Goal: Task Accomplishment & Management: Use online tool/utility

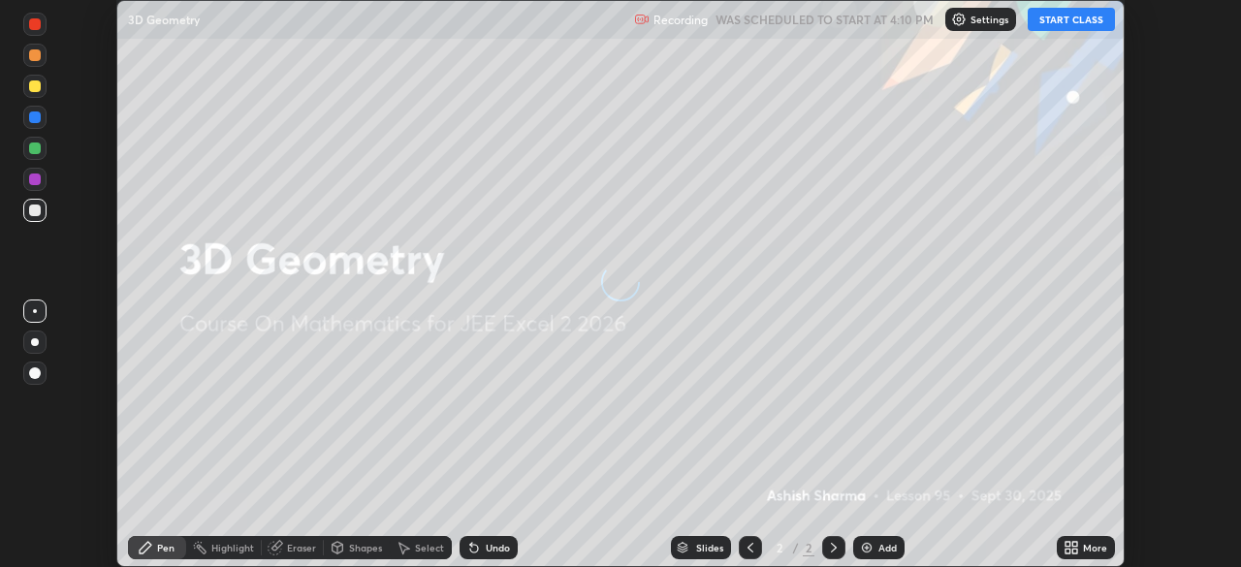
scroll to position [567, 1240]
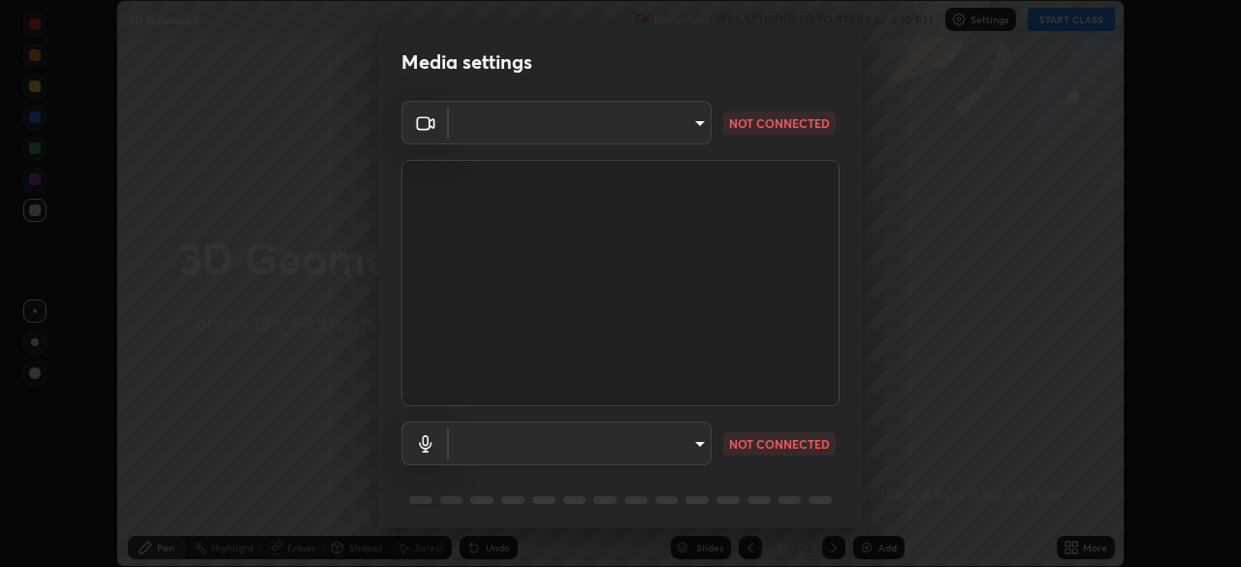
type input "03c1d9060f172c5261930868a8885b82ba90ed4bb89c7d2d1ebbbfabb6a16c2d"
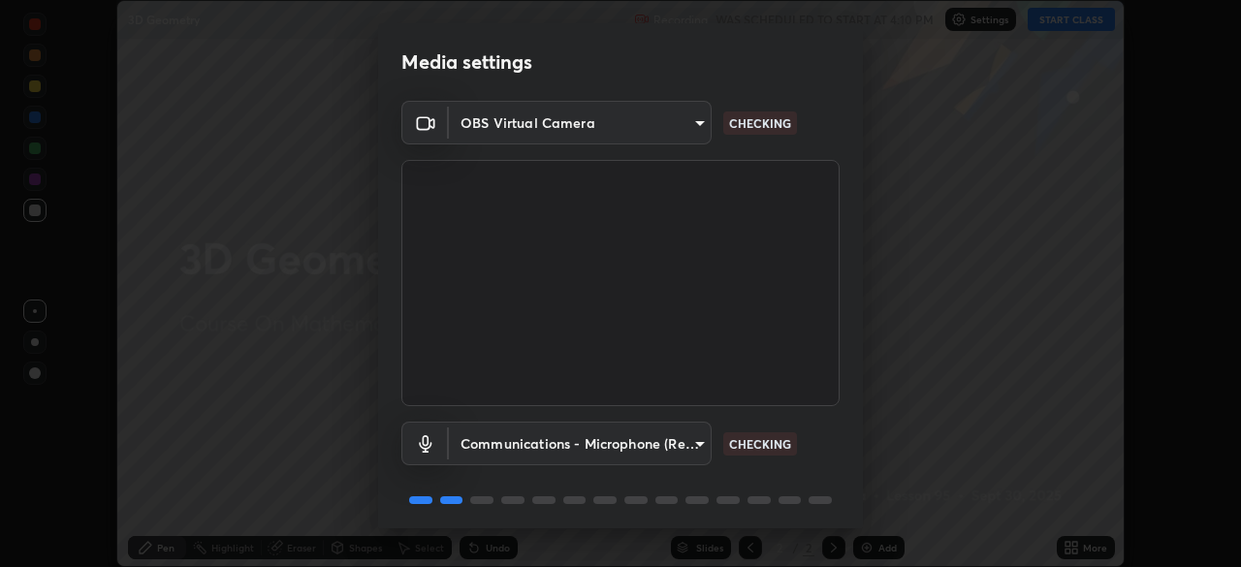
scroll to position [69, 0]
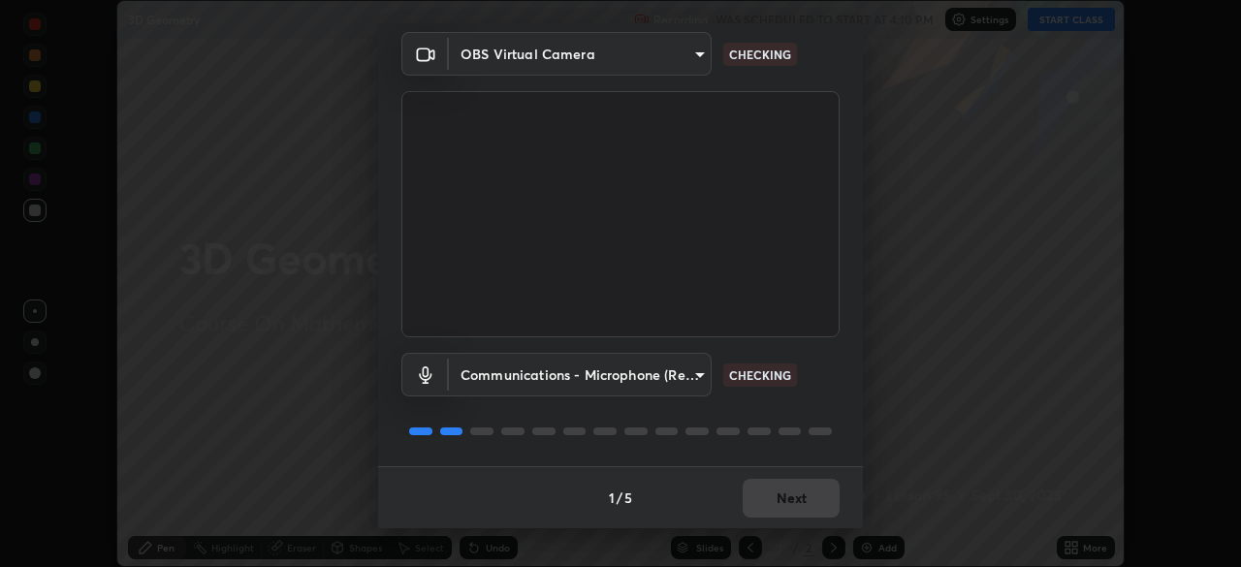
click at [692, 369] on body "Erase all 3D Geometry Recording WAS SCHEDULED TO START AT 4:10 PM Settings STAR…" at bounding box center [620, 283] width 1241 height 567
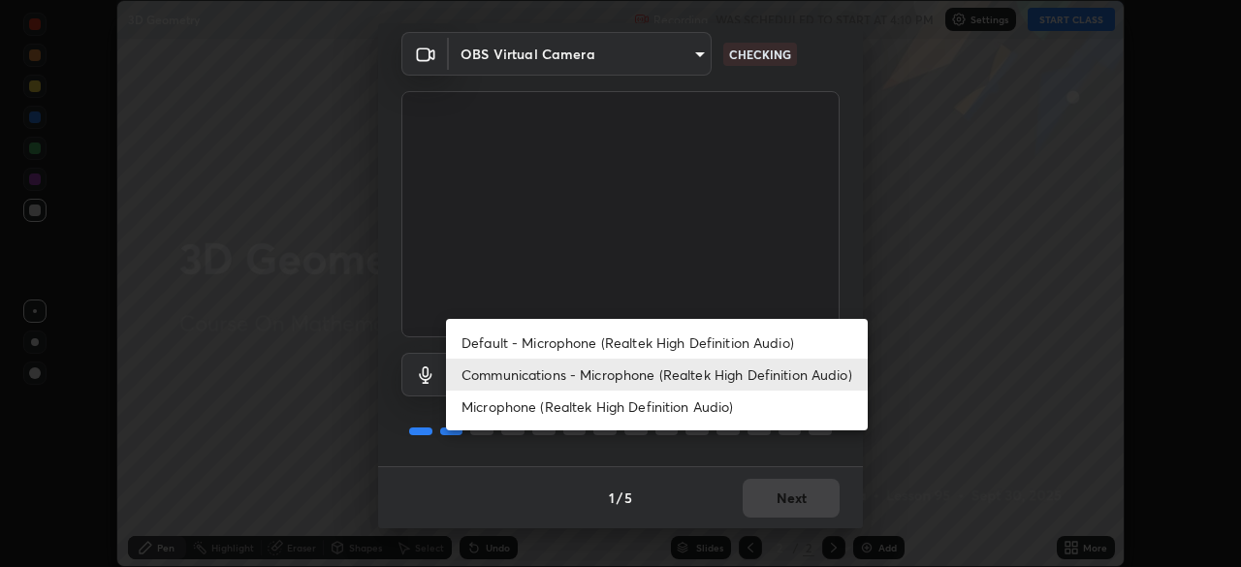
click at [651, 343] on li "Default - Microphone (Realtek High Definition Audio)" at bounding box center [657, 343] width 422 height 32
type input "default"
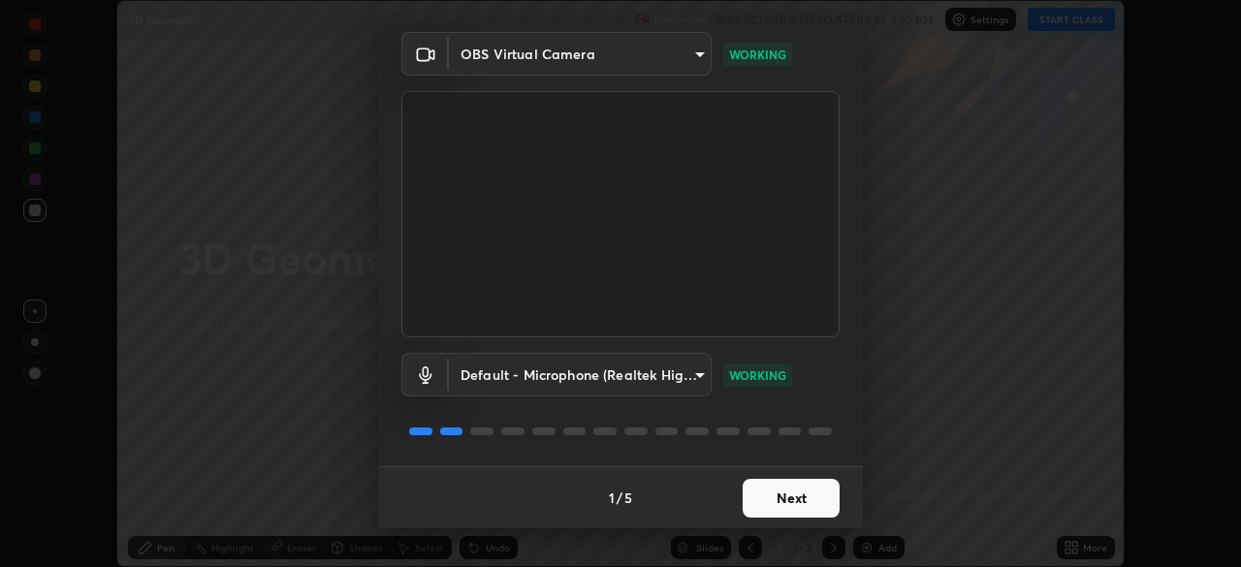
click at [801, 491] on button "Next" at bounding box center [791, 498] width 97 height 39
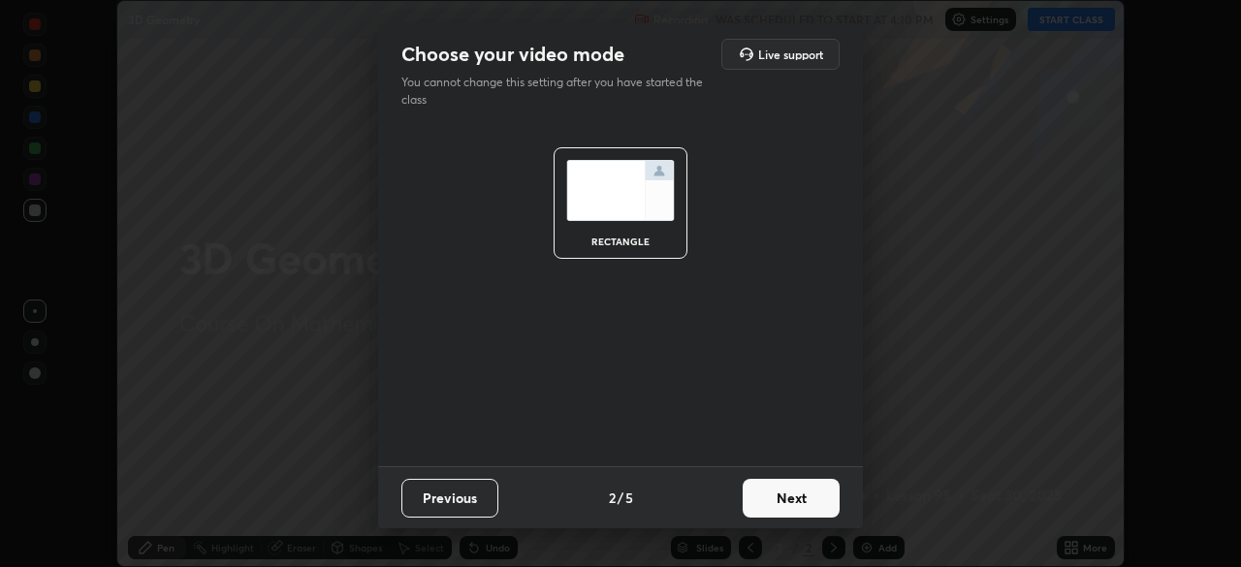
scroll to position [0, 0]
click at [801, 499] on button "Next" at bounding box center [791, 498] width 97 height 39
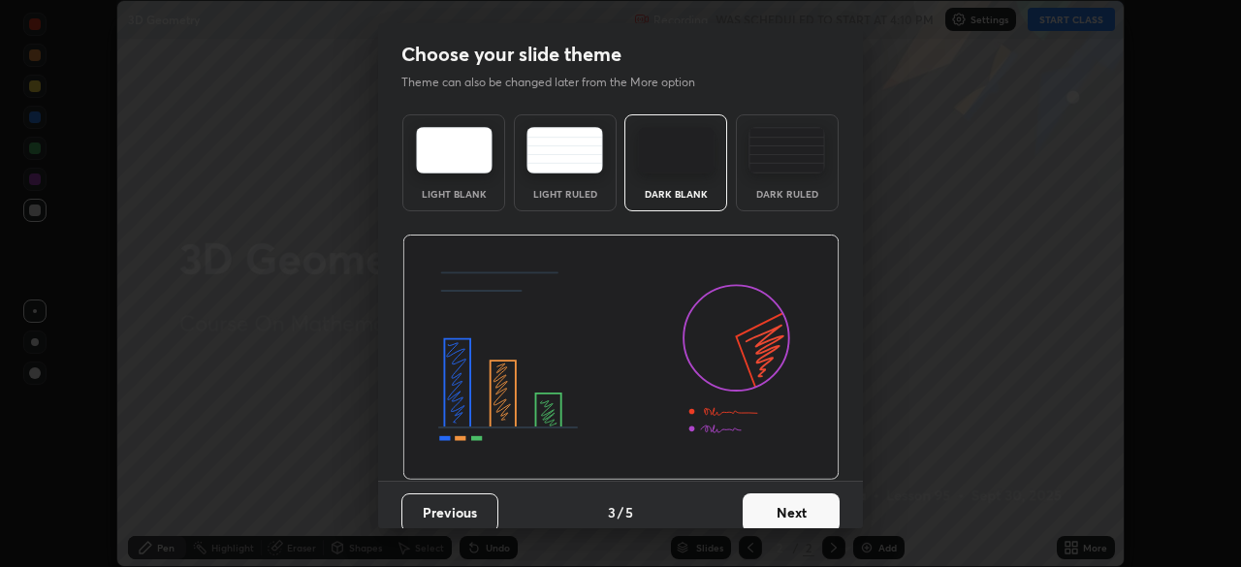
click at [798, 501] on button "Next" at bounding box center [791, 513] width 97 height 39
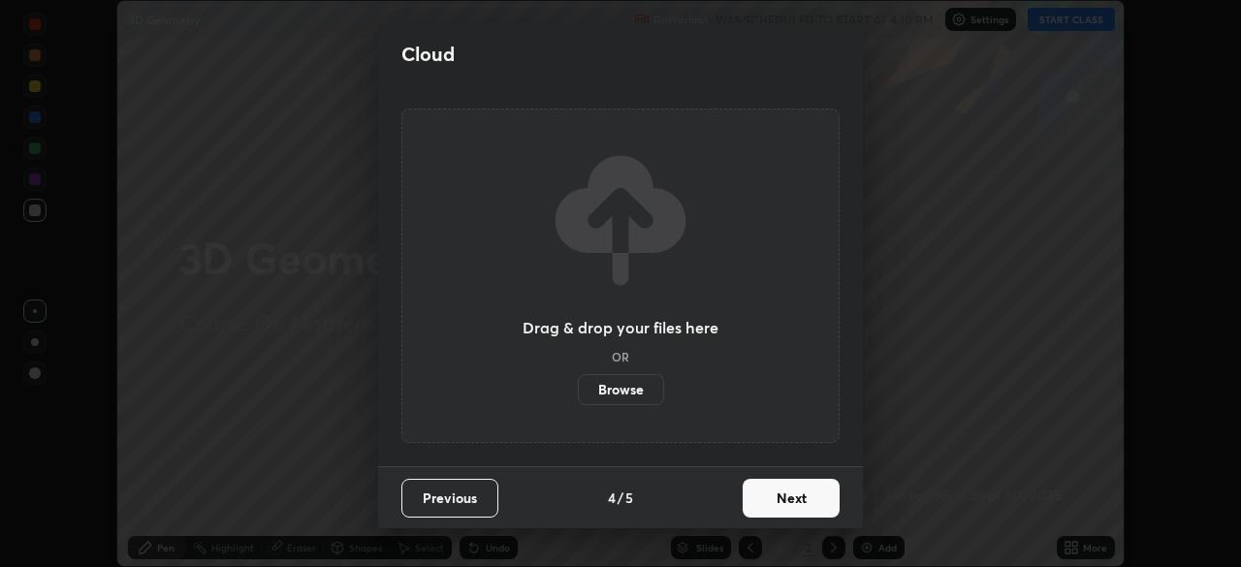
click at [797, 500] on button "Next" at bounding box center [791, 498] width 97 height 39
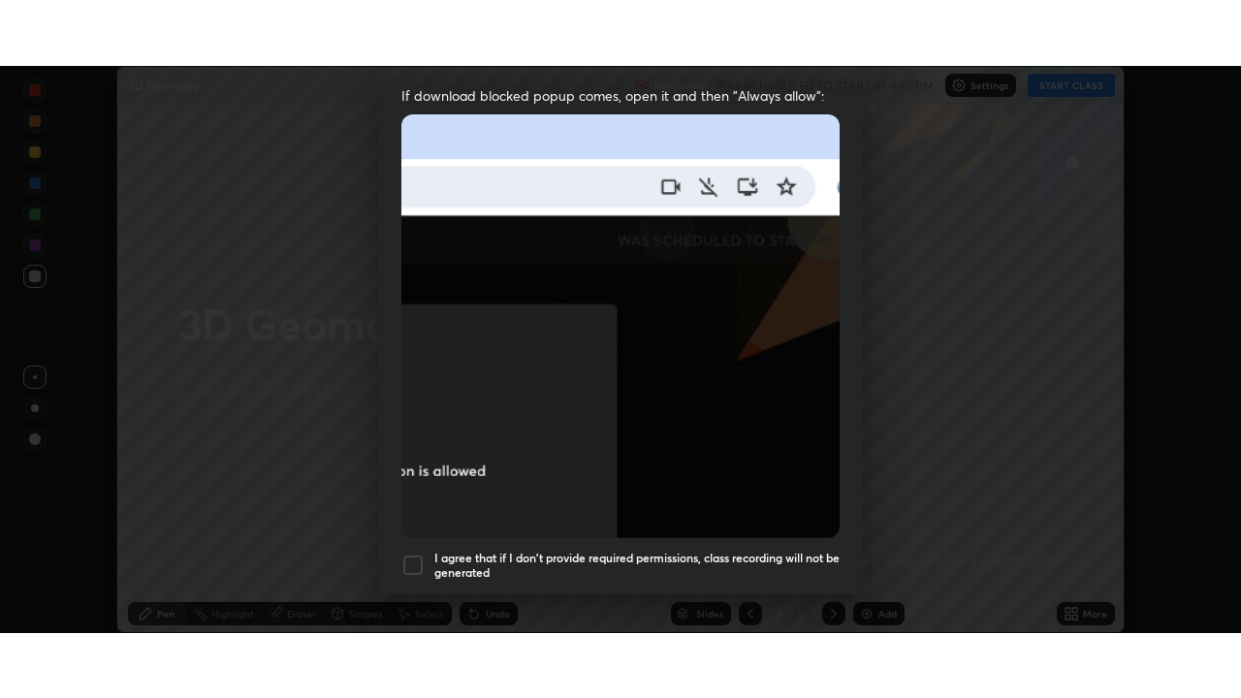
scroll to position [464, 0]
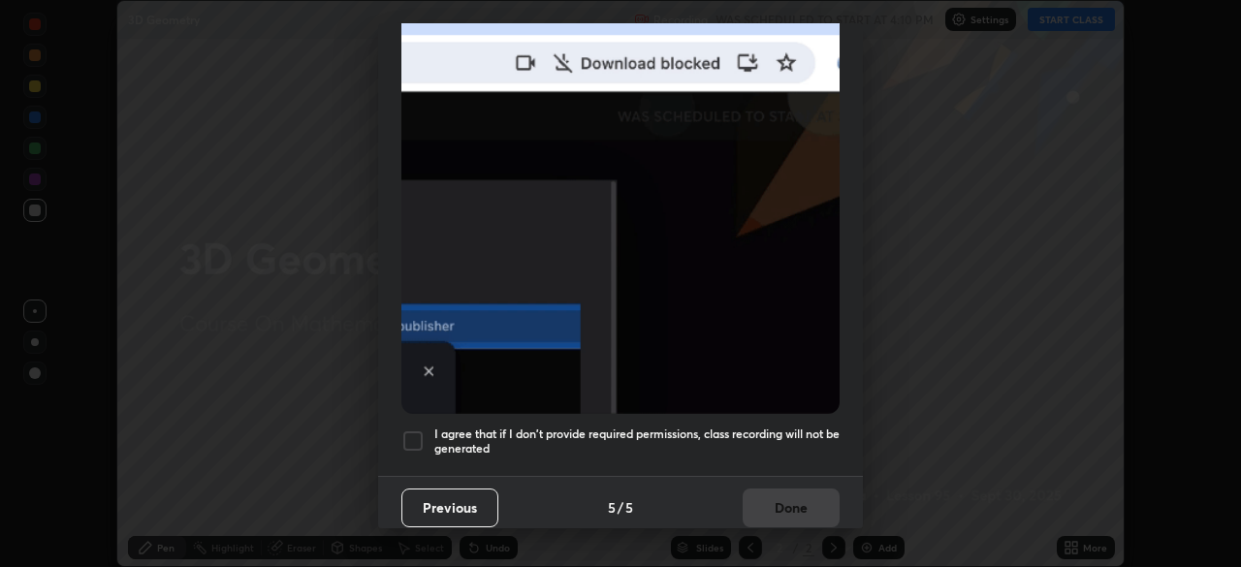
click at [418, 430] on div at bounding box center [412, 441] width 23 height 23
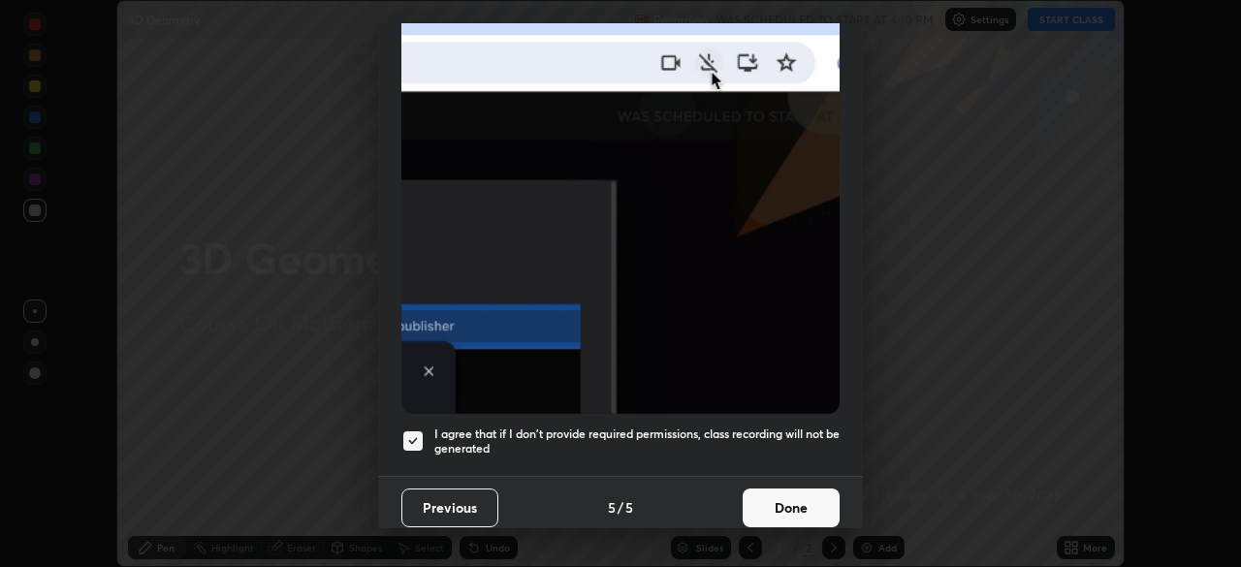
click at [797, 509] on button "Done" at bounding box center [791, 508] width 97 height 39
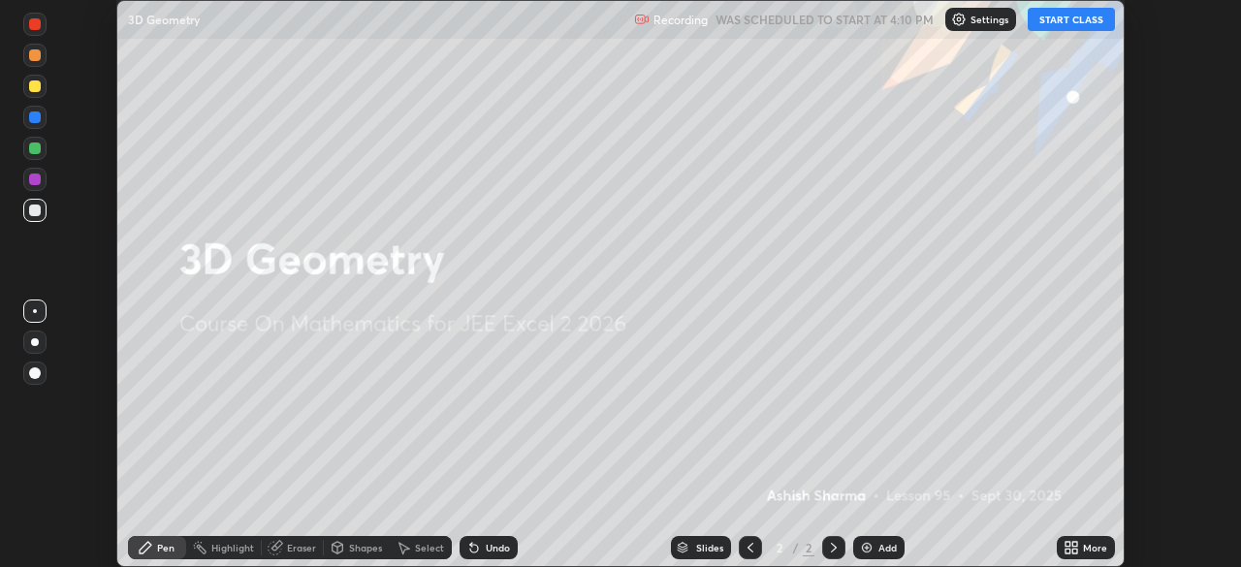
click at [1078, 24] on button "START CLASS" at bounding box center [1071, 19] width 87 height 23
click at [1074, 551] on icon at bounding box center [1074, 551] width 5 height 5
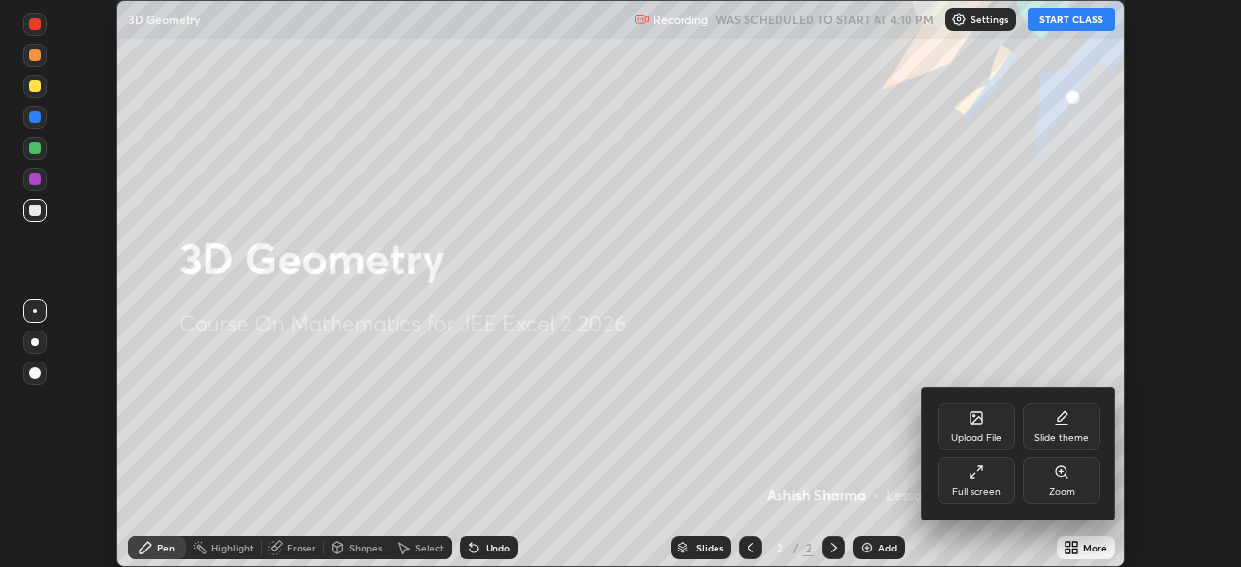
click at [976, 485] on div "Full screen" at bounding box center [977, 481] width 78 height 47
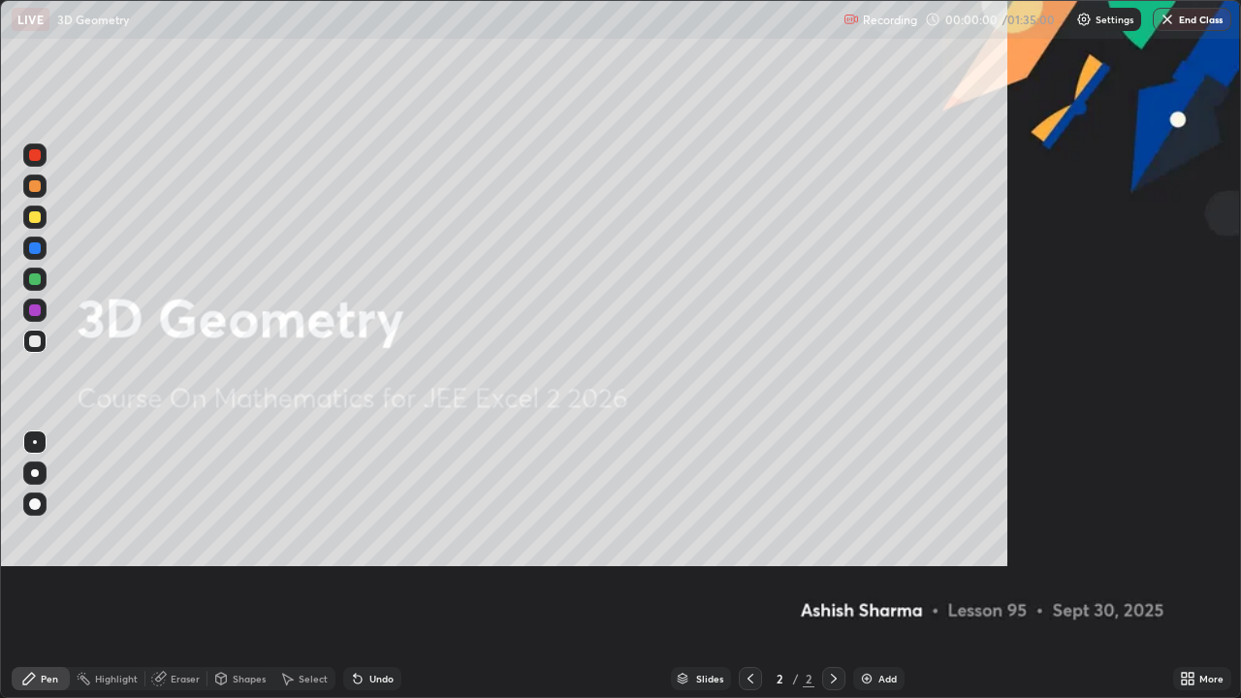
scroll to position [698, 1241]
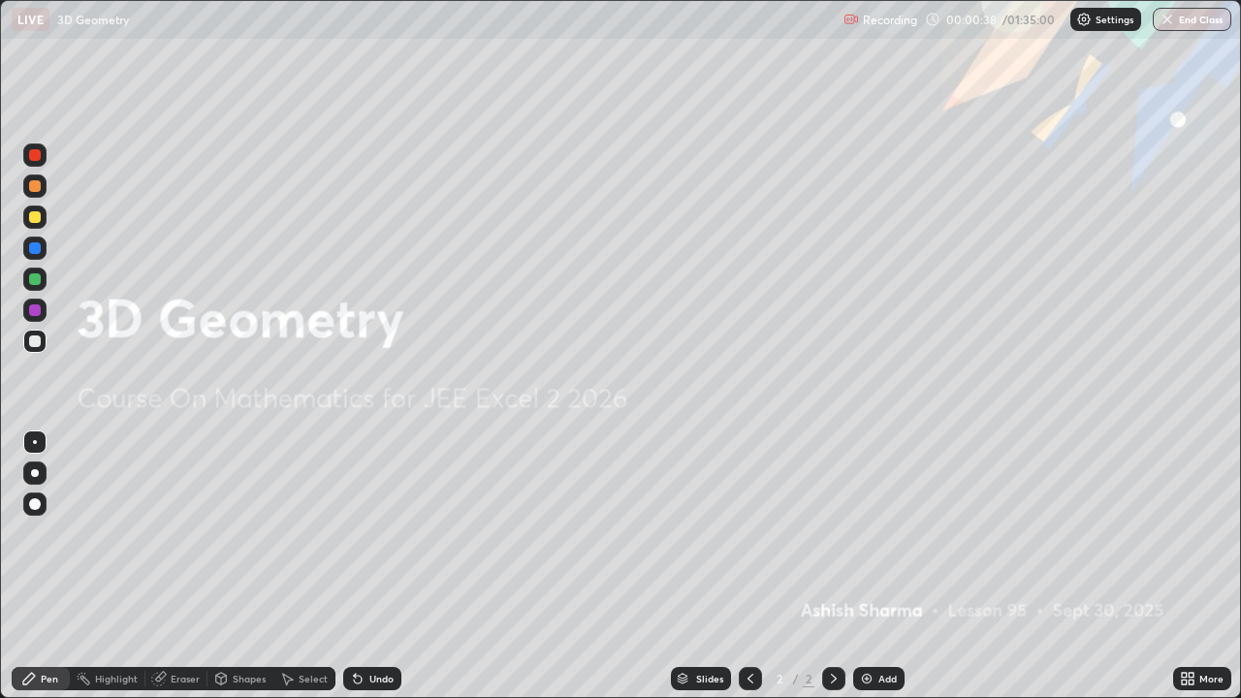
click at [875, 566] on div "Add" at bounding box center [878, 678] width 51 height 23
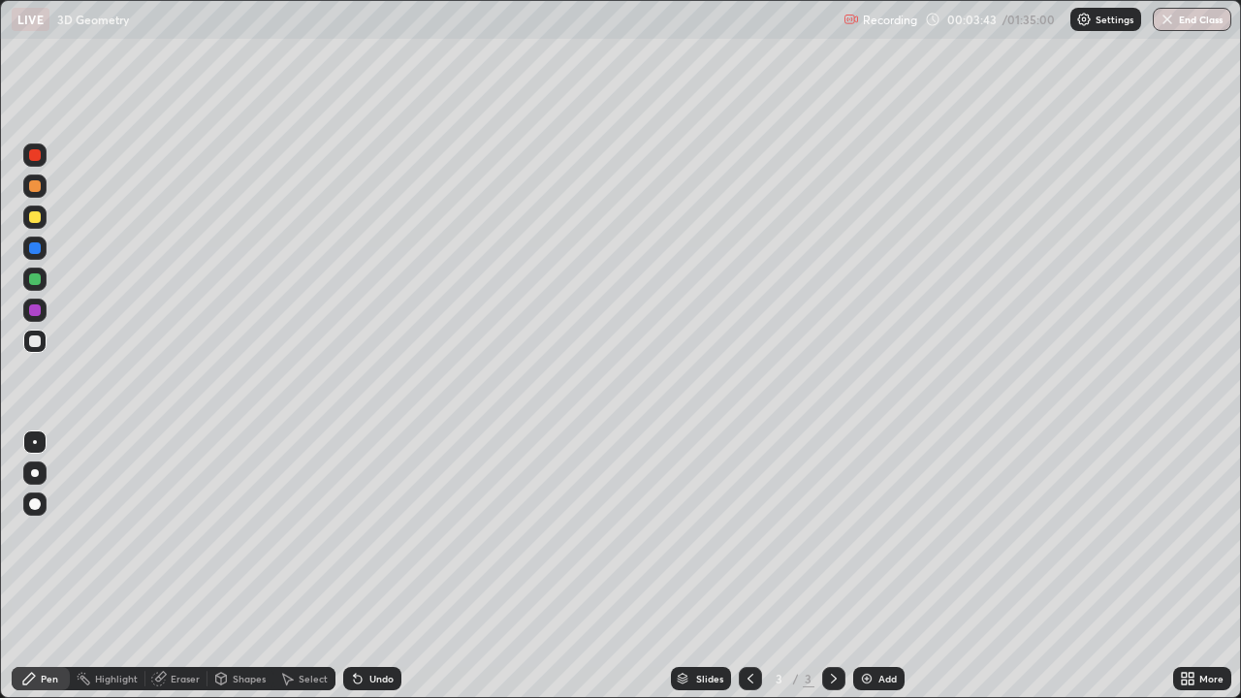
click at [385, 566] on div "Undo" at bounding box center [381, 679] width 24 height 10
click at [878, 566] on div "Add" at bounding box center [887, 679] width 18 height 10
click at [743, 566] on icon at bounding box center [751, 679] width 16 height 16
click at [826, 566] on icon at bounding box center [834, 679] width 16 height 16
click at [389, 566] on div "Undo" at bounding box center [372, 678] width 58 height 23
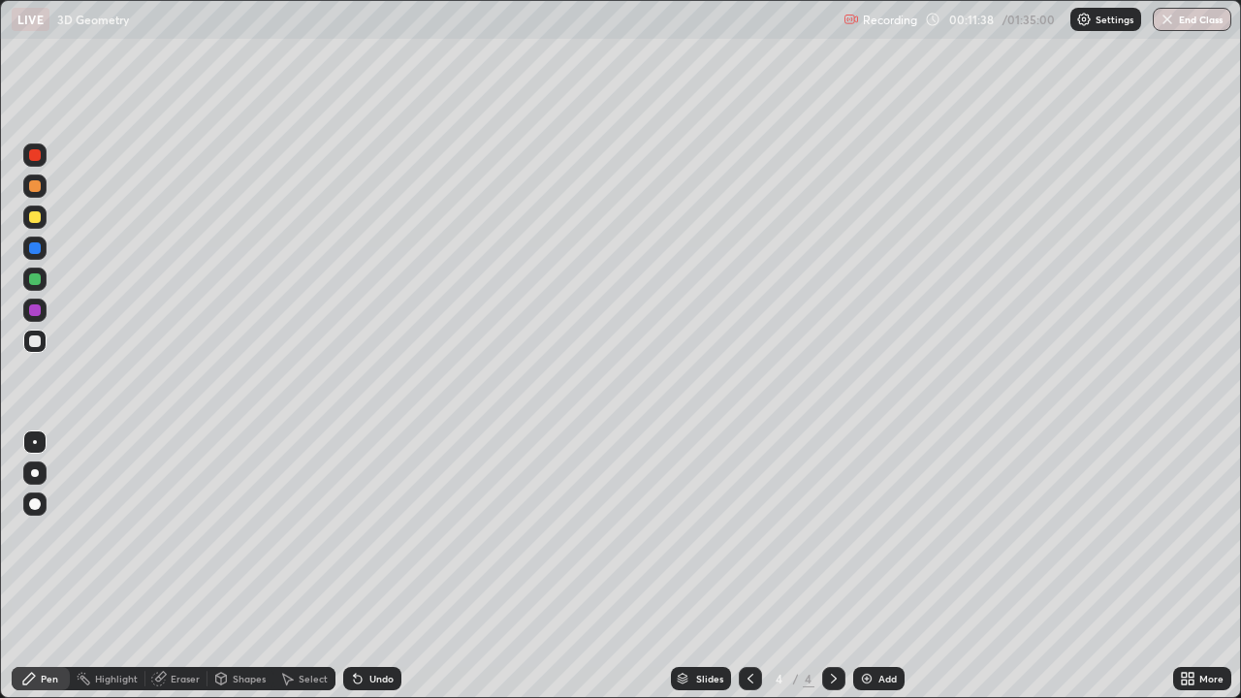
click at [387, 566] on div "Undo" at bounding box center [381, 679] width 24 height 10
click at [887, 566] on div "Add" at bounding box center [887, 679] width 18 height 10
click at [879, 566] on div "Add" at bounding box center [887, 679] width 18 height 10
click at [374, 566] on div "Undo" at bounding box center [381, 679] width 24 height 10
click at [377, 566] on div "Undo" at bounding box center [372, 678] width 58 height 23
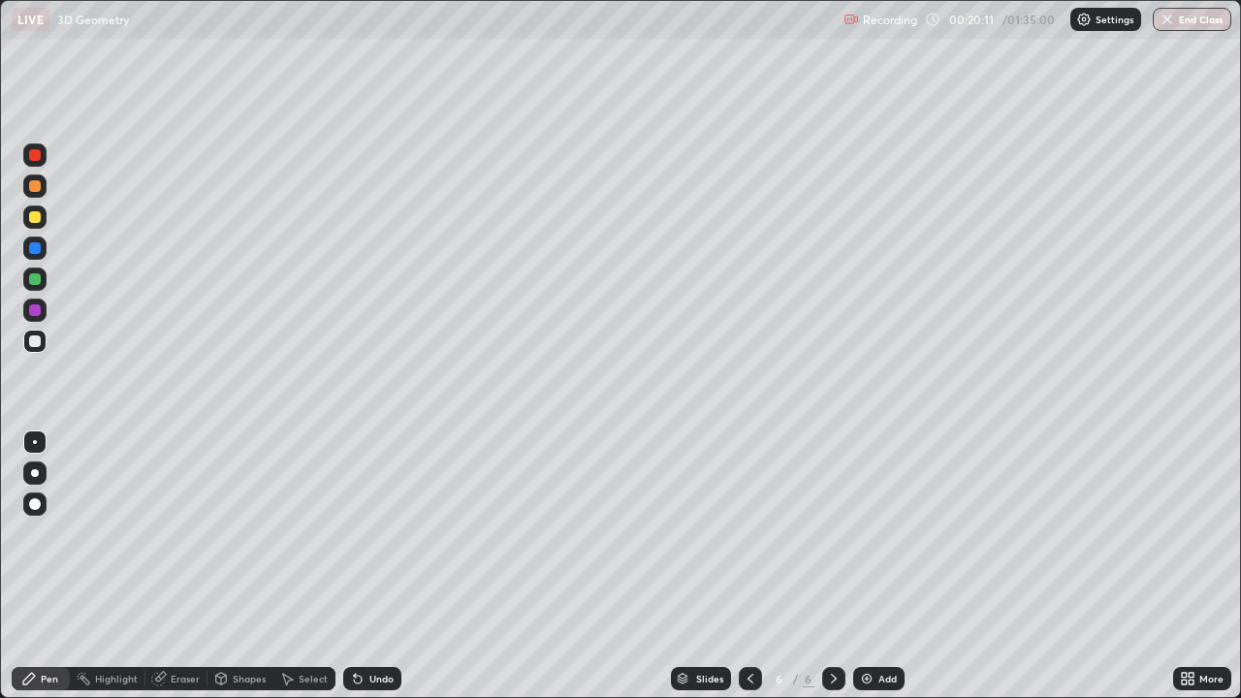
click at [369, 566] on div "Undo" at bounding box center [381, 679] width 24 height 10
click at [372, 566] on div "Undo" at bounding box center [381, 679] width 24 height 10
click at [878, 566] on div "Add" at bounding box center [887, 679] width 18 height 10
click at [885, 566] on div "Add" at bounding box center [887, 679] width 18 height 10
click at [749, 566] on icon at bounding box center [751, 679] width 16 height 16
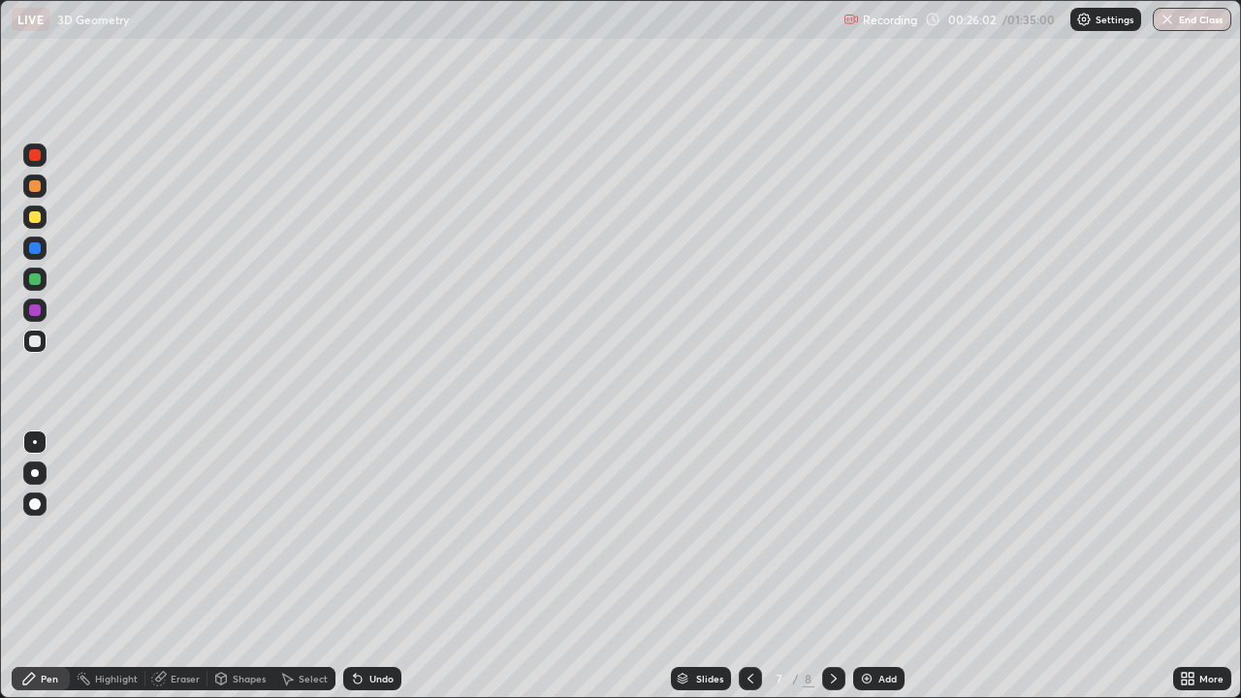
click at [375, 566] on div "Undo" at bounding box center [381, 679] width 24 height 10
click at [190, 566] on div "Eraser" at bounding box center [185, 679] width 29 height 10
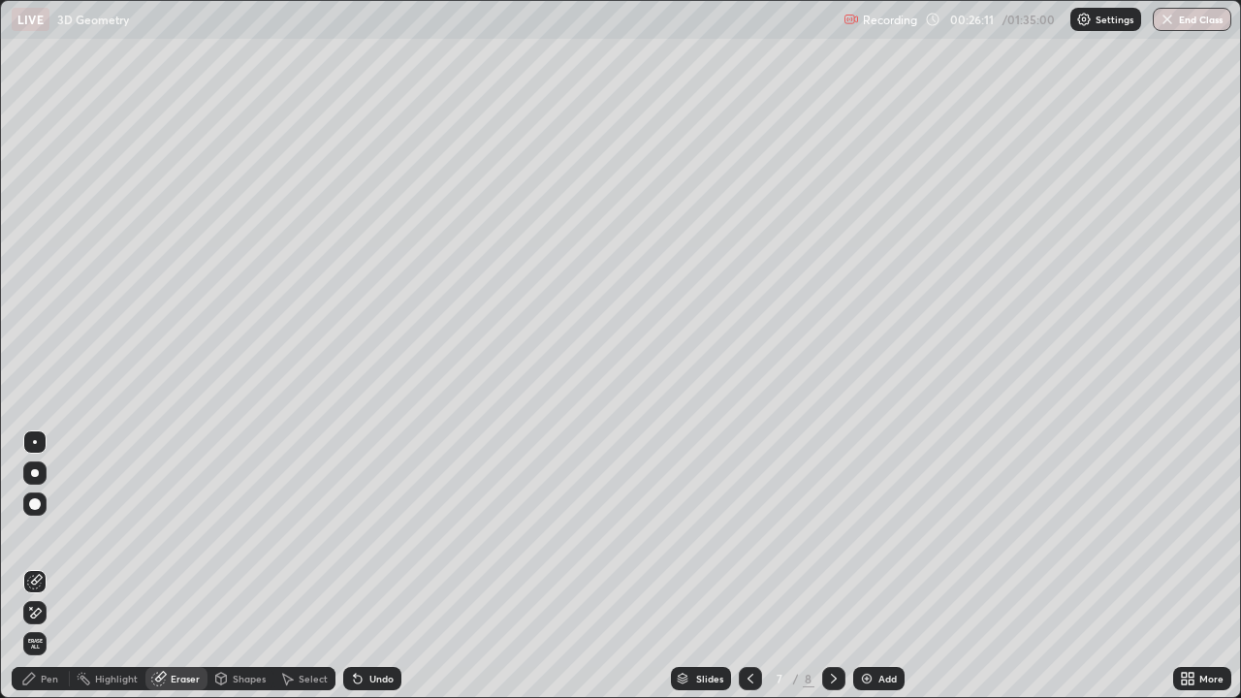
click at [47, 566] on div "Pen" at bounding box center [49, 679] width 17 height 10
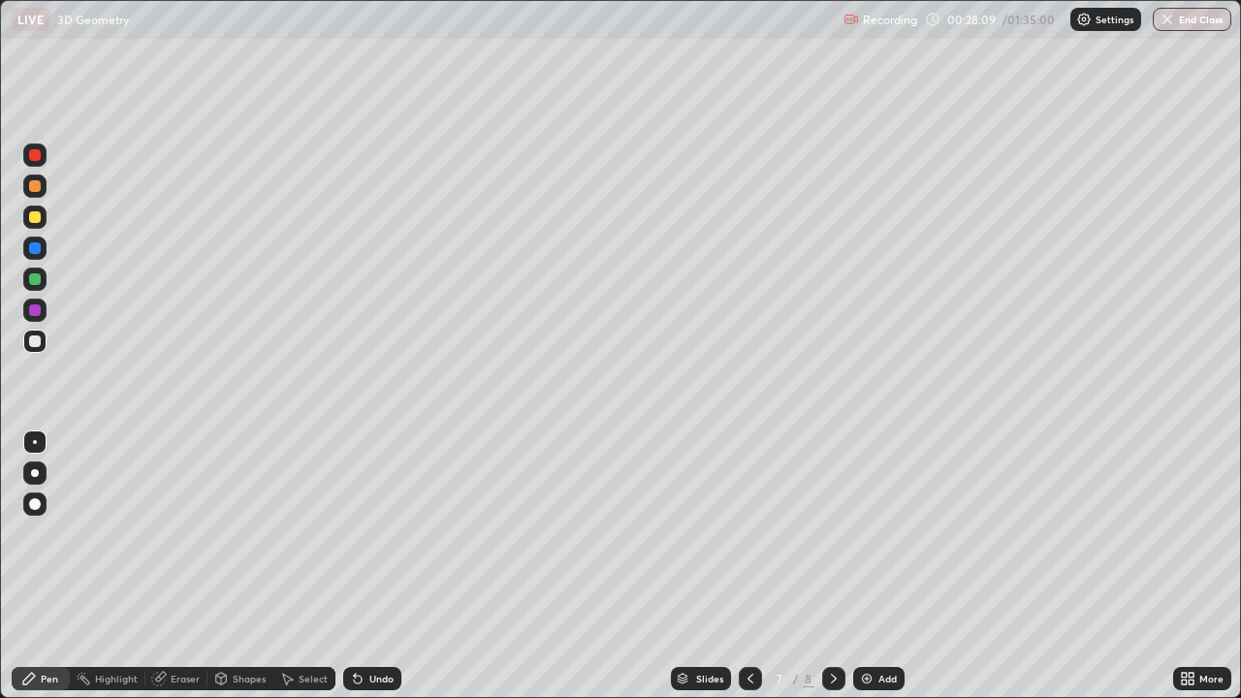
click at [830, 566] on icon at bounding box center [834, 679] width 16 height 16
click at [749, 566] on icon at bounding box center [751, 679] width 16 height 16
click at [833, 566] on icon at bounding box center [834, 679] width 6 height 10
click at [377, 566] on div "Undo" at bounding box center [381, 679] width 24 height 10
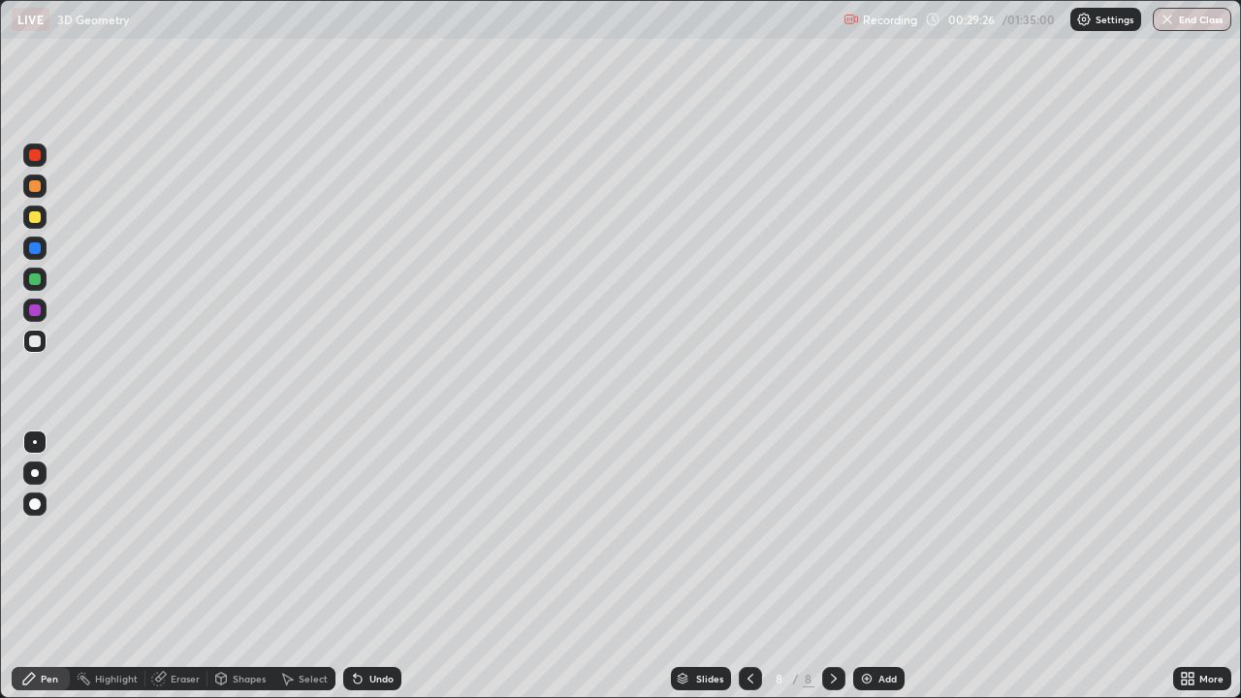
click at [183, 566] on div "Eraser" at bounding box center [185, 679] width 29 height 10
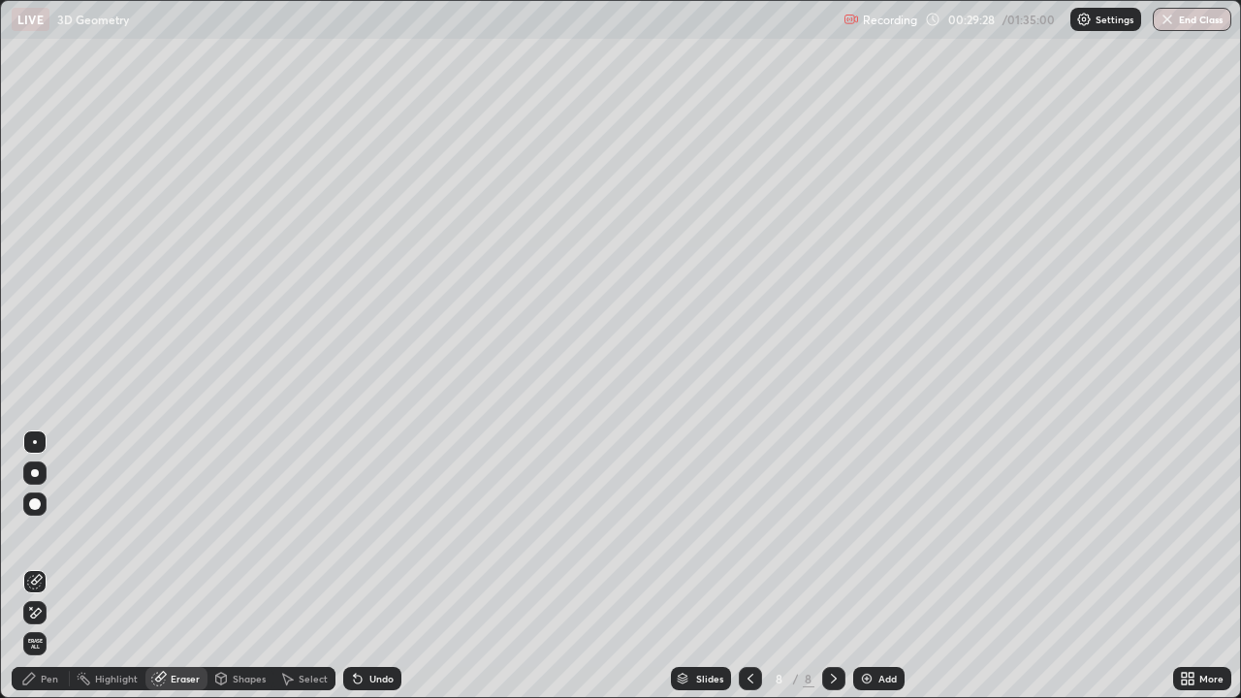
click at [61, 566] on div "Pen" at bounding box center [41, 678] width 58 height 23
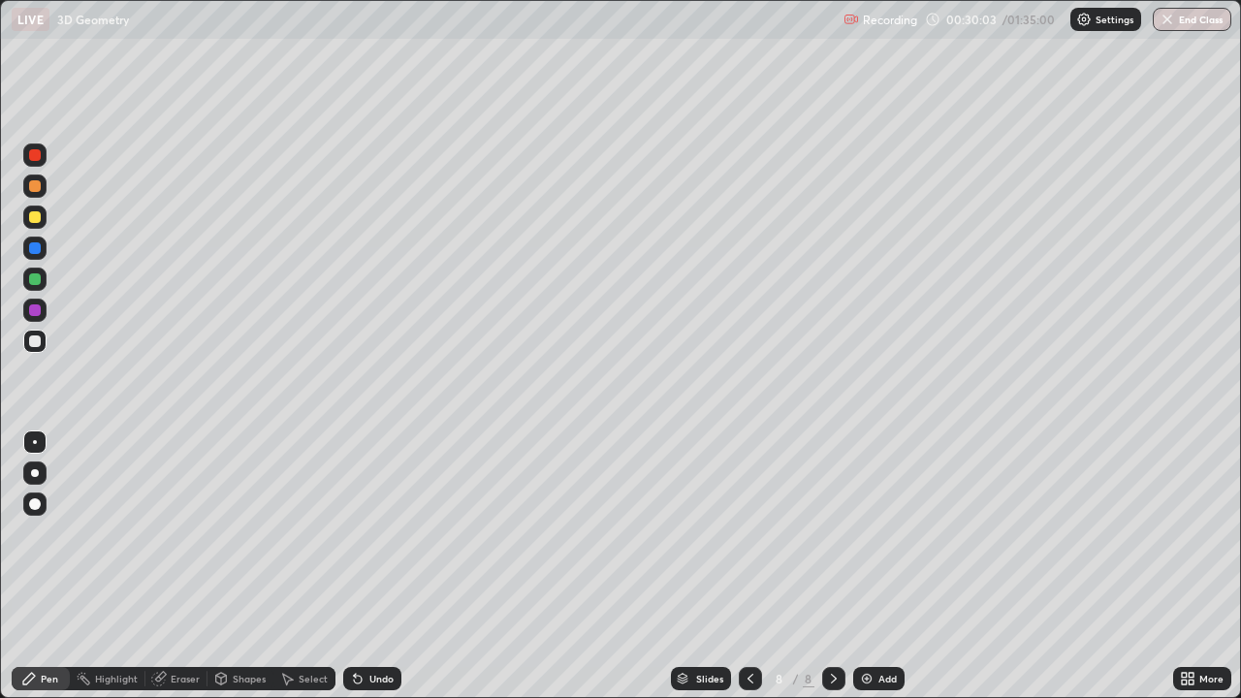
click at [746, 566] on icon at bounding box center [751, 679] width 16 height 16
click at [832, 566] on icon at bounding box center [834, 679] width 16 height 16
click at [749, 566] on icon at bounding box center [751, 679] width 16 height 16
click at [827, 566] on icon at bounding box center [834, 679] width 16 height 16
click at [747, 566] on icon at bounding box center [751, 679] width 16 height 16
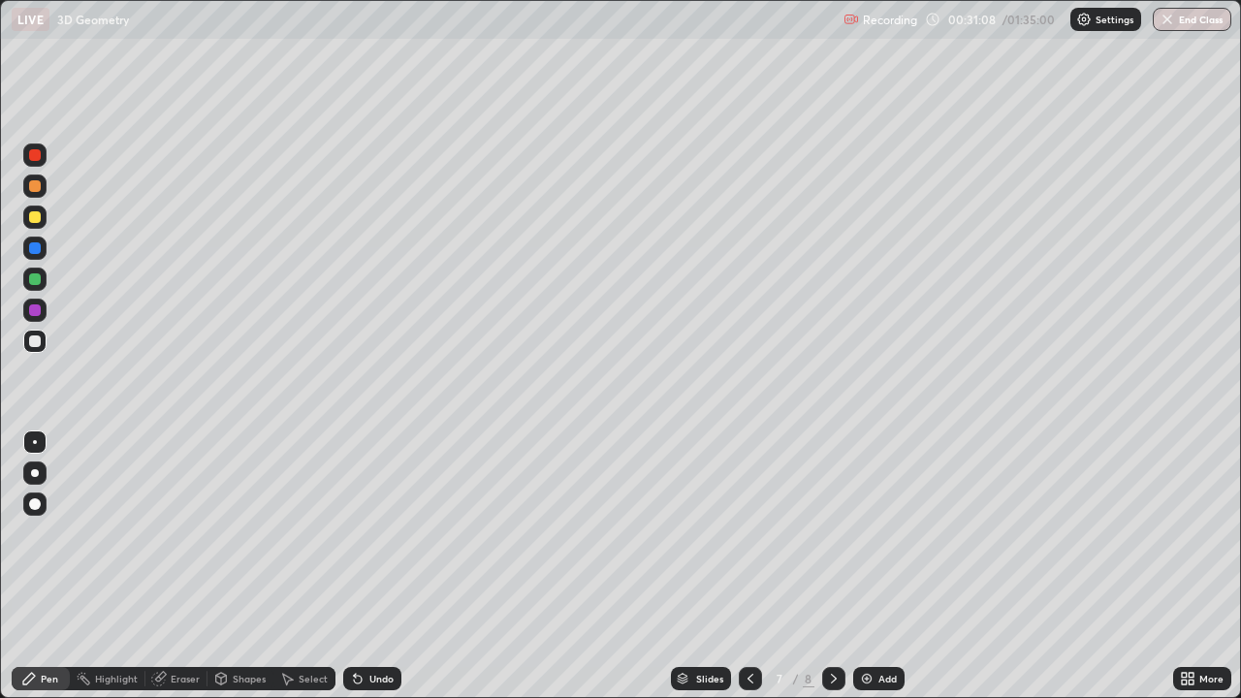
click at [181, 566] on div "Eraser" at bounding box center [185, 679] width 29 height 10
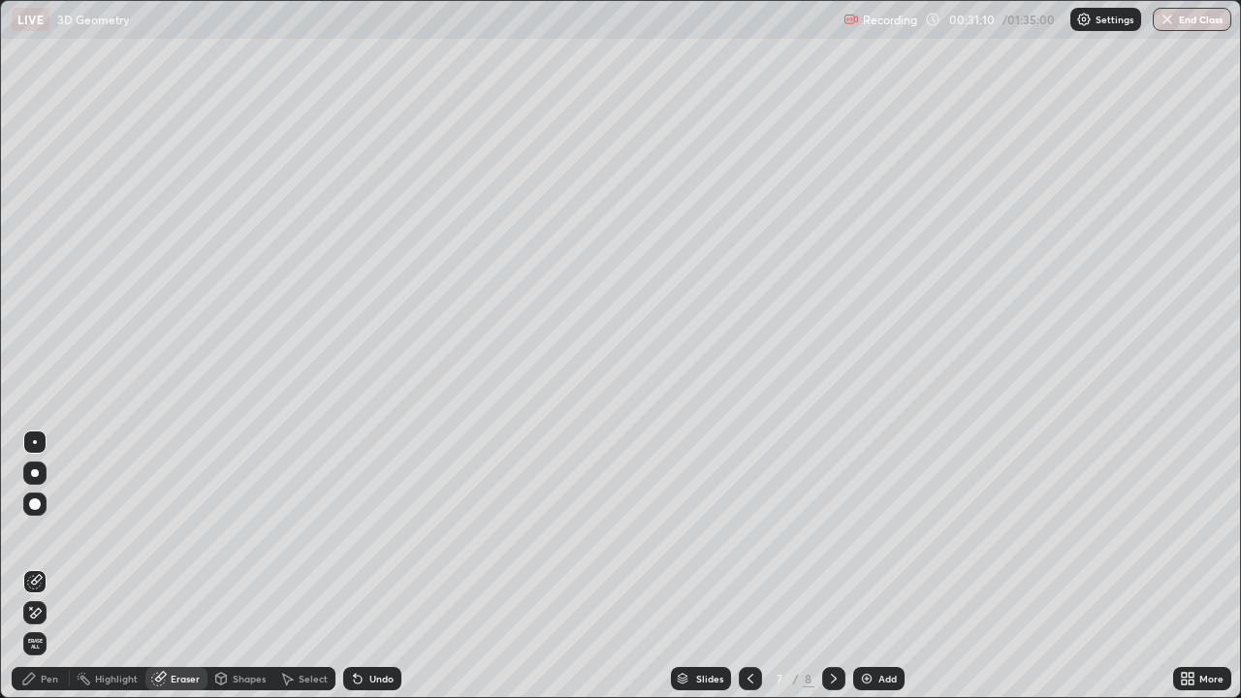
click at [50, 566] on div "Pen" at bounding box center [49, 679] width 17 height 10
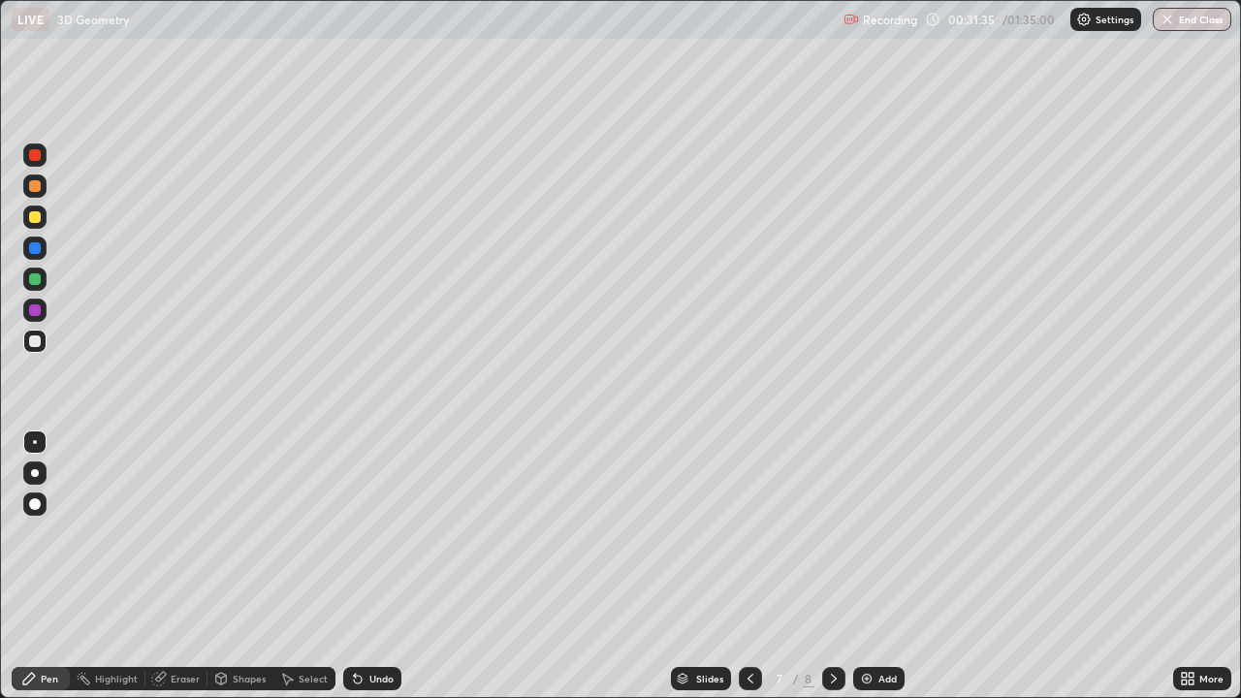
click at [831, 566] on icon at bounding box center [834, 679] width 16 height 16
click at [745, 566] on icon at bounding box center [751, 679] width 16 height 16
click at [832, 566] on icon at bounding box center [834, 679] width 16 height 16
click at [884, 566] on div "Add" at bounding box center [887, 679] width 18 height 10
click at [386, 566] on div "Undo" at bounding box center [381, 679] width 24 height 10
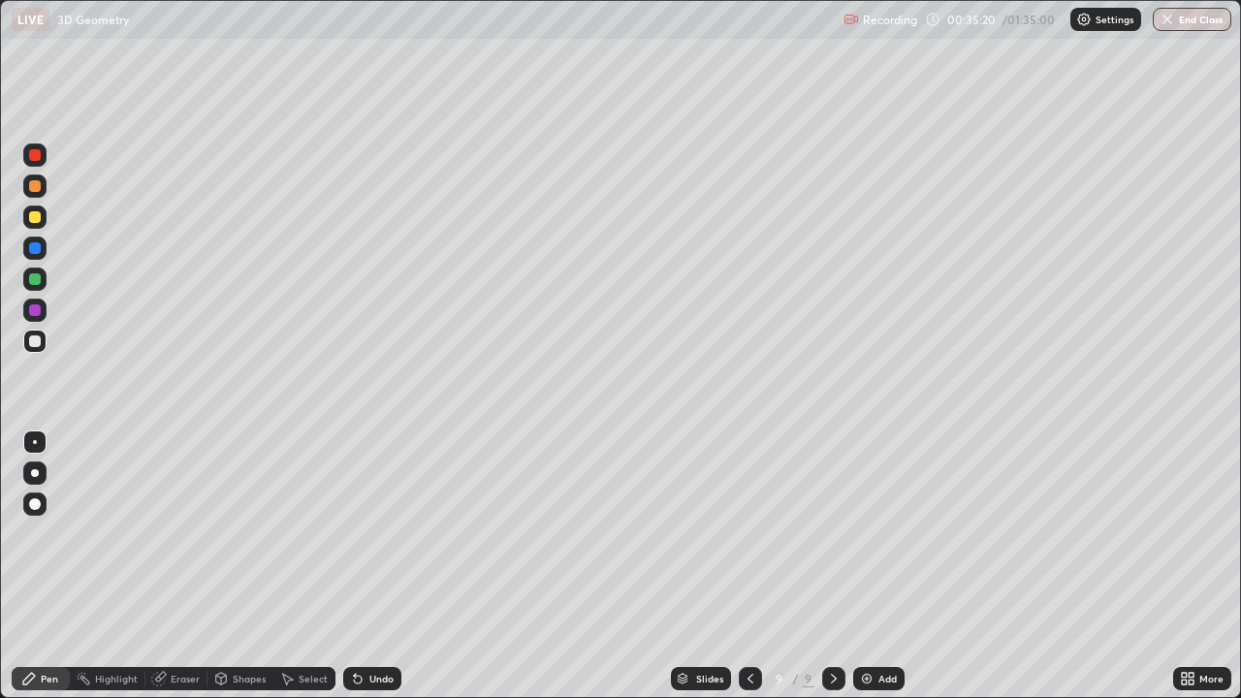
click at [385, 566] on div "Undo" at bounding box center [381, 679] width 24 height 10
click at [388, 566] on div "Undo" at bounding box center [381, 679] width 24 height 10
click at [380, 566] on div "Undo" at bounding box center [381, 679] width 24 height 10
click at [35, 276] on div at bounding box center [35, 279] width 12 height 12
click at [880, 566] on div "Add" at bounding box center [887, 679] width 18 height 10
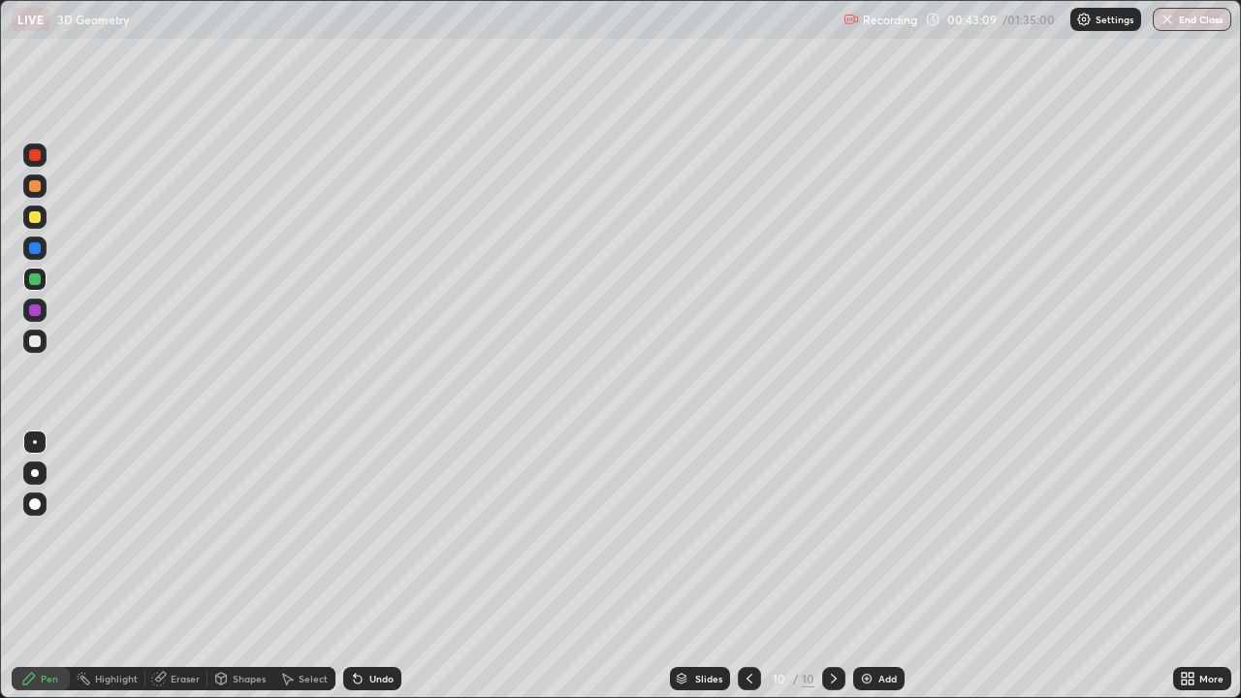
click at [378, 566] on div "Undo" at bounding box center [381, 679] width 24 height 10
click at [378, 566] on div "Undo" at bounding box center [372, 678] width 58 height 23
click at [748, 566] on icon at bounding box center [750, 679] width 16 height 16
click at [834, 566] on icon at bounding box center [834, 679] width 16 height 16
click at [37, 340] on div at bounding box center [35, 341] width 12 height 12
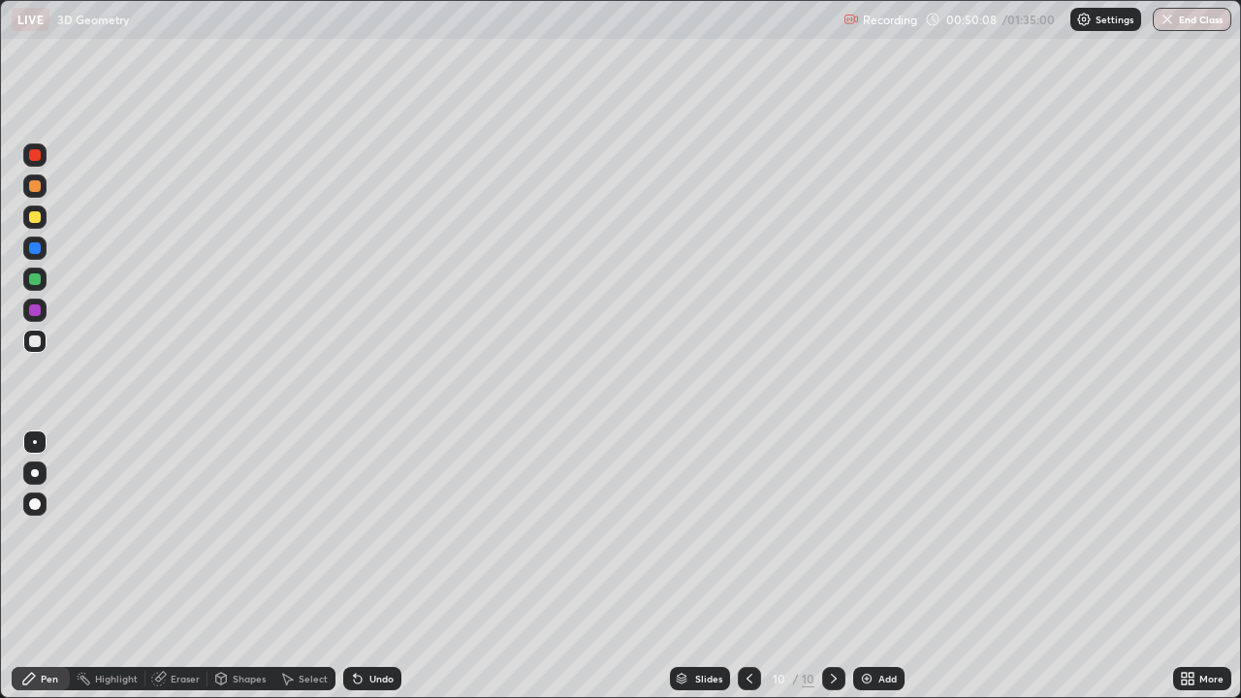
click at [883, 566] on div "Add" at bounding box center [887, 679] width 18 height 10
click at [39, 343] on div at bounding box center [35, 341] width 12 height 12
click at [882, 566] on div "Add" at bounding box center [887, 679] width 18 height 10
click at [377, 566] on div "Undo" at bounding box center [381, 679] width 24 height 10
click at [176, 566] on div "Eraser" at bounding box center [176, 678] width 62 height 23
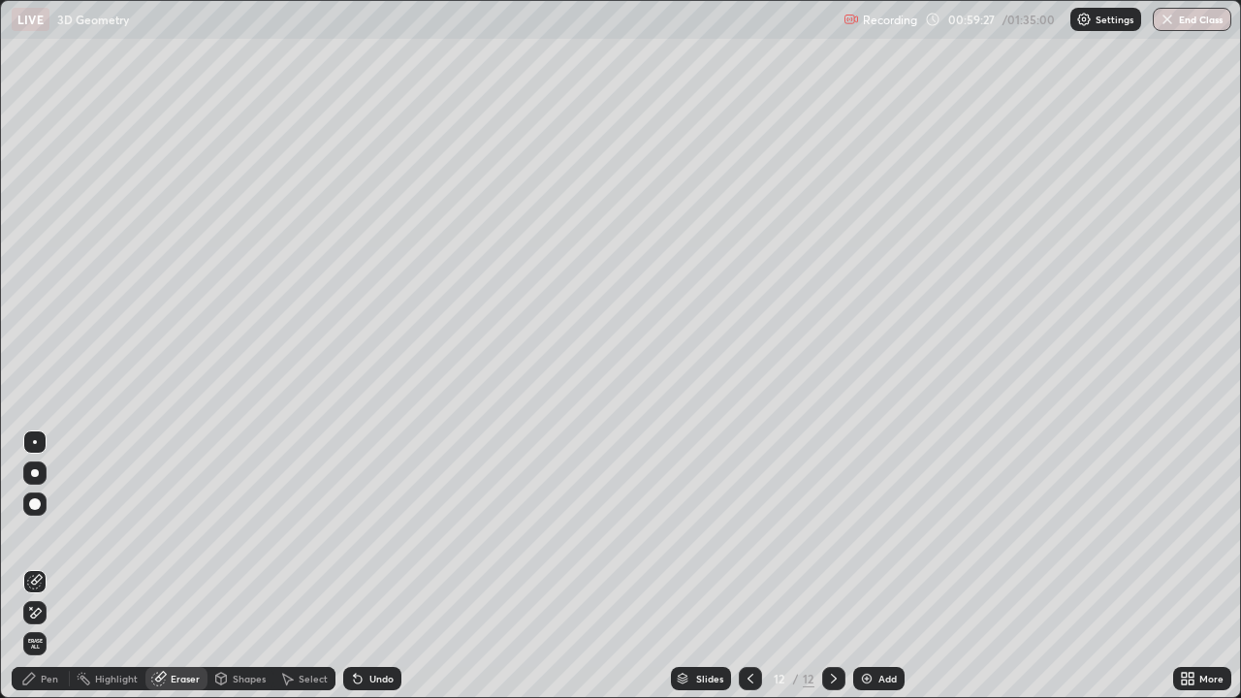
click at [48, 566] on div "Pen" at bounding box center [49, 679] width 17 height 10
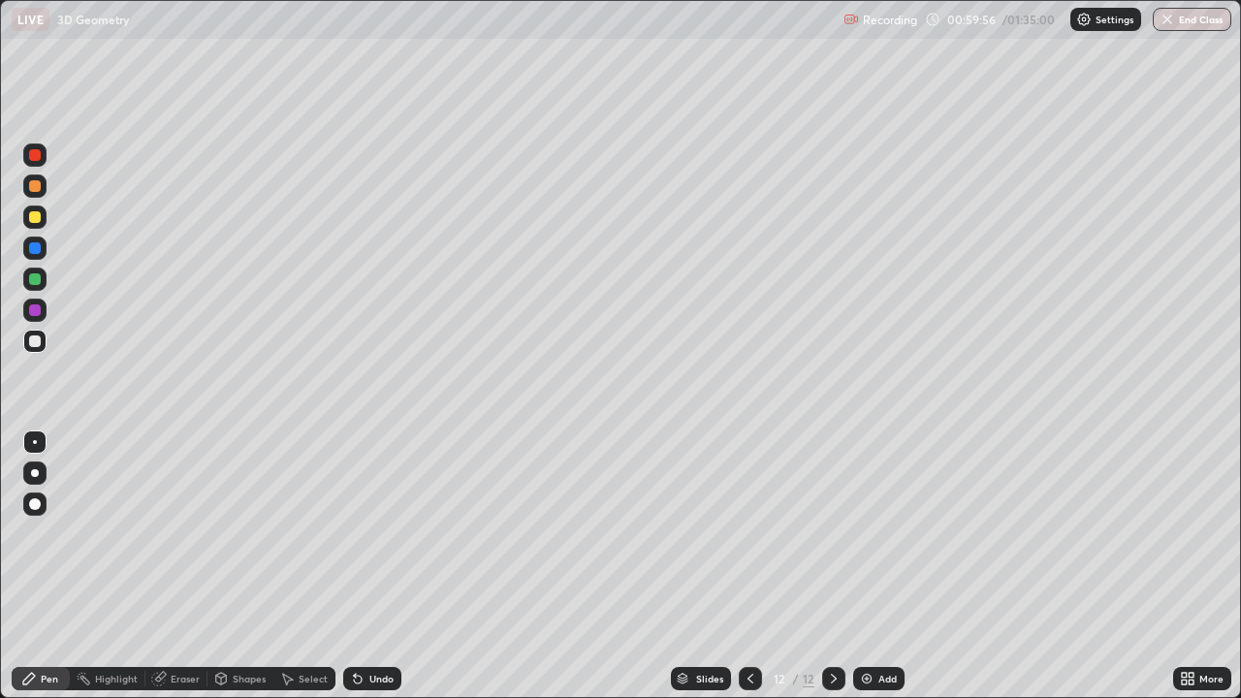
click at [376, 566] on div "Undo" at bounding box center [381, 679] width 24 height 10
click at [879, 566] on div "Add" at bounding box center [887, 679] width 18 height 10
click at [376, 566] on div "Undo" at bounding box center [381, 679] width 24 height 10
click at [369, 566] on div "Undo" at bounding box center [381, 679] width 24 height 10
click at [377, 566] on div "Undo" at bounding box center [381, 679] width 24 height 10
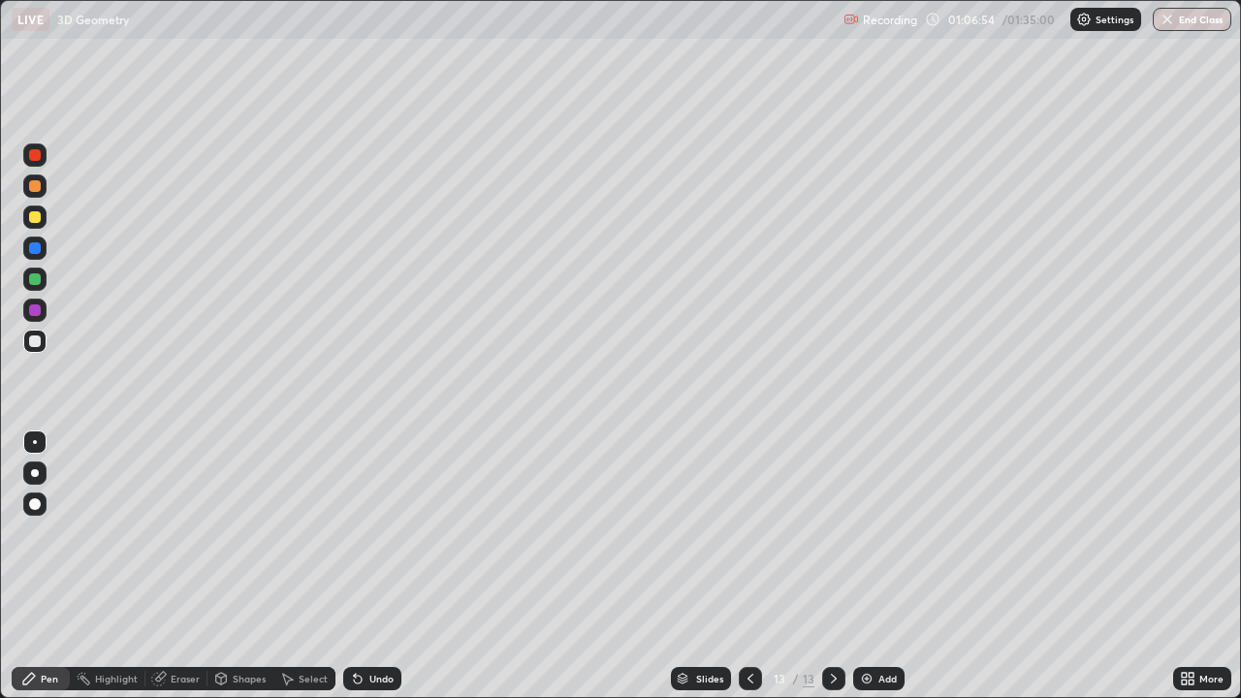
click at [377, 566] on div "Undo" at bounding box center [381, 679] width 24 height 10
click at [378, 566] on div "Undo" at bounding box center [381, 679] width 24 height 10
click at [880, 566] on div "Add" at bounding box center [887, 679] width 18 height 10
click at [383, 566] on div "Undo" at bounding box center [372, 678] width 58 height 23
click at [377, 566] on div "Undo" at bounding box center [368, 678] width 66 height 39
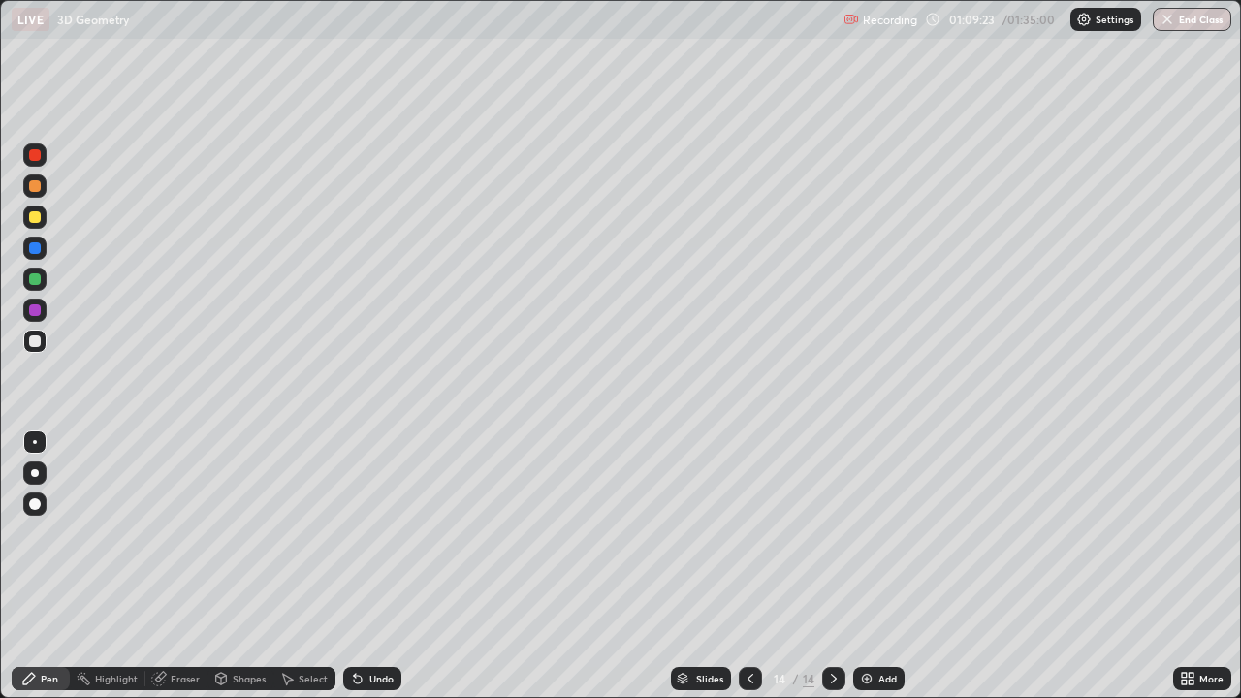
click at [382, 566] on div "Undo" at bounding box center [381, 679] width 24 height 10
click at [749, 566] on icon at bounding box center [751, 679] width 16 height 16
click at [29, 278] on div at bounding box center [35, 279] width 12 height 12
click at [832, 566] on icon at bounding box center [834, 679] width 6 height 10
click at [188, 566] on div "Eraser" at bounding box center [185, 679] width 29 height 10
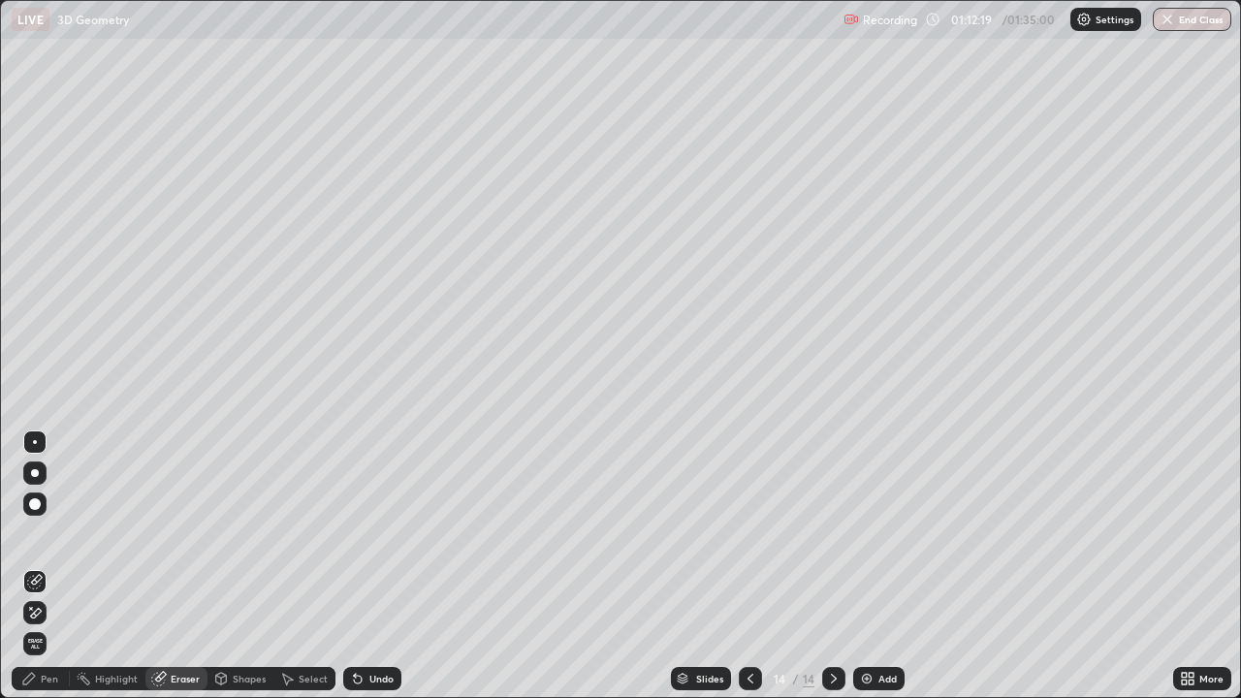
click at [50, 566] on div "Pen" at bounding box center [49, 679] width 17 height 10
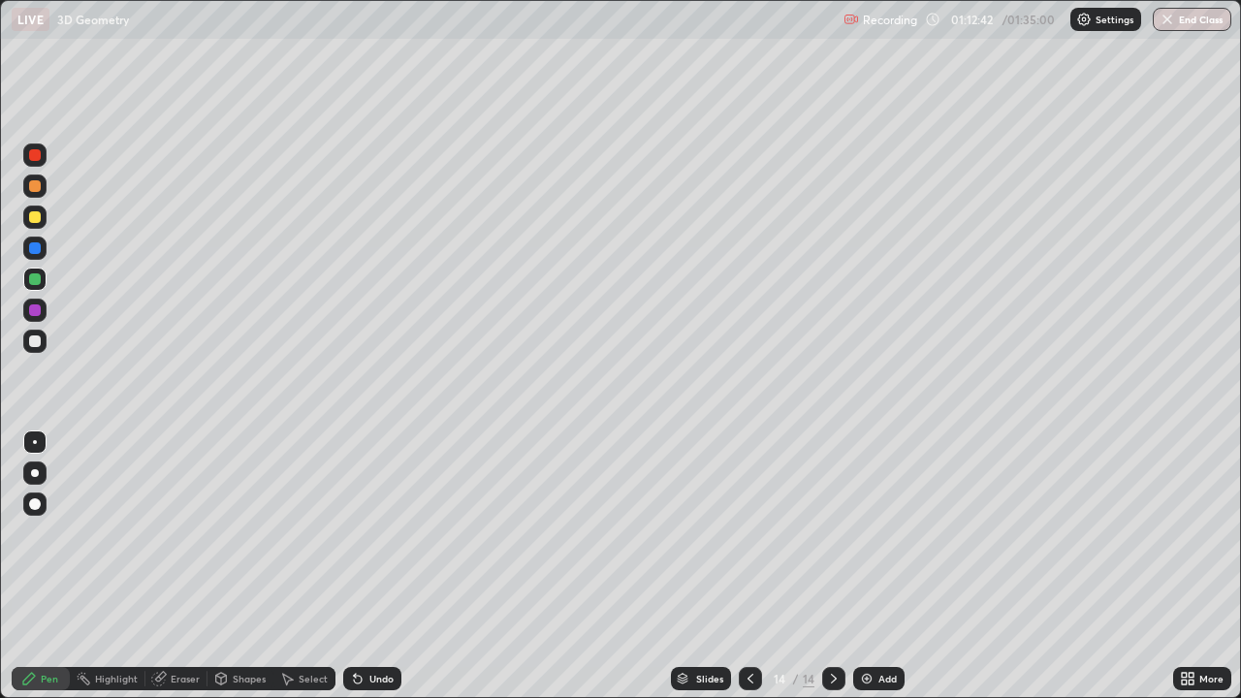
click at [172, 566] on div "Eraser" at bounding box center [185, 679] width 29 height 10
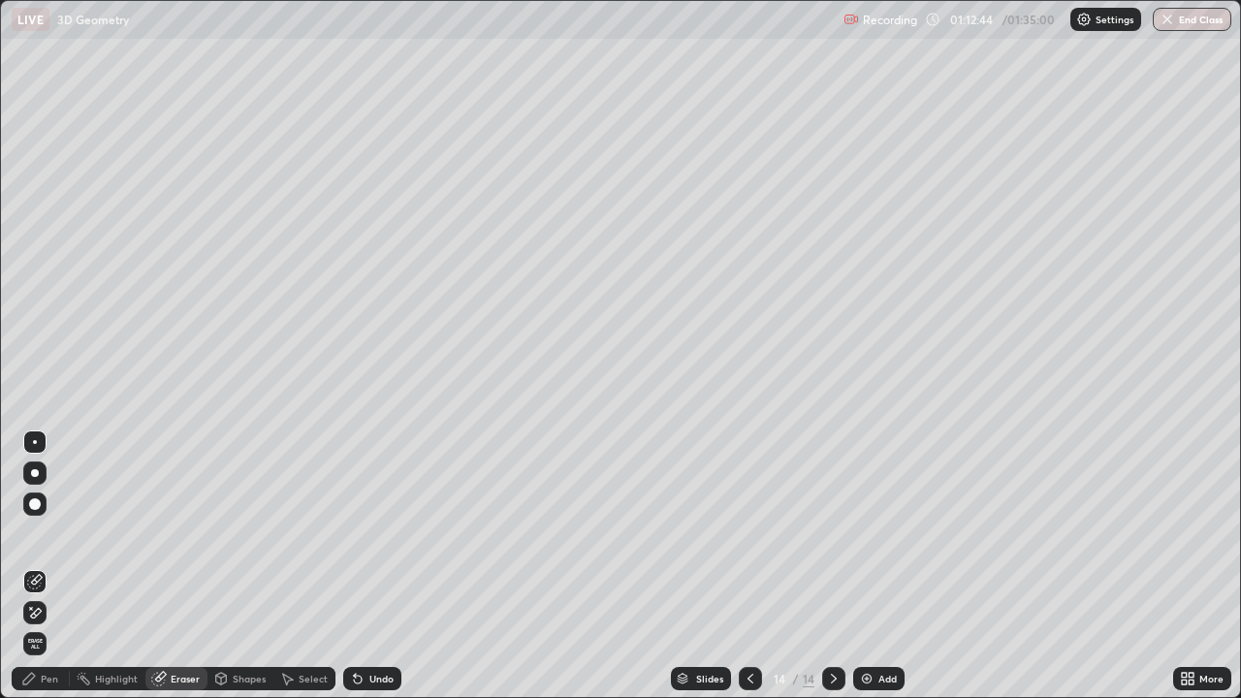
click at [48, 566] on div "Pen" at bounding box center [41, 678] width 58 height 23
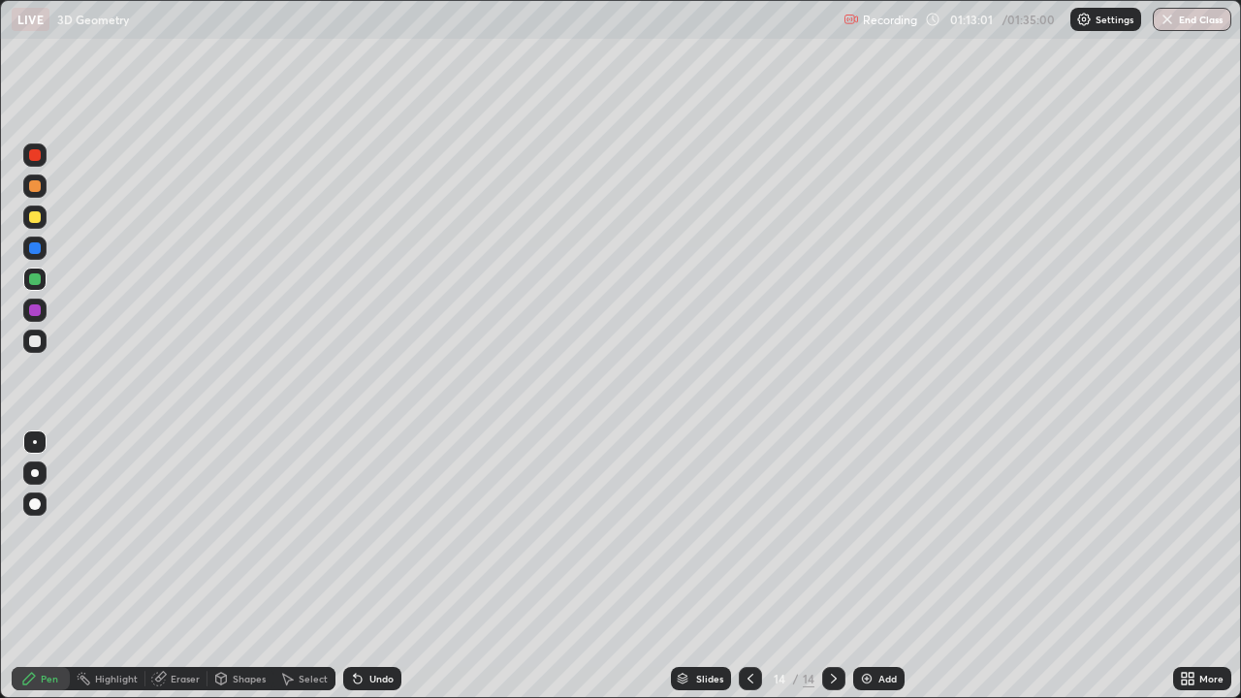
click at [181, 566] on div "Eraser" at bounding box center [185, 679] width 29 height 10
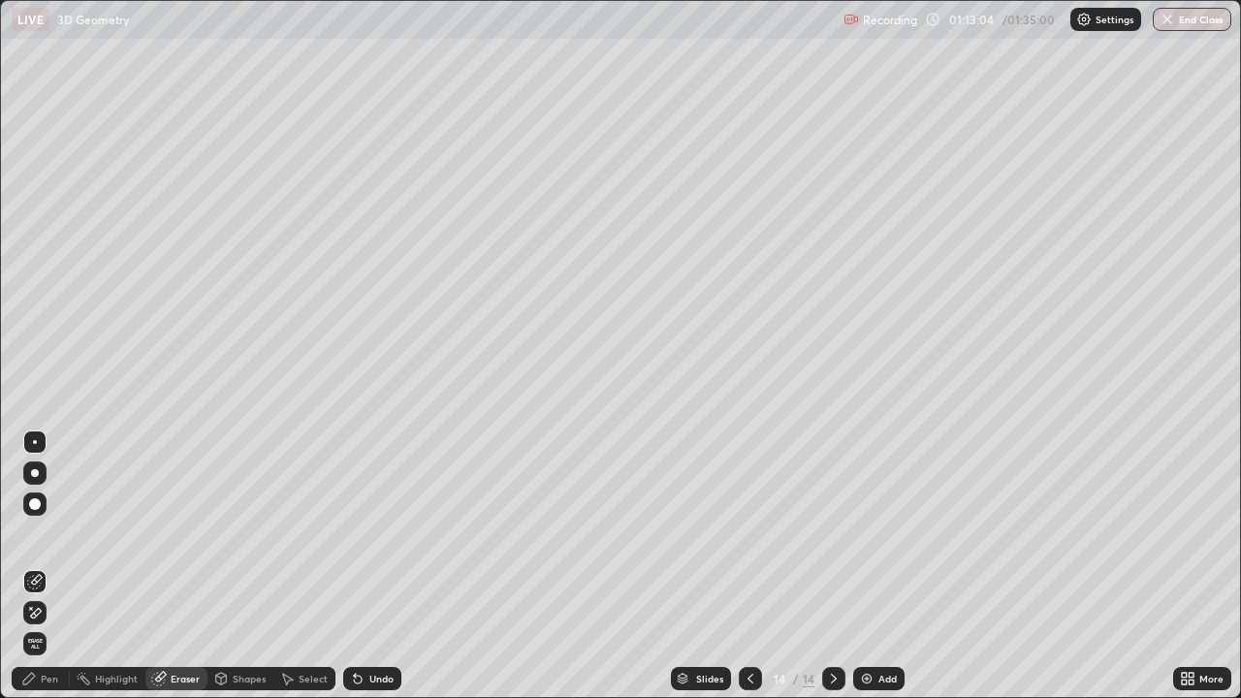
click at [48, 566] on div "Pen" at bounding box center [41, 678] width 58 height 23
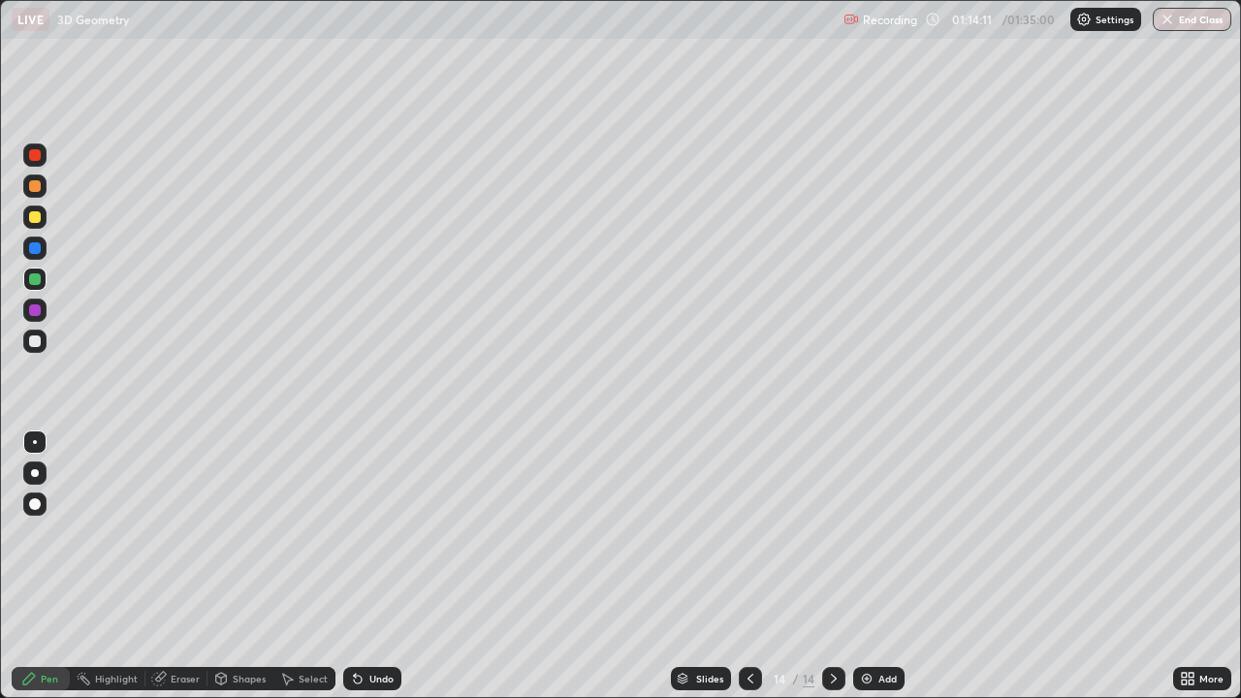
click at [880, 566] on div "Add" at bounding box center [887, 679] width 18 height 10
click at [748, 566] on icon at bounding box center [751, 679] width 6 height 10
click at [746, 566] on icon at bounding box center [751, 679] width 16 height 16
click at [834, 566] on icon at bounding box center [834, 679] width 16 height 16
click at [832, 566] on icon at bounding box center [834, 679] width 16 height 16
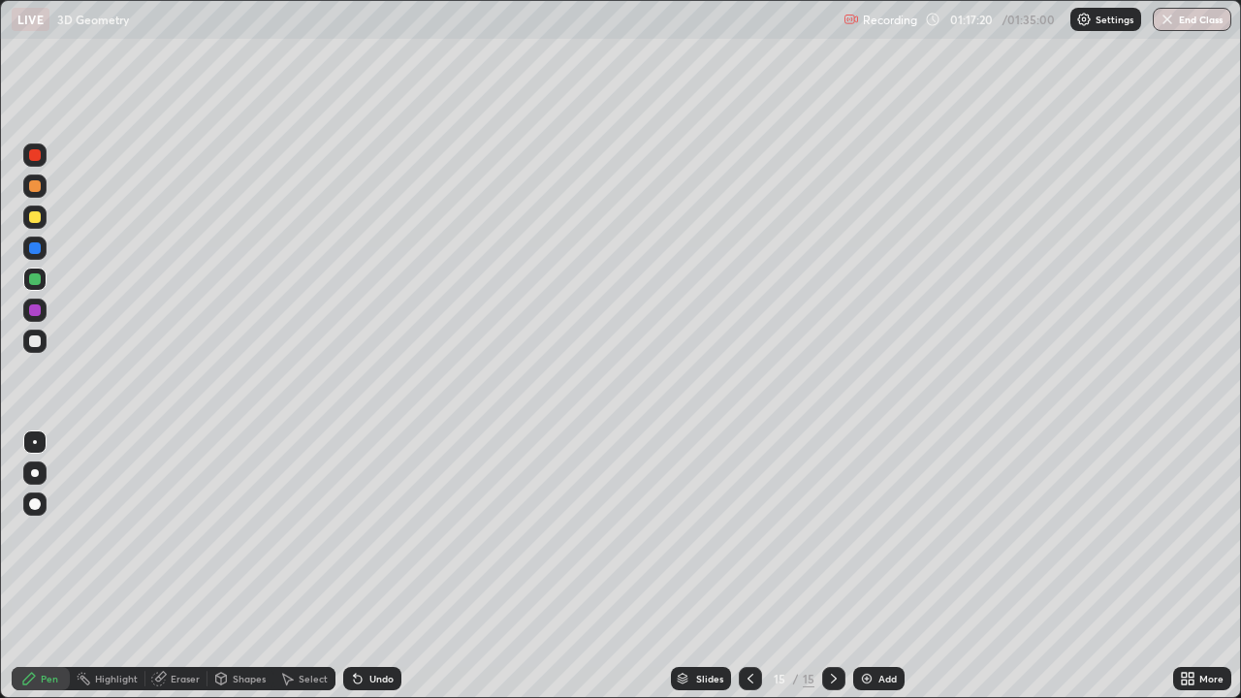
click at [831, 566] on icon at bounding box center [834, 679] width 16 height 16
click at [883, 566] on div "Add" at bounding box center [887, 679] width 18 height 10
click at [33, 339] on div at bounding box center [35, 341] width 12 height 12
click at [378, 566] on div "Undo" at bounding box center [372, 678] width 58 height 23
click at [380, 566] on div "Undo" at bounding box center [381, 679] width 24 height 10
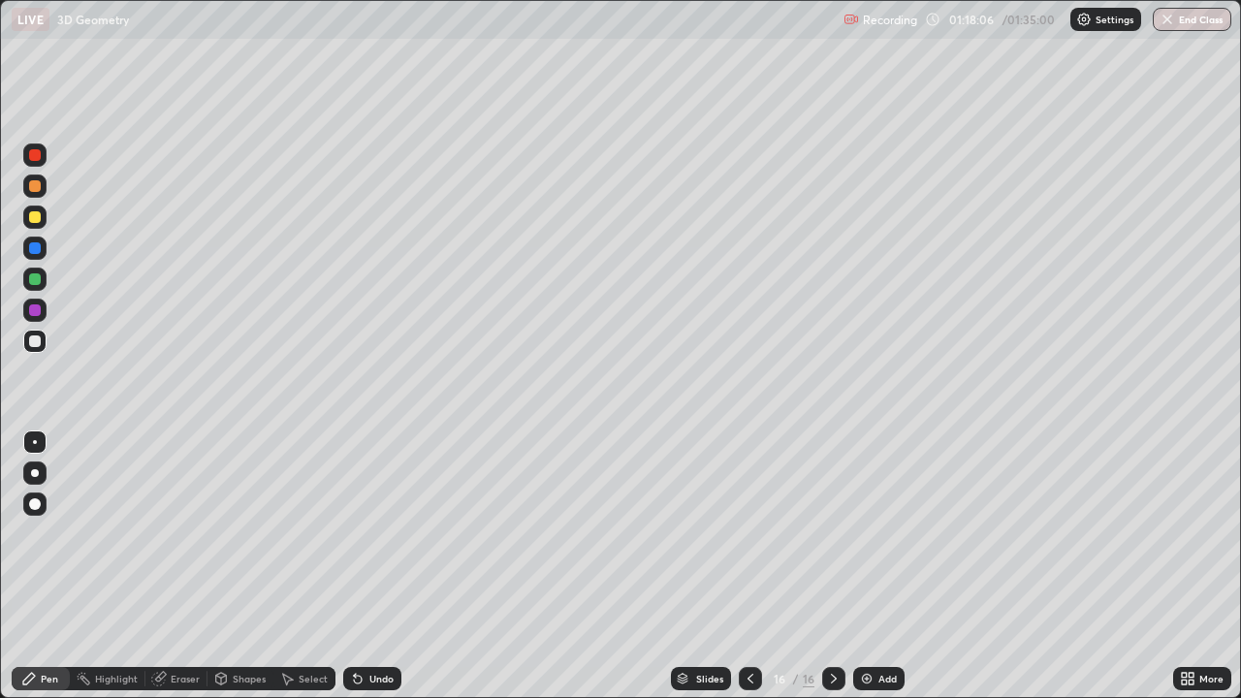
click at [379, 566] on div "Undo" at bounding box center [381, 679] width 24 height 10
click at [376, 566] on div "Undo" at bounding box center [381, 679] width 24 height 10
click at [378, 566] on div "Undo" at bounding box center [381, 679] width 24 height 10
click at [34, 280] on div at bounding box center [35, 279] width 12 height 12
click at [382, 566] on div "Undo" at bounding box center [381, 679] width 24 height 10
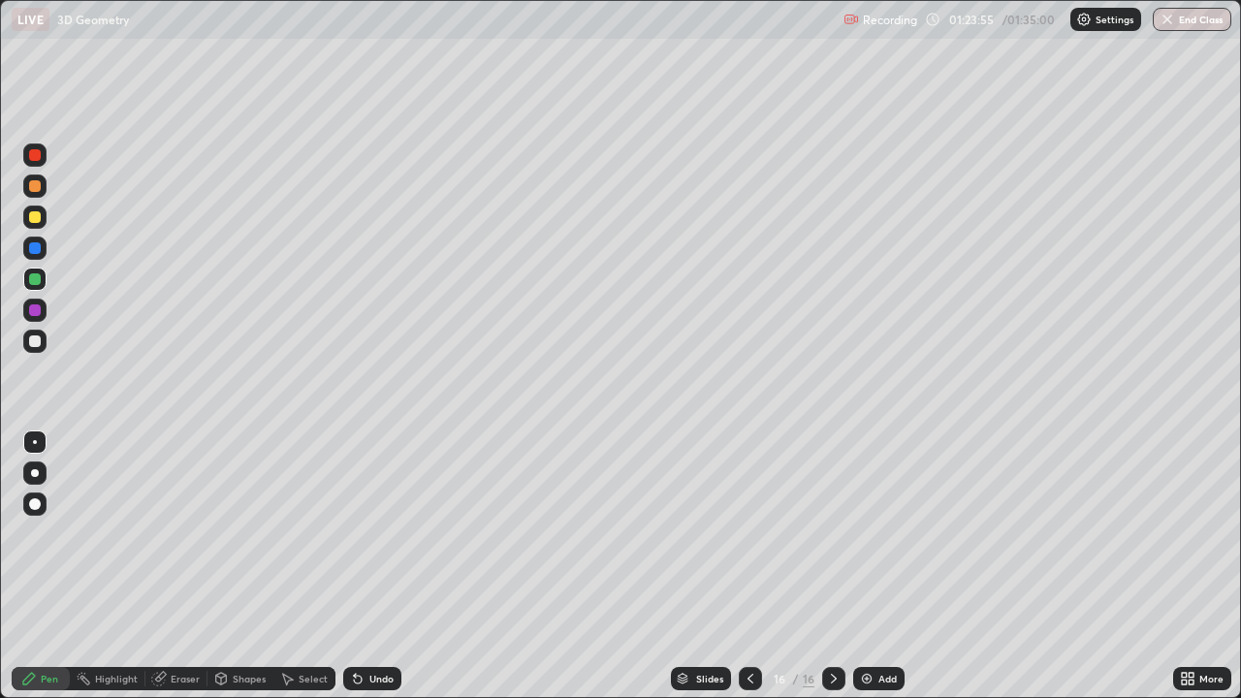
click at [382, 566] on div "Undo" at bounding box center [372, 678] width 58 height 23
click at [389, 566] on div "Undo" at bounding box center [381, 679] width 24 height 10
click at [878, 566] on div "Add" at bounding box center [887, 679] width 18 height 10
click at [377, 566] on div "Undo" at bounding box center [381, 679] width 24 height 10
click at [382, 566] on div "Undo" at bounding box center [381, 679] width 24 height 10
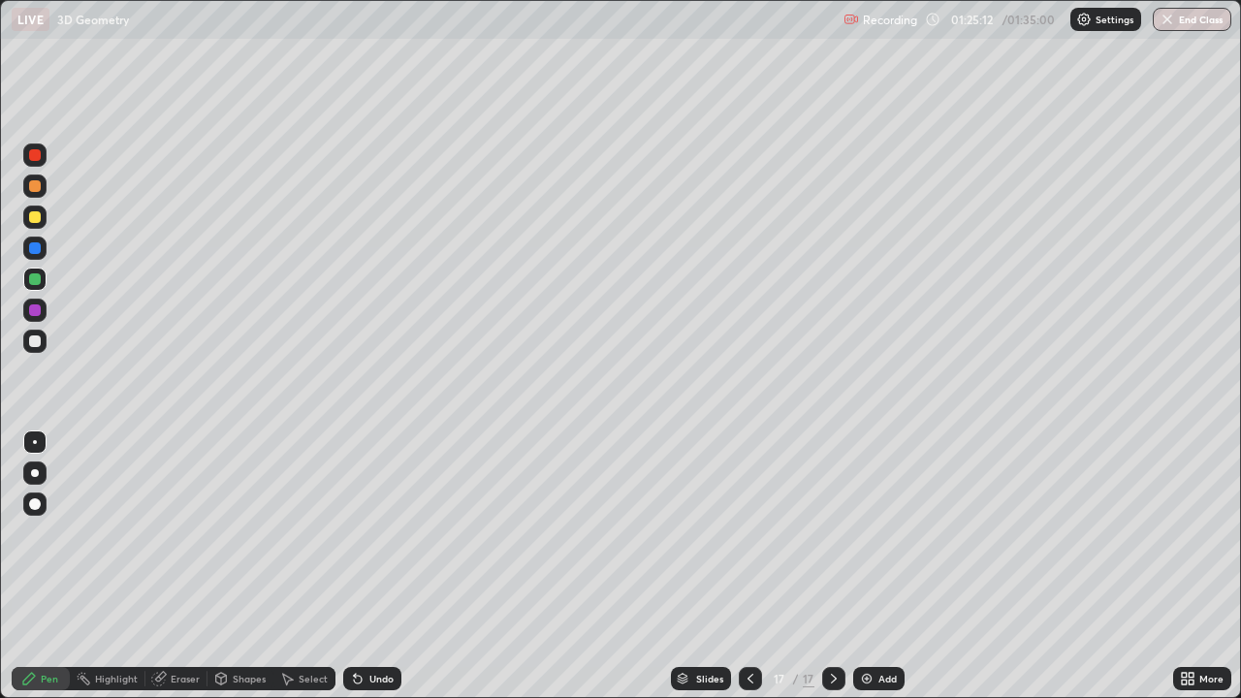
click at [379, 566] on div "Undo" at bounding box center [372, 678] width 58 height 23
click at [376, 566] on div "Undo" at bounding box center [381, 679] width 24 height 10
click at [369, 566] on div "Undo" at bounding box center [381, 679] width 24 height 10
click at [1240, 18] on div "LIVE 3D Geometry Recording 01:27:26 / 01:35:00 Settings End Class" at bounding box center [620, 19] width 1241 height 39
click at [1189, 22] on button "End Class" at bounding box center [1192, 19] width 79 height 23
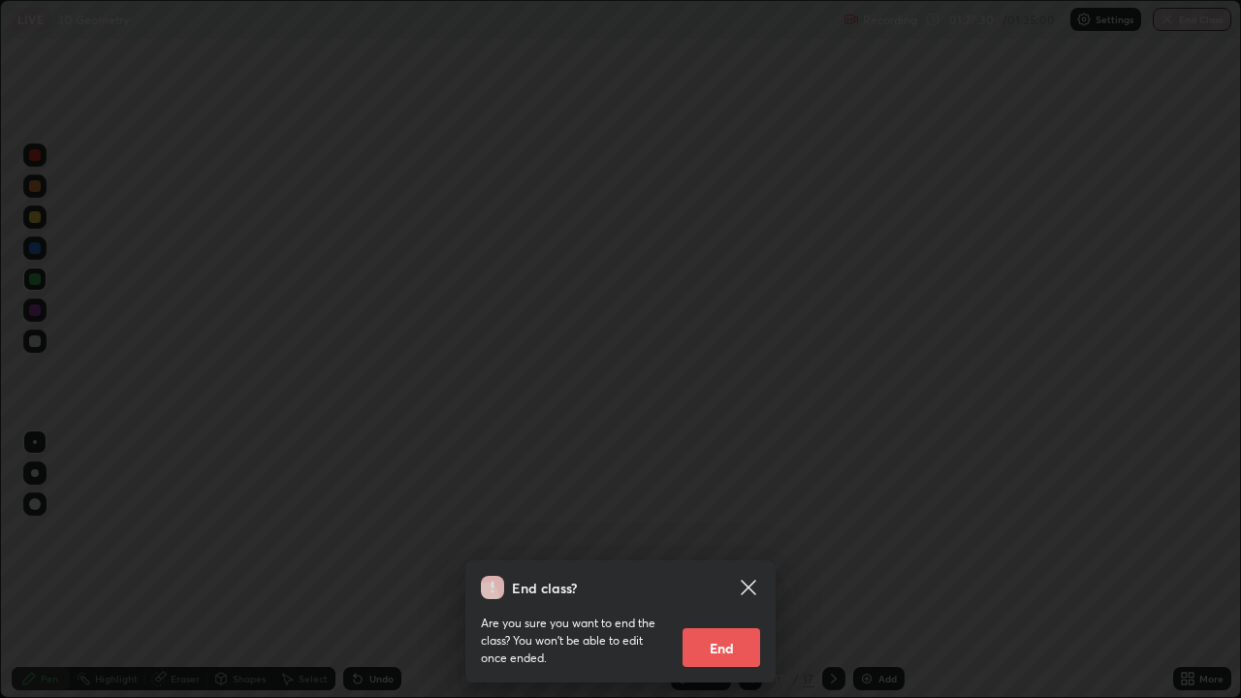
click at [733, 566] on button "End" at bounding box center [722, 647] width 78 height 39
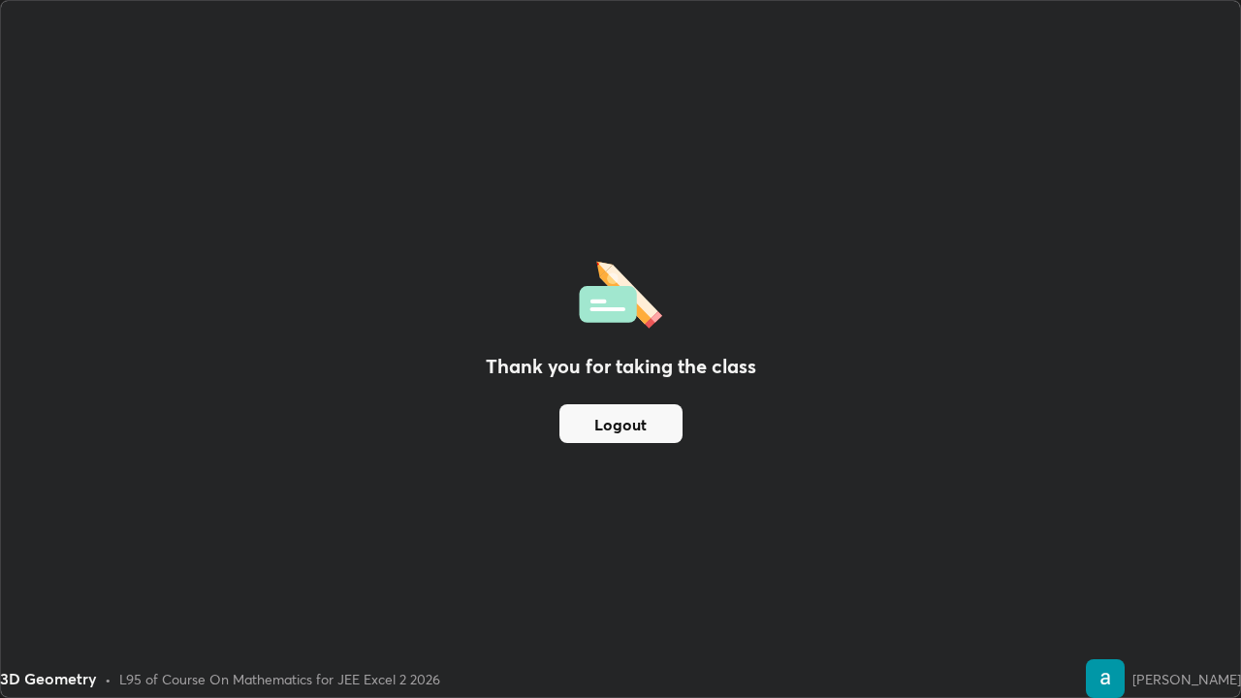
click at [648, 422] on button "Logout" at bounding box center [620, 423] width 123 height 39
click at [654, 423] on button "Logout" at bounding box center [620, 423] width 123 height 39
click at [650, 414] on button "Logout" at bounding box center [620, 423] width 123 height 39
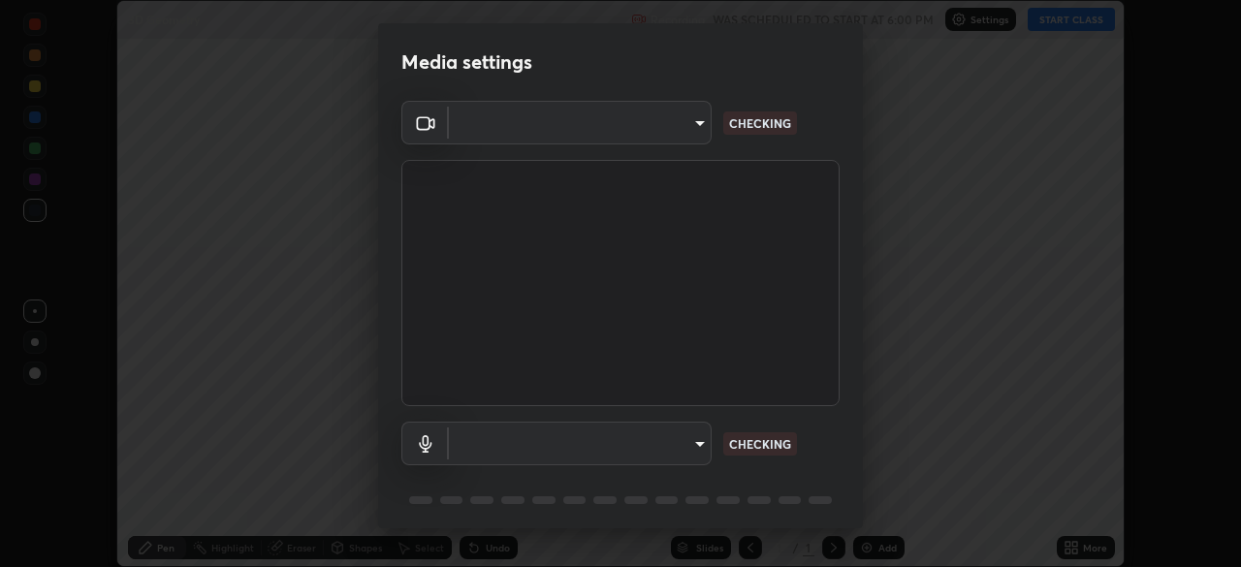
scroll to position [567, 1240]
type input "03c1d9060f172c5261930868a8885b82ba90ed4bb89c7d2d1ebbbfabb6a16c2d"
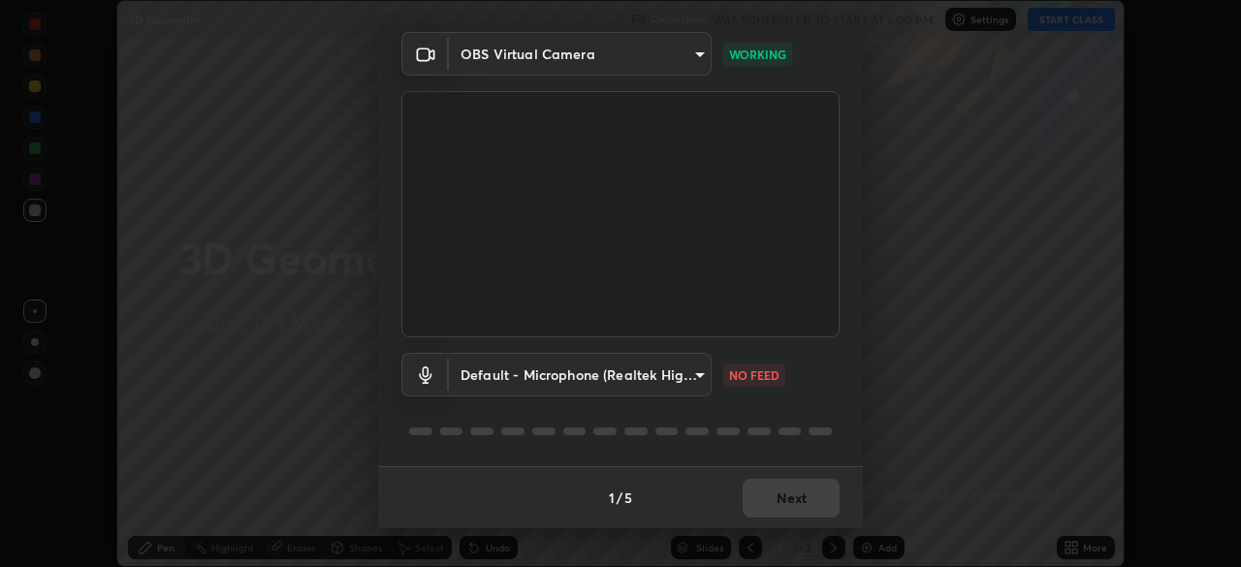
click at [696, 376] on body "Erase all 3D Geometry Recording WAS SCHEDULED TO START AT 6:00 PM Settings STAR…" at bounding box center [620, 283] width 1241 height 567
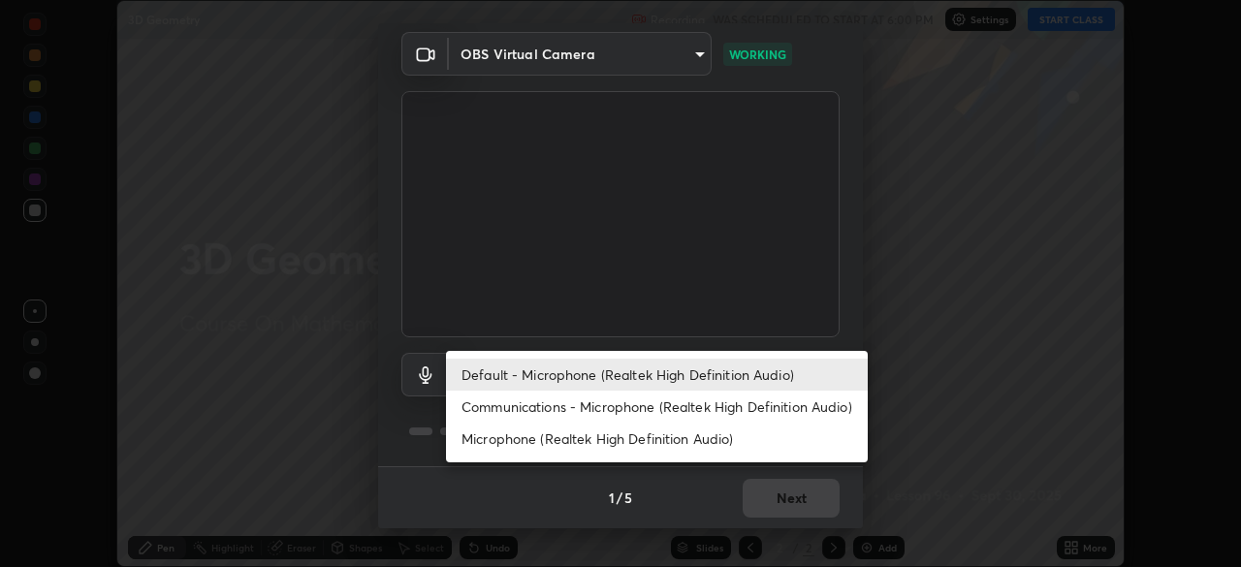
click at [732, 379] on li "Default - Microphone (Realtek High Definition Audio)" at bounding box center [657, 375] width 422 height 32
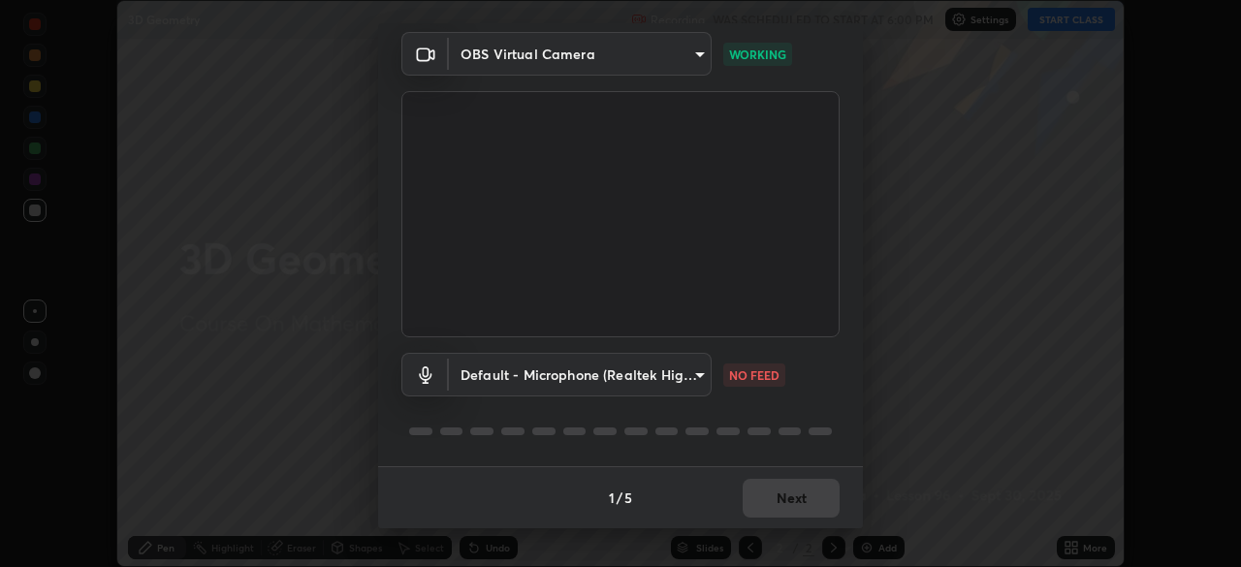
click at [695, 374] on body "Erase all 3D Geometry Recording WAS SCHEDULED TO START AT 6:00 PM Settings STAR…" at bounding box center [620, 283] width 1241 height 567
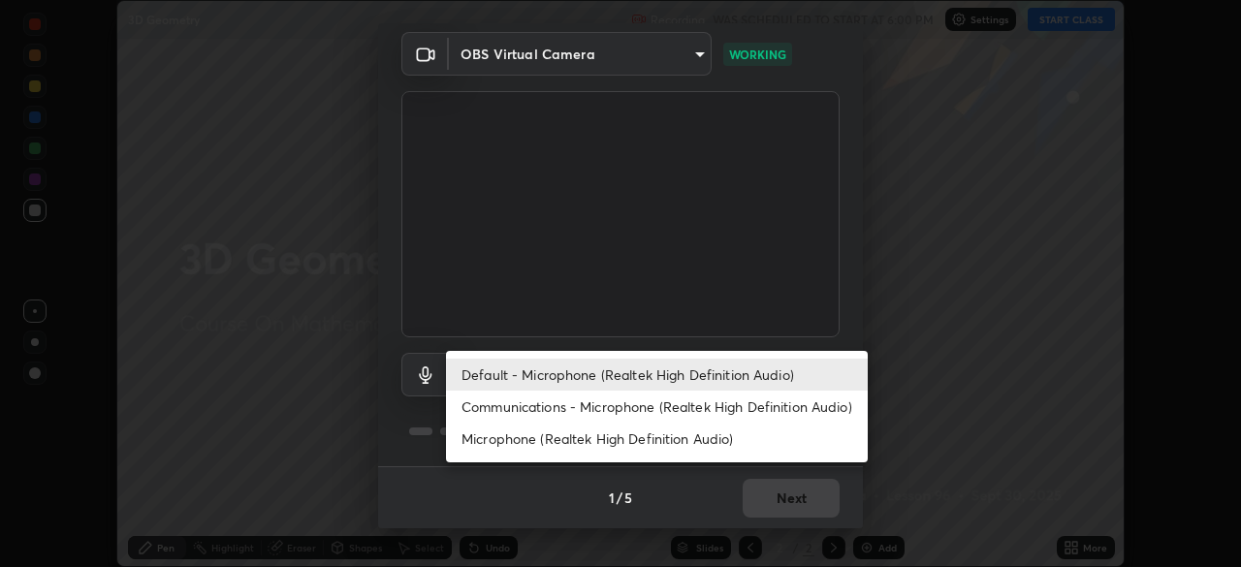
click at [684, 406] on li "Communications - Microphone (Realtek High Definition Audio)" at bounding box center [657, 407] width 422 height 32
type input "communications"
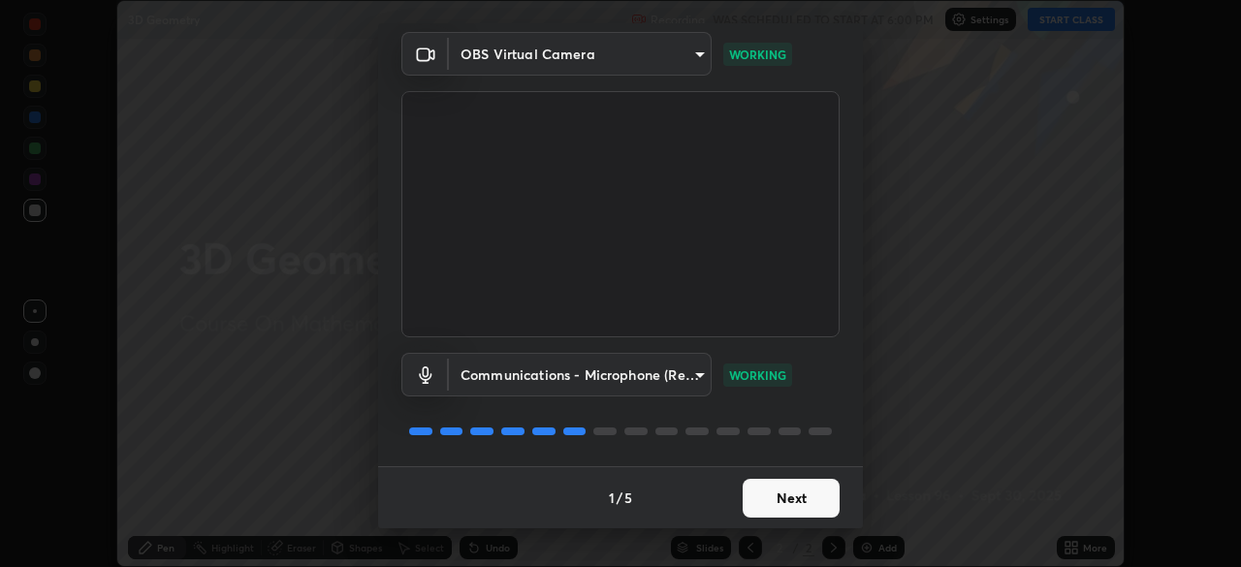
click at [808, 489] on button "Next" at bounding box center [791, 498] width 97 height 39
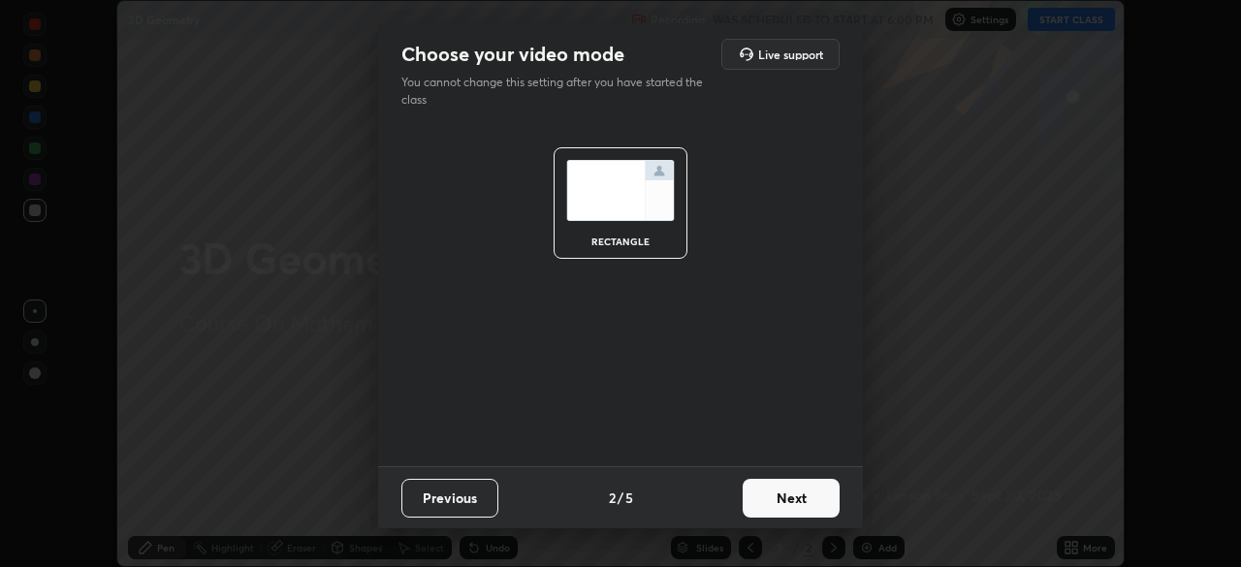
scroll to position [0, 0]
click at [787, 498] on button "Next" at bounding box center [791, 498] width 97 height 39
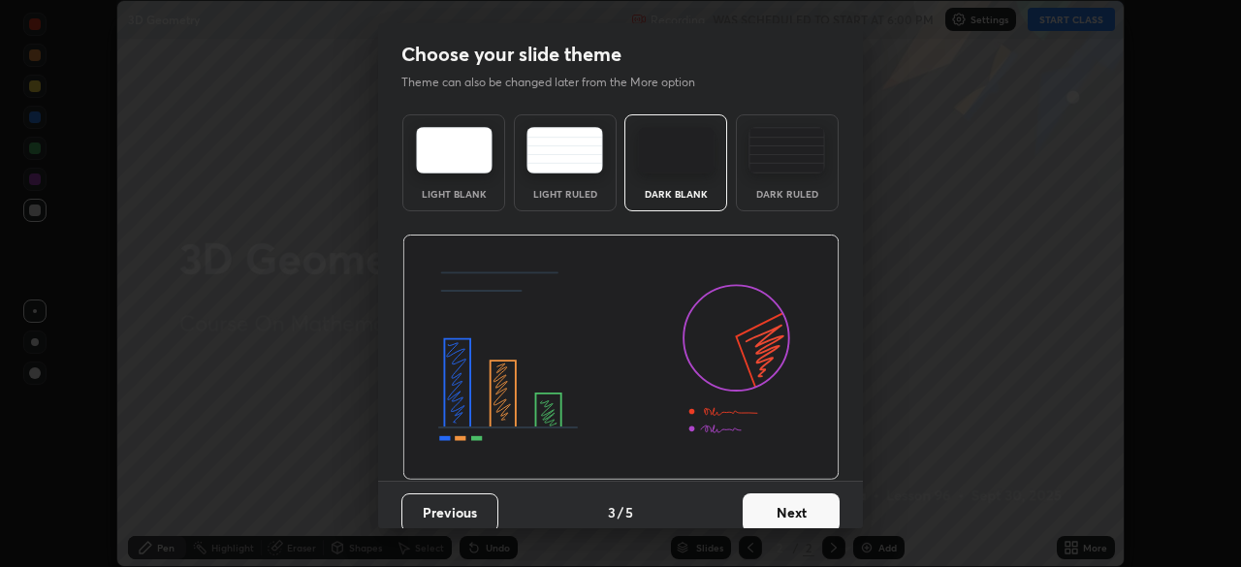
click at [791, 506] on button "Next" at bounding box center [791, 513] width 97 height 39
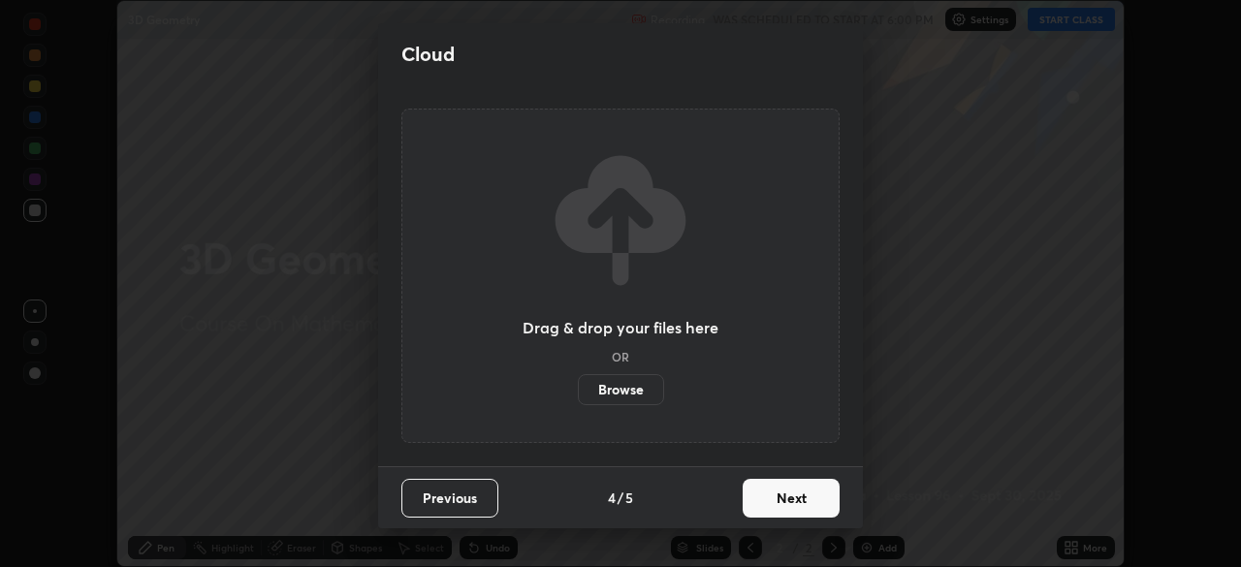
click at [802, 498] on button "Next" at bounding box center [791, 498] width 97 height 39
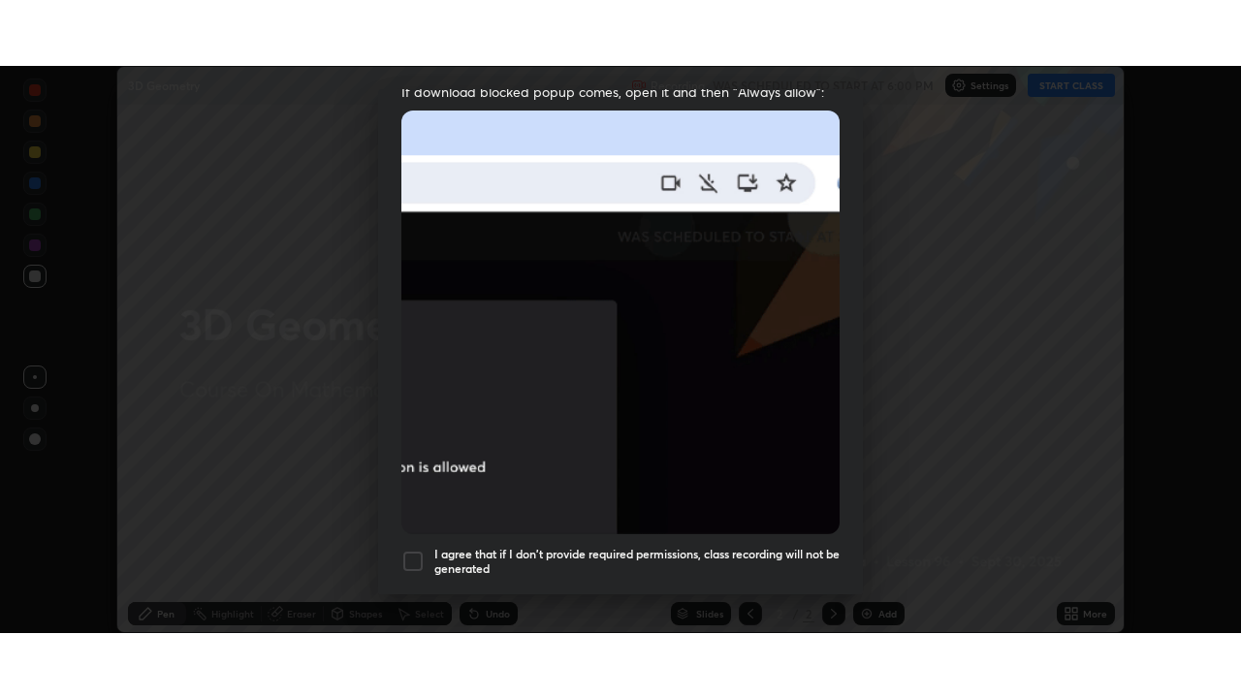
scroll to position [464, 0]
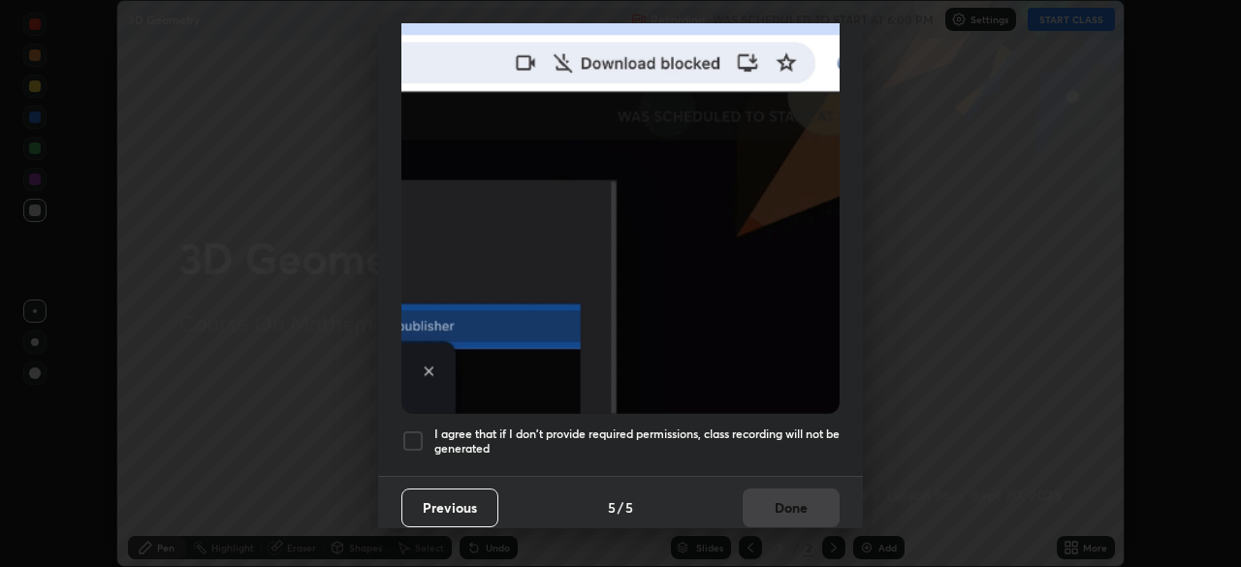
click at [412, 432] on div at bounding box center [412, 441] width 23 height 23
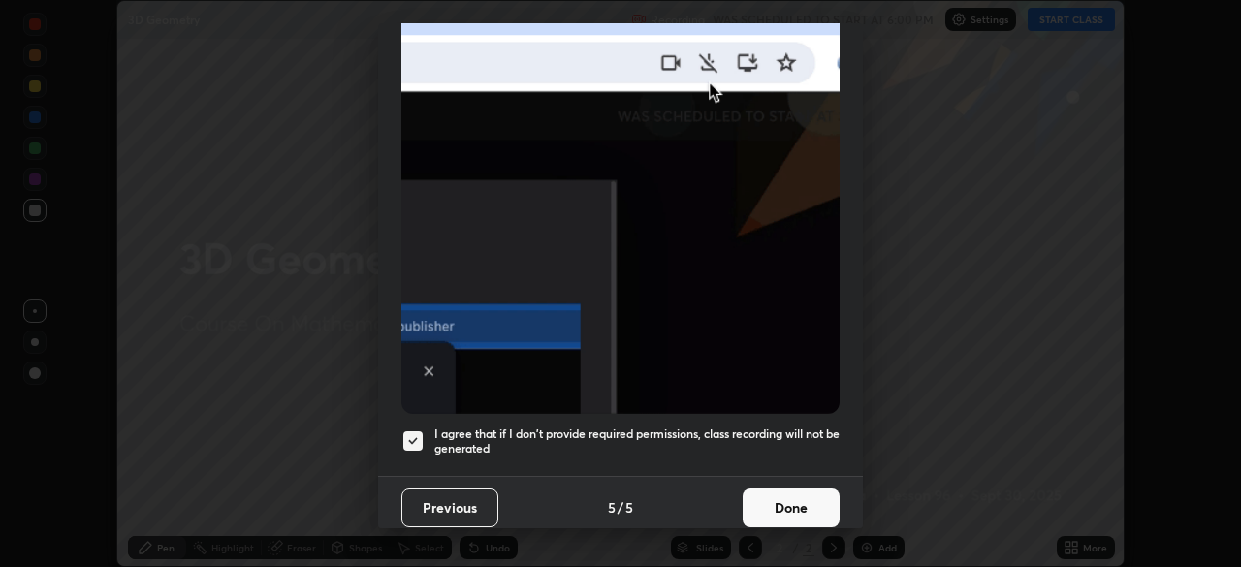
click at [810, 495] on button "Done" at bounding box center [791, 508] width 97 height 39
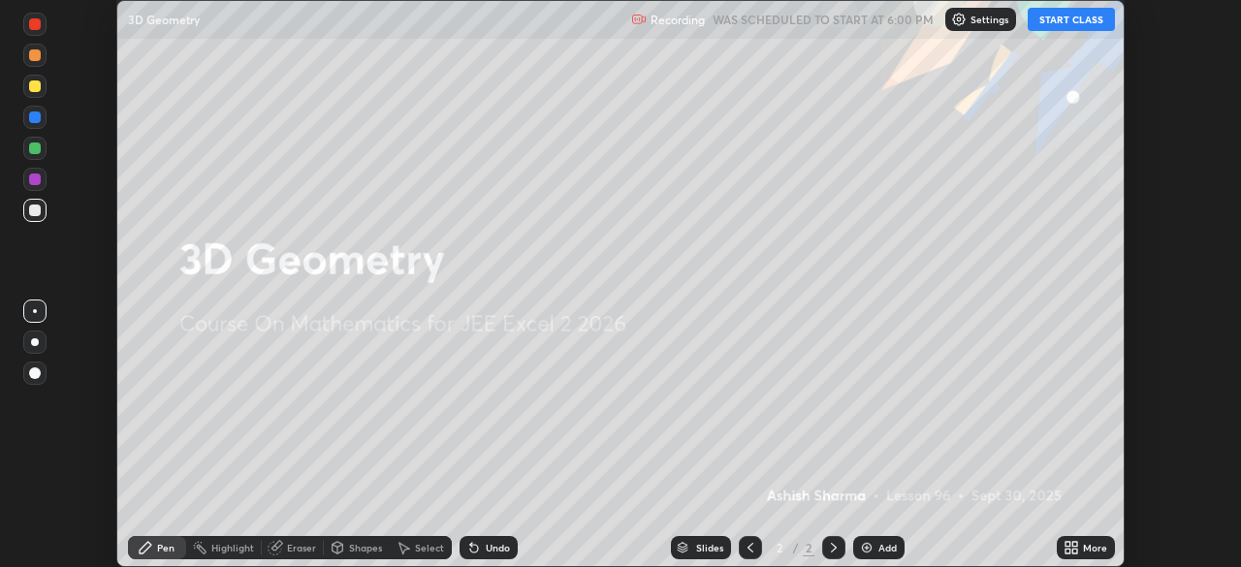
click at [1074, 20] on button "START CLASS" at bounding box center [1071, 19] width 87 height 23
click at [1088, 544] on div "More" at bounding box center [1095, 548] width 24 height 10
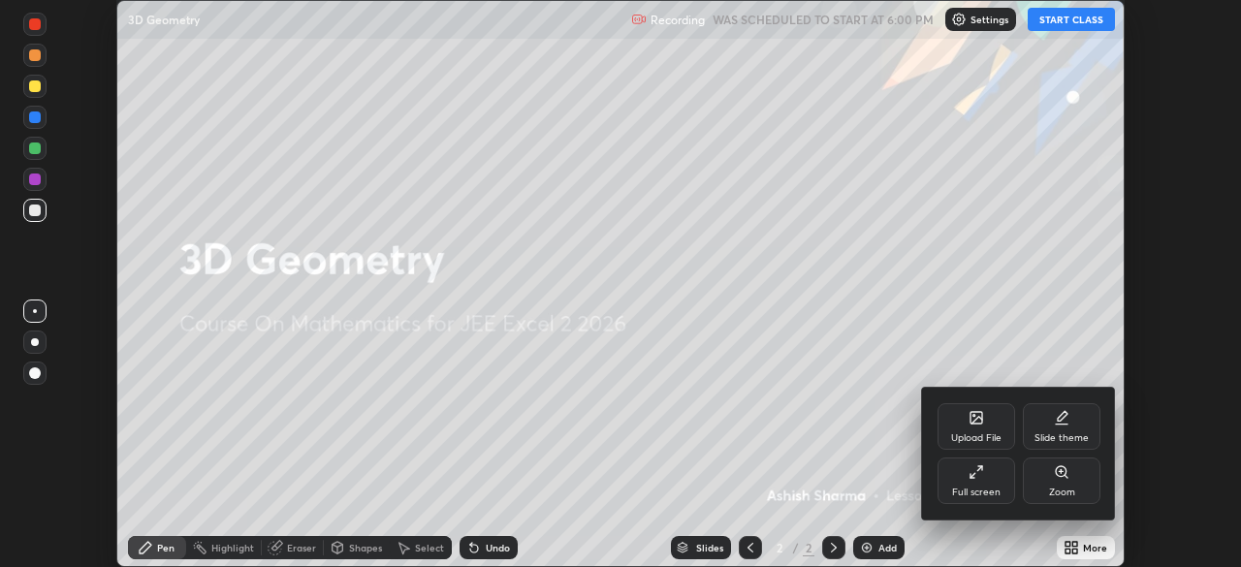
click at [979, 468] on icon at bounding box center [979, 468] width 5 height 5
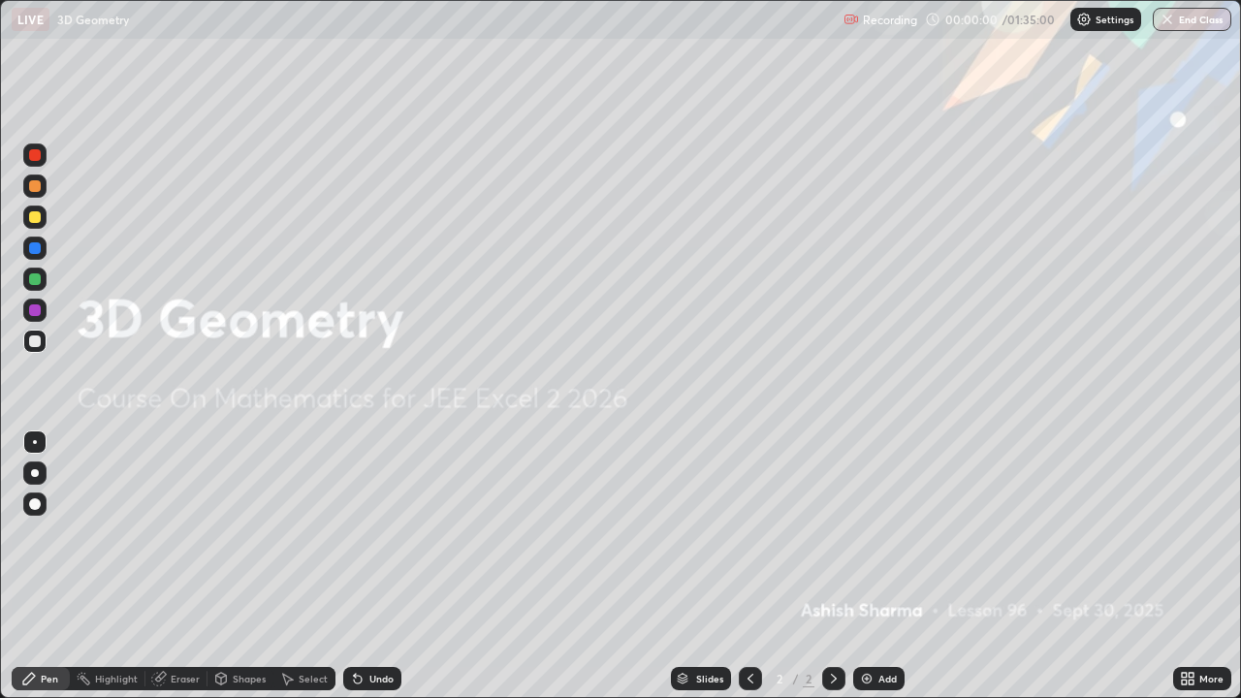
scroll to position [698, 1241]
click at [883, 566] on div "Add" at bounding box center [887, 679] width 18 height 10
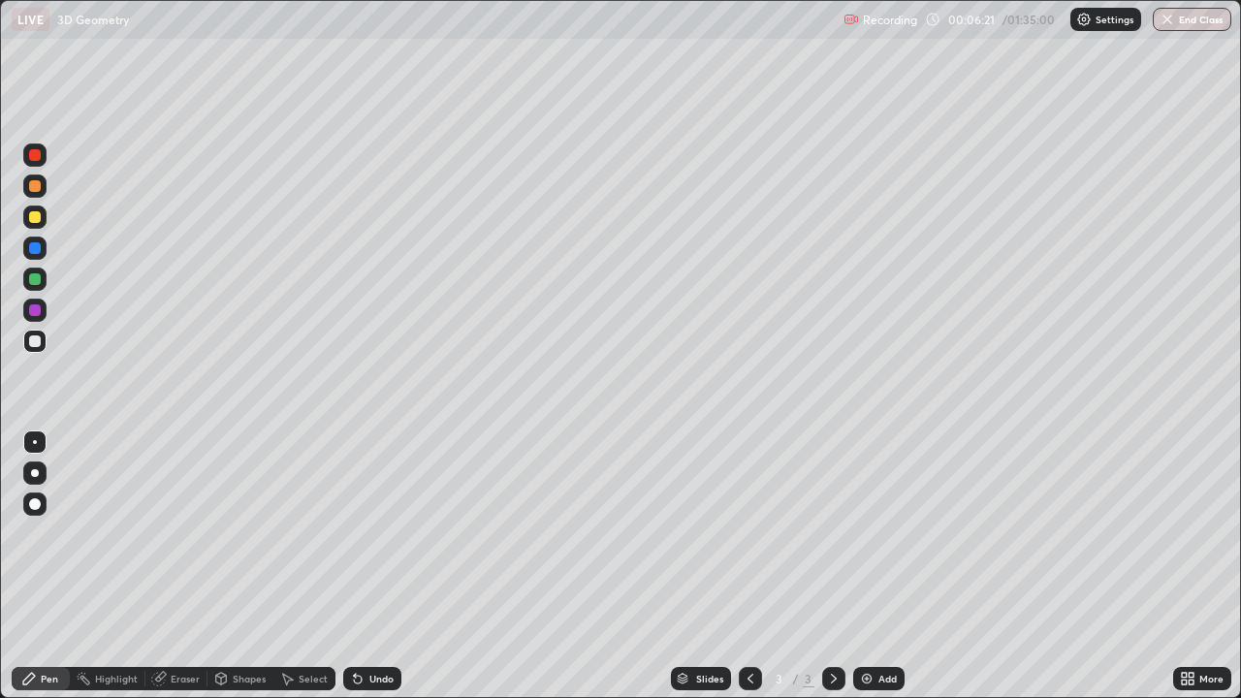
click at [390, 566] on div "Undo" at bounding box center [381, 679] width 24 height 10
click at [194, 566] on div "Eraser" at bounding box center [176, 678] width 62 height 23
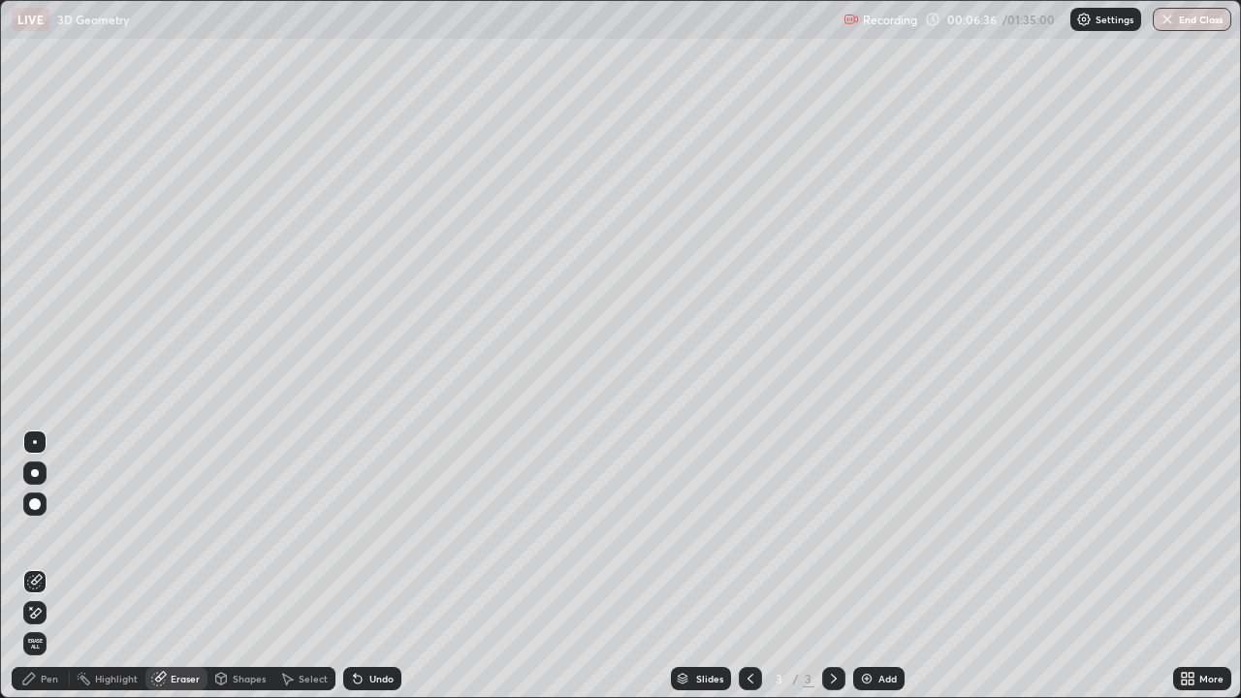
click at [62, 566] on div "Pen" at bounding box center [41, 678] width 58 height 23
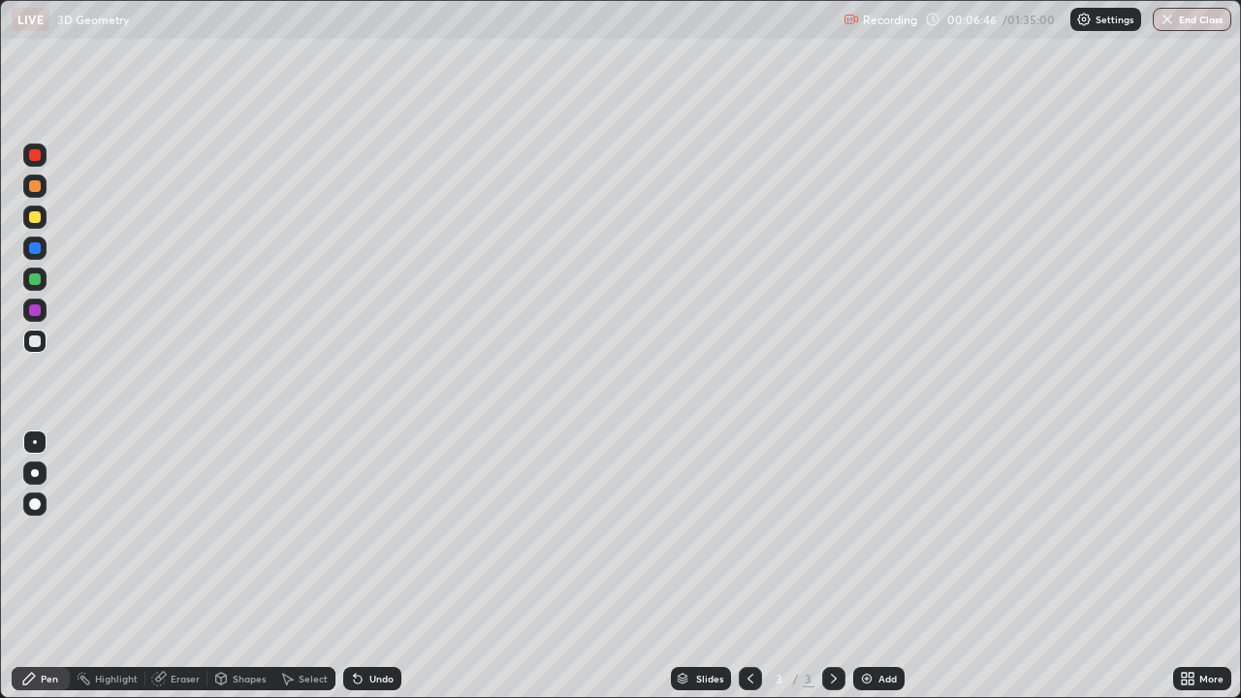
click at [35, 280] on div at bounding box center [35, 279] width 12 height 12
click at [33, 341] on div at bounding box center [35, 341] width 12 height 12
click at [31, 277] on div at bounding box center [35, 279] width 12 height 12
click at [371, 566] on div "Undo" at bounding box center [381, 679] width 24 height 10
click at [377, 566] on div "Undo" at bounding box center [372, 678] width 58 height 23
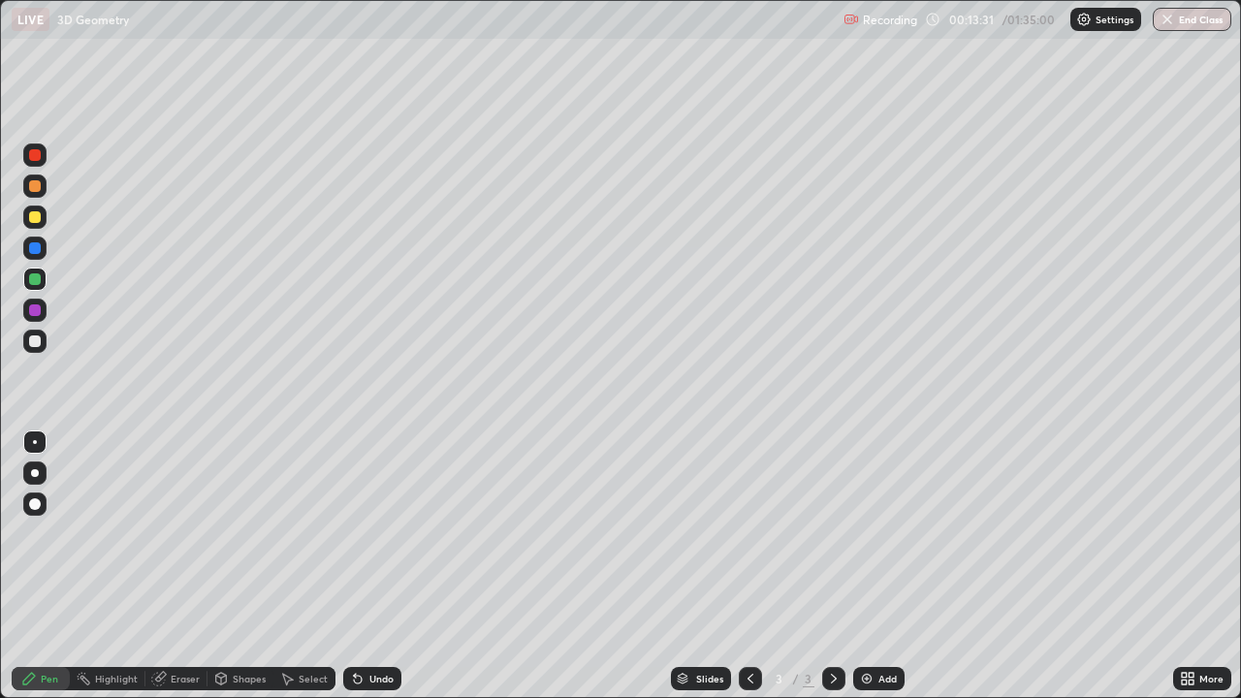
click at [885, 566] on div "Add" at bounding box center [887, 679] width 18 height 10
click at [381, 566] on div "Undo" at bounding box center [372, 678] width 58 height 23
click at [382, 566] on div "Undo" at bounding box center [381, 679] width 24 height 10
click at [35, 339] on div at bounding box center [35, 341] width 12 height 12
click at [374, 566] on div "Undo" at bounding box center [372, 678] width 58 height 23
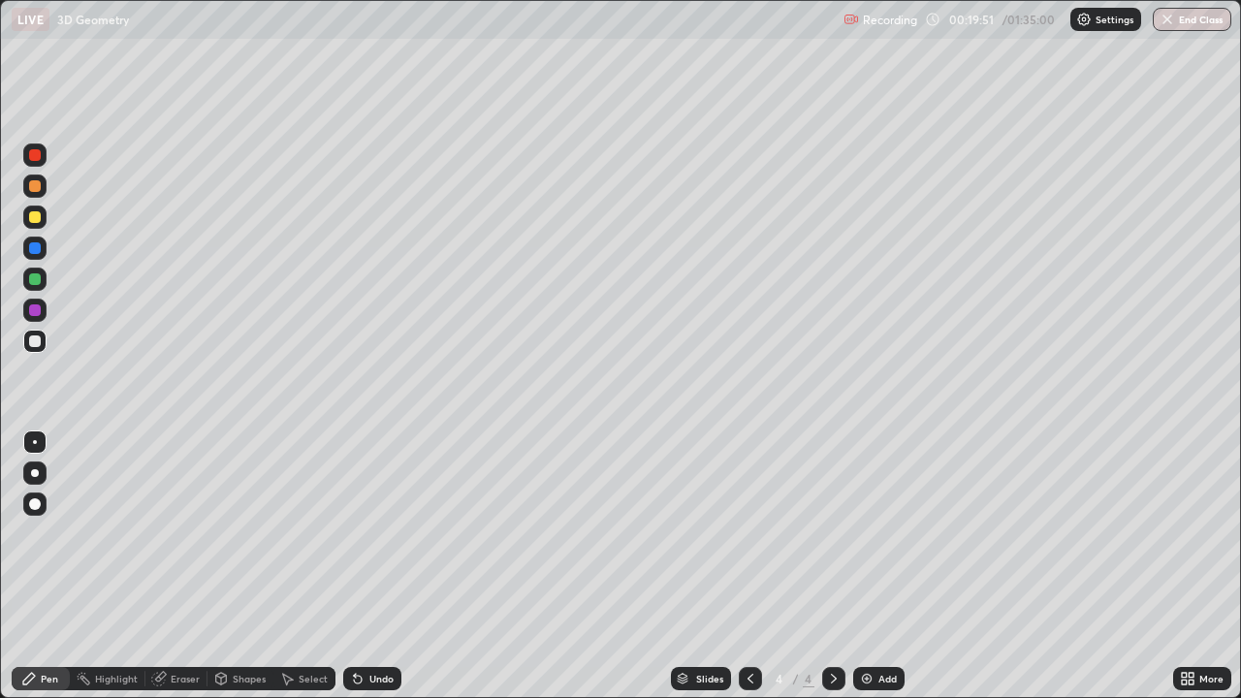
click at [185, 566] on div "Eraser" at bounding box center [185, 679] width 29 height 10
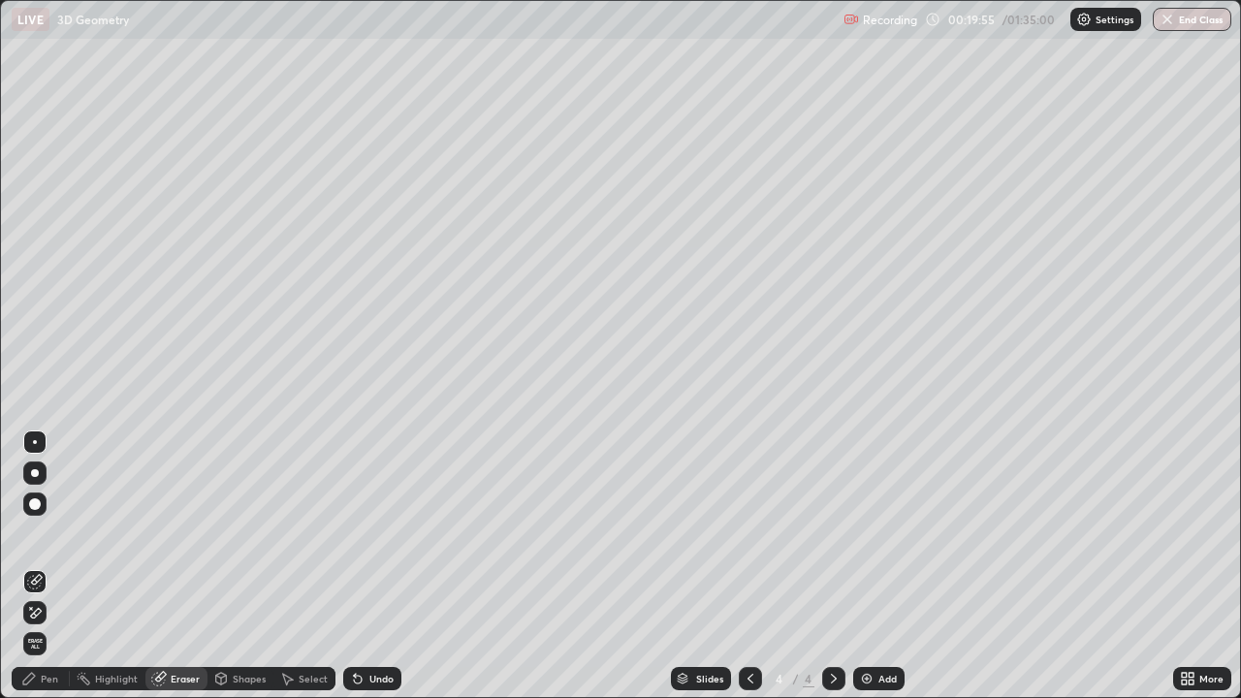
click at [48, 566] on div "Pen" at bounding box center [49, 679] width 17 height 10
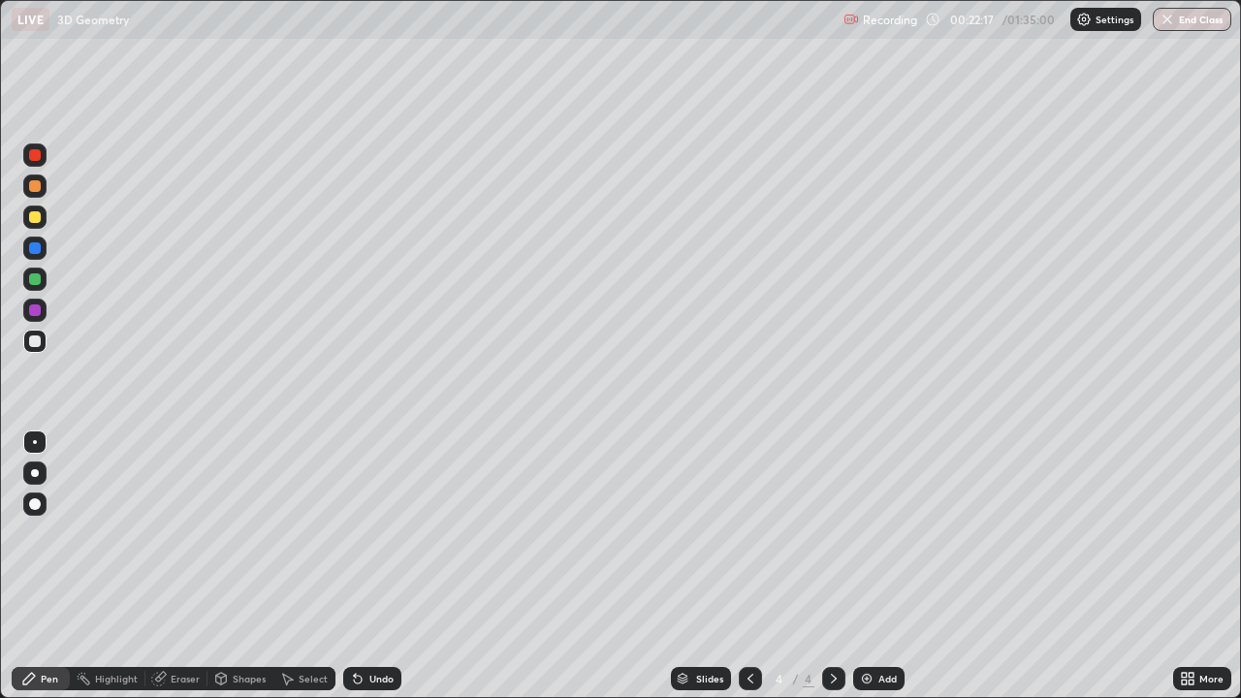
click at [179, 566] on div "Eraser" at bounding box center [185, 679] width 29 height 10
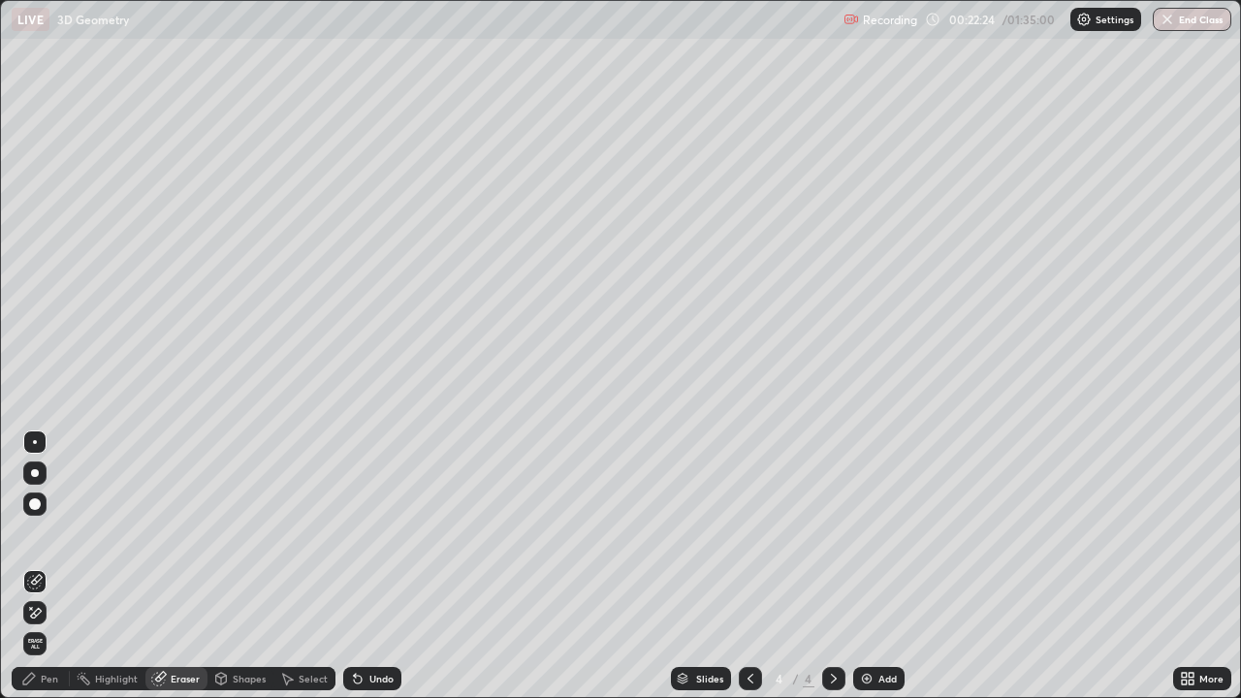
click at [55, 566] on div "Pen" at bounding box center [41, 678] width 58 height 23
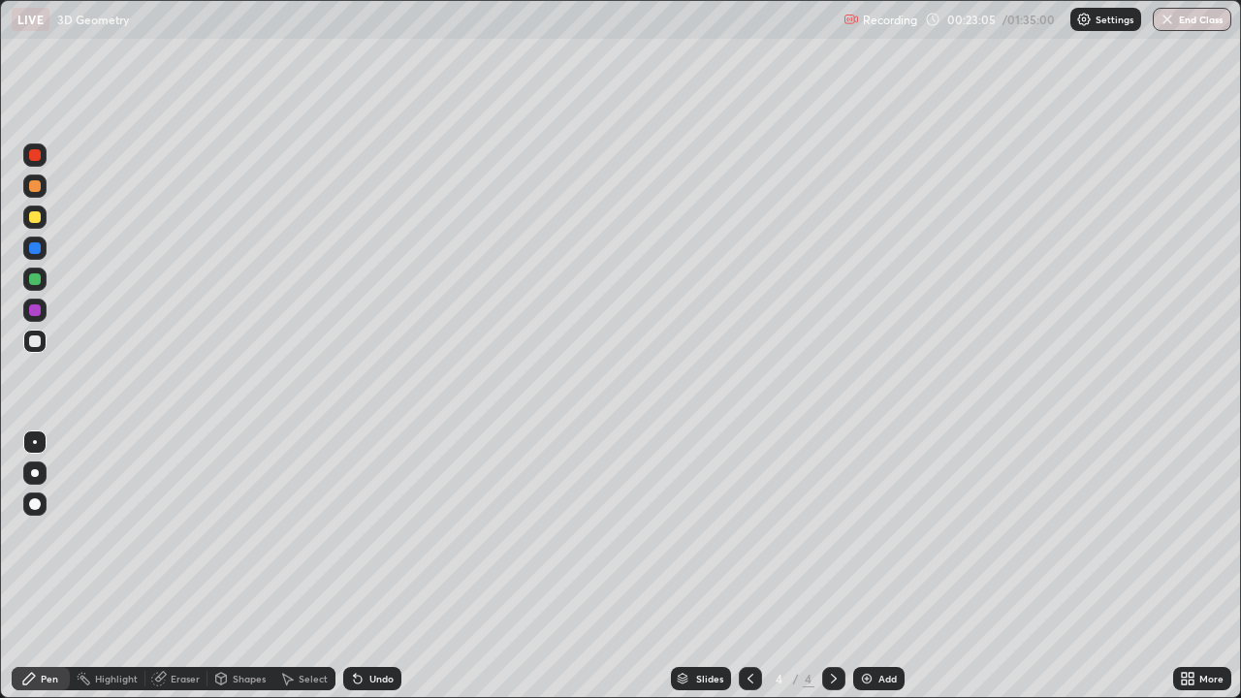
click at [378, 566] on div "Undo" at bounding box center [381, 679] width 24 height 10
click at [374, 566] on div "Undo" at bounding box center [381, 679] width 24 height 10
click at [880, 566] on div "Add" at bounding box center [887, 679] width 18 height 10
click at [181, 566] on div "Eraser" at bounding box center [185, 679] width 29 height 10
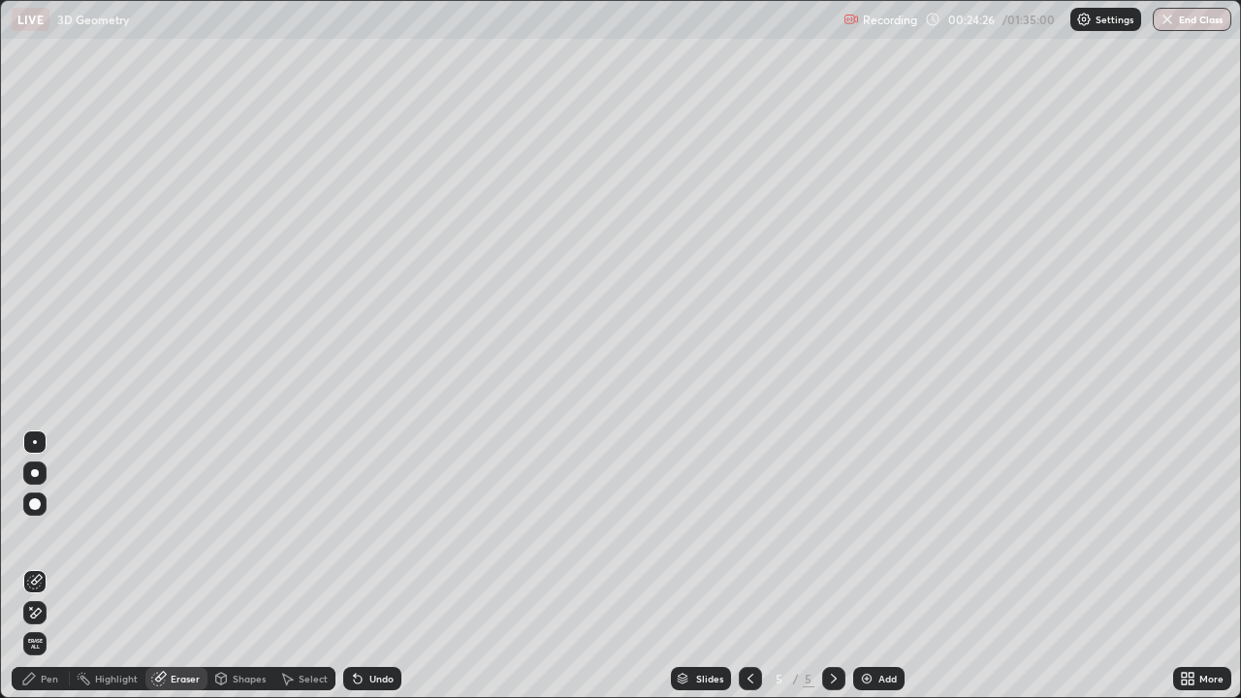
click at [53, 566] on div "Pen" at bounding box center [49, 679] width 17 height 10
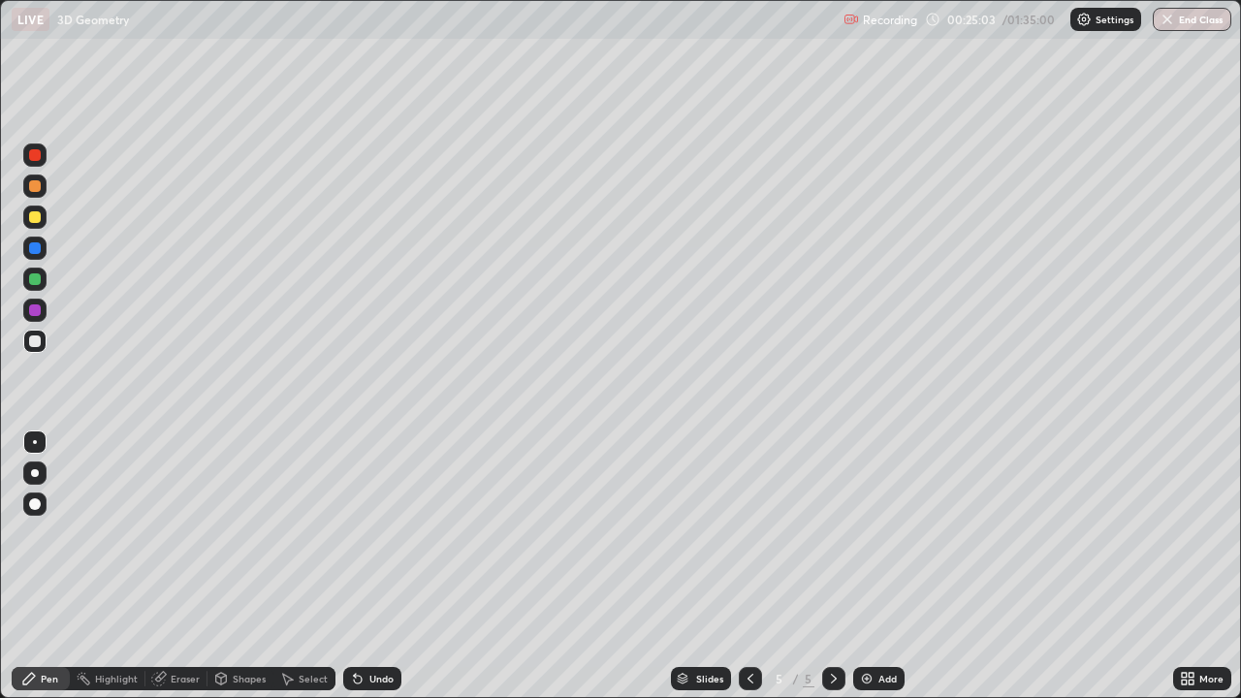
click at [185, 566] on div "Eraser" at bounding box center [176, 678] width 62 height 23
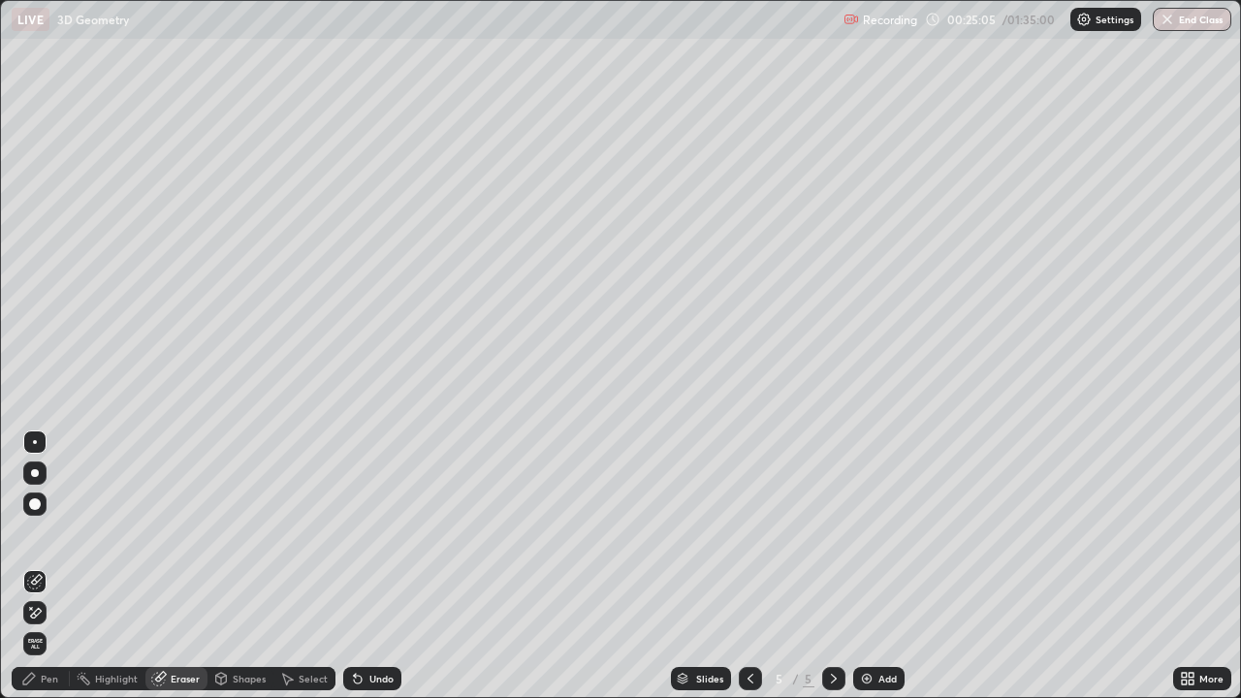
click at [52, 566] on div "Pen" at bounding box center [41, 678] width 58 height 23
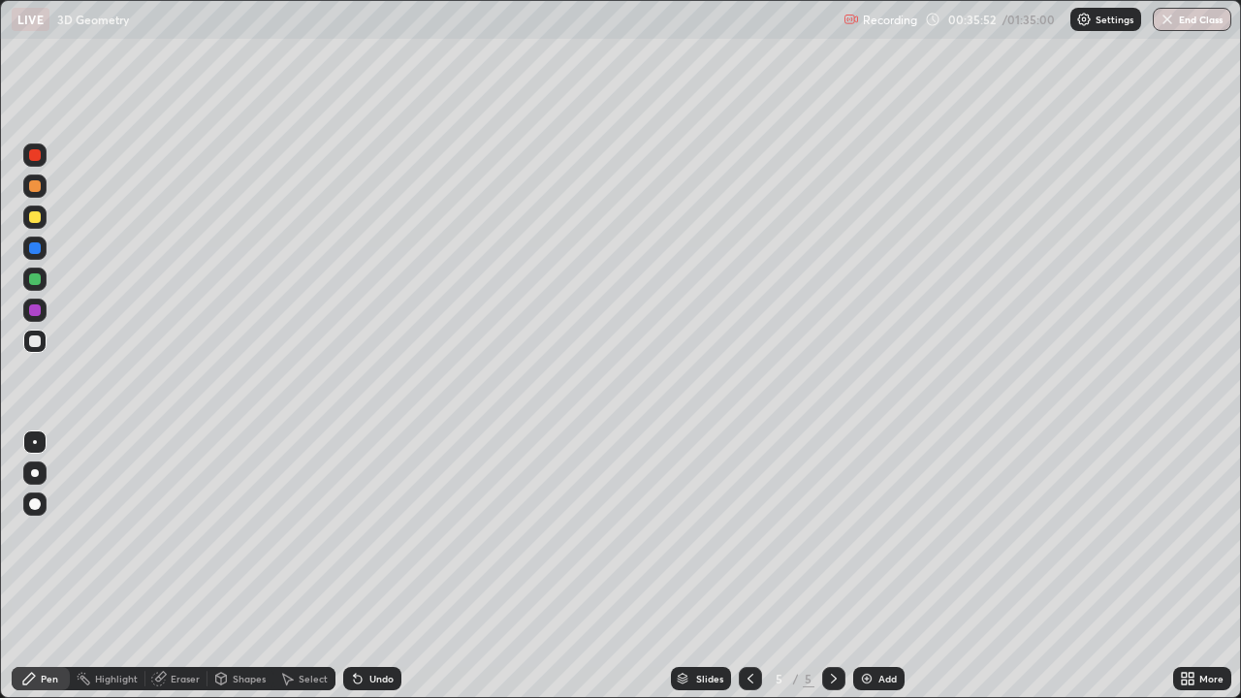
click at [369, 566] on div "Undo" at bounding box center [381, 679] width 24 height 10
click at [182, 566] on div "Eraser" at bounding box center [185, 679] width 29 height 10
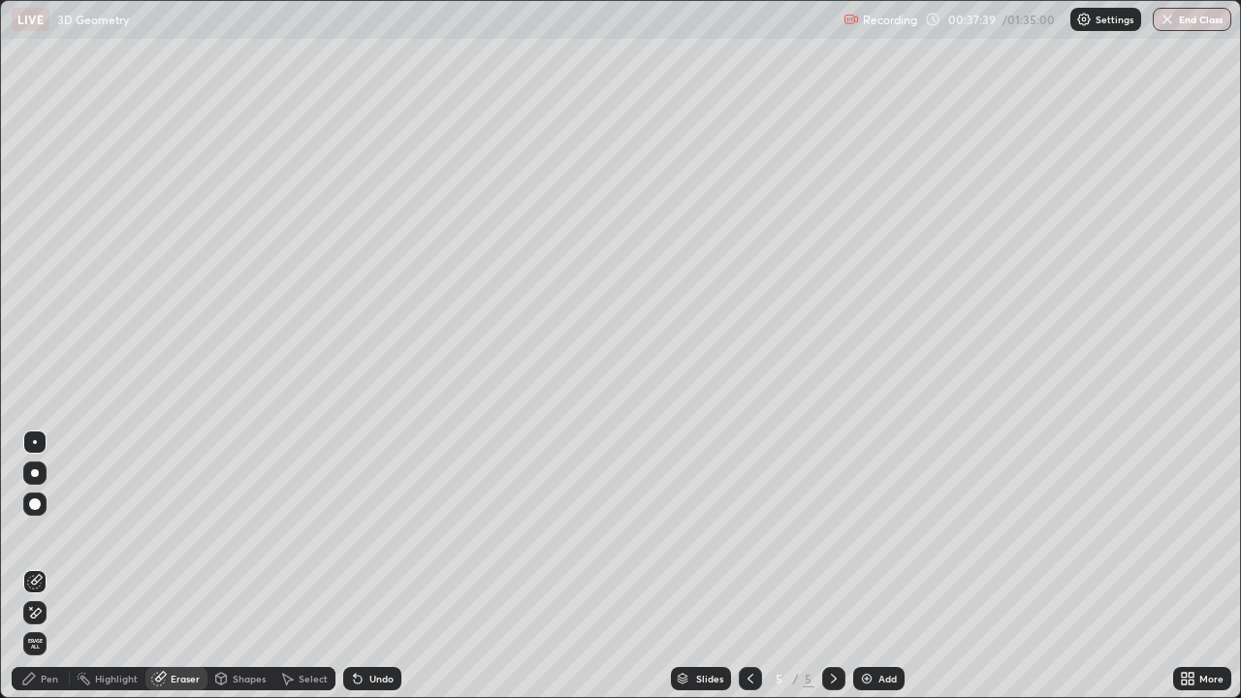
click at [60, 566] on div "Pen" at bounding box center [41, 678] width 58 height 23
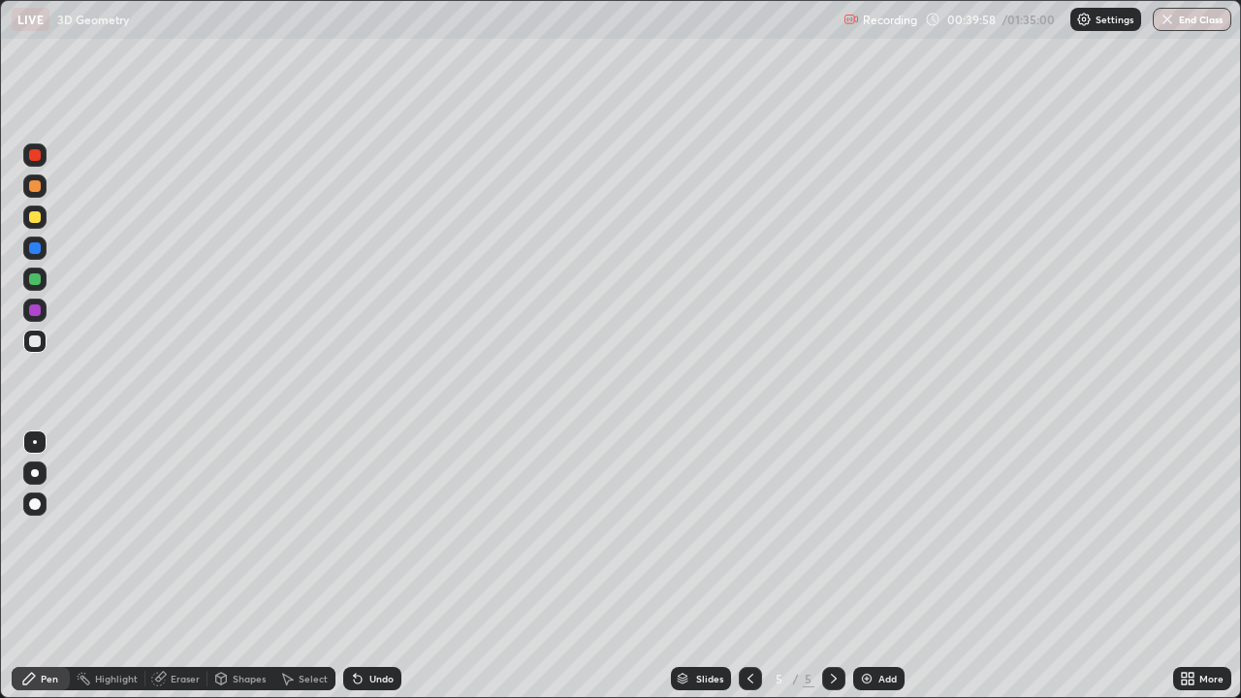
click at [175, 566] on div "Eraser" at bounding box center [176, 678] width 62 height 23
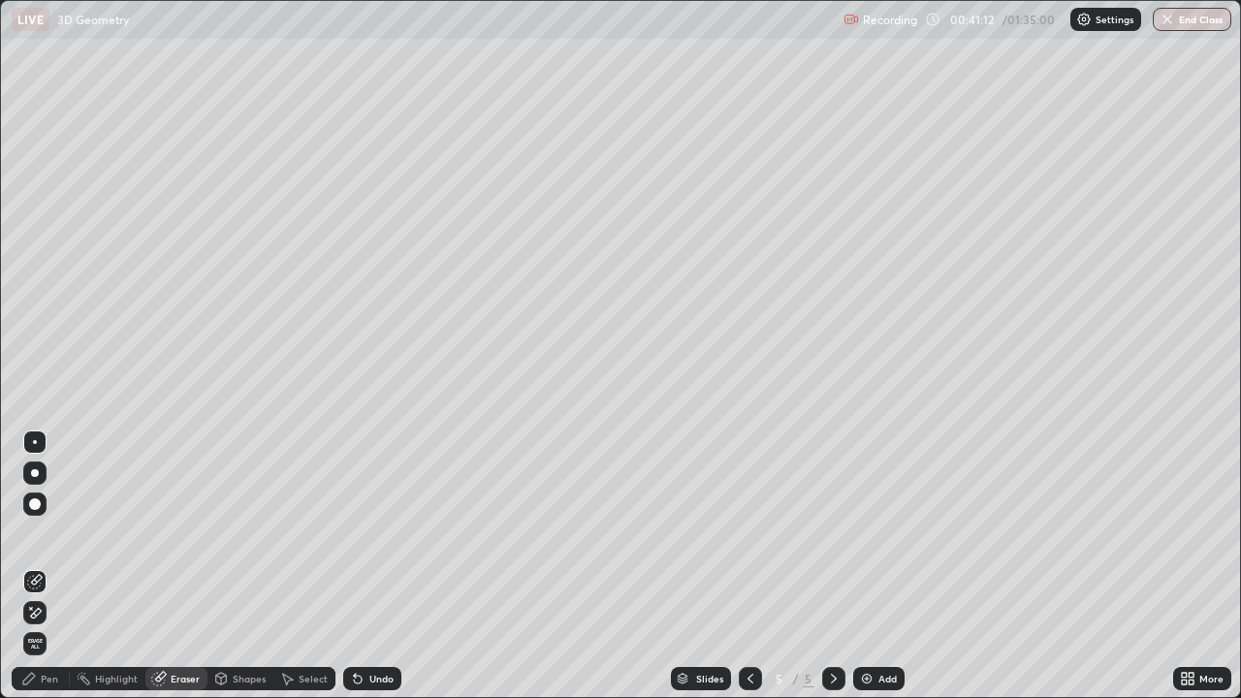
click at [50, 566] on div "Pen" at bounding box center [49, 679] width 17 height 10
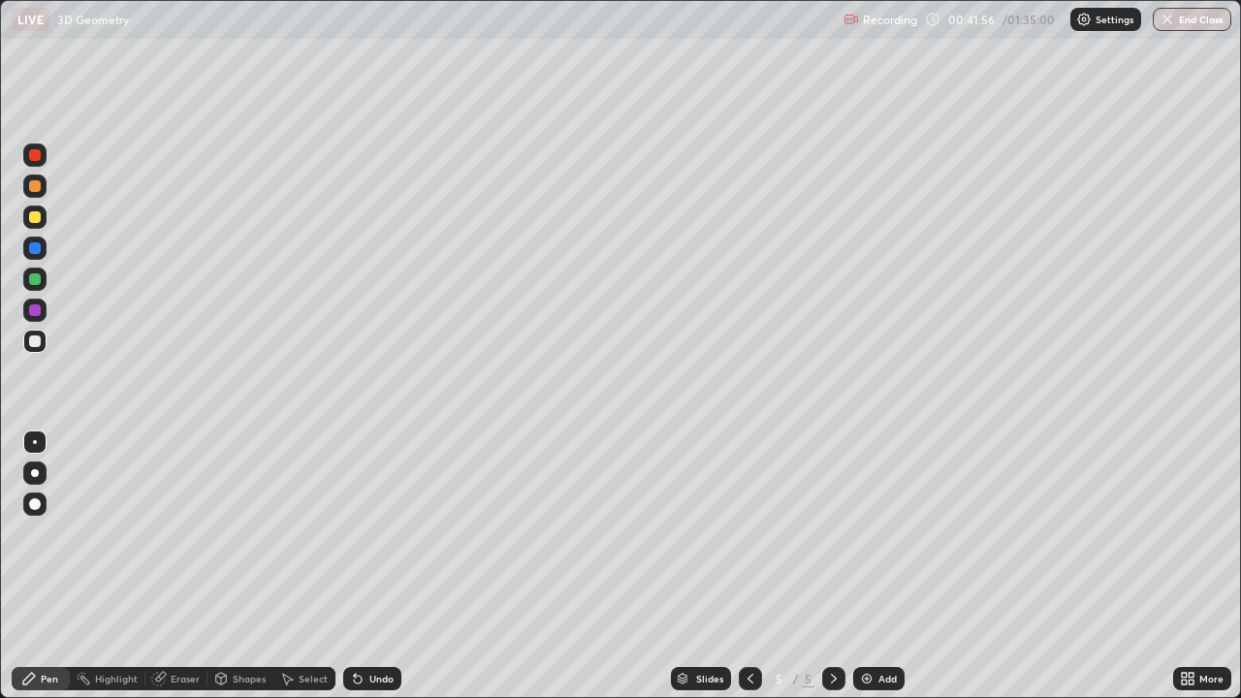
click at [386, 566] on div "Undo" at bounding box center [381, 679] width 24 height 10
click at [388, 566] on div "Undo" at bounding box center [372, 678] width 58 height 23
click at [372, 566] on div "Undo" at bounding box center [372, 678] width 58 height 23
click at [883, 566] on div "Add" at bounding box center [887, 679] width 18 height 10
click at [374, 566] on div "Undo" at bounding box center [372, 678] width 58 height 23
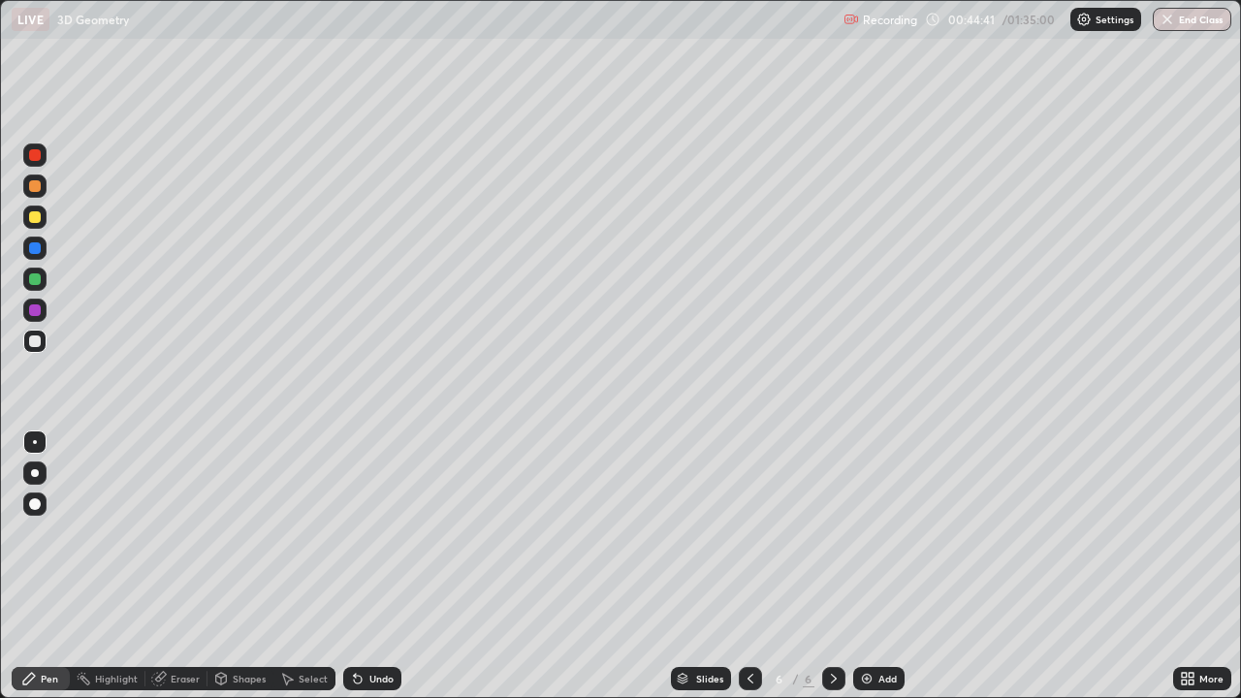
click at [378, 566] on div "Undo" at bounding box center [381, 679] width 24 height 10
click at [375, 566] on div "Undo" at bounding box center [372, 678] width 58 height 23
click at [374, 566] on div "Undo" at bounding box center [372, 678] width 58 height 23
click at [376, 566] on div "Undo" at bounding box center [372, 678] width 58 height 23
click at [377, 566] on div "Undo" at bounding box center [372, 678] width 58 height 23
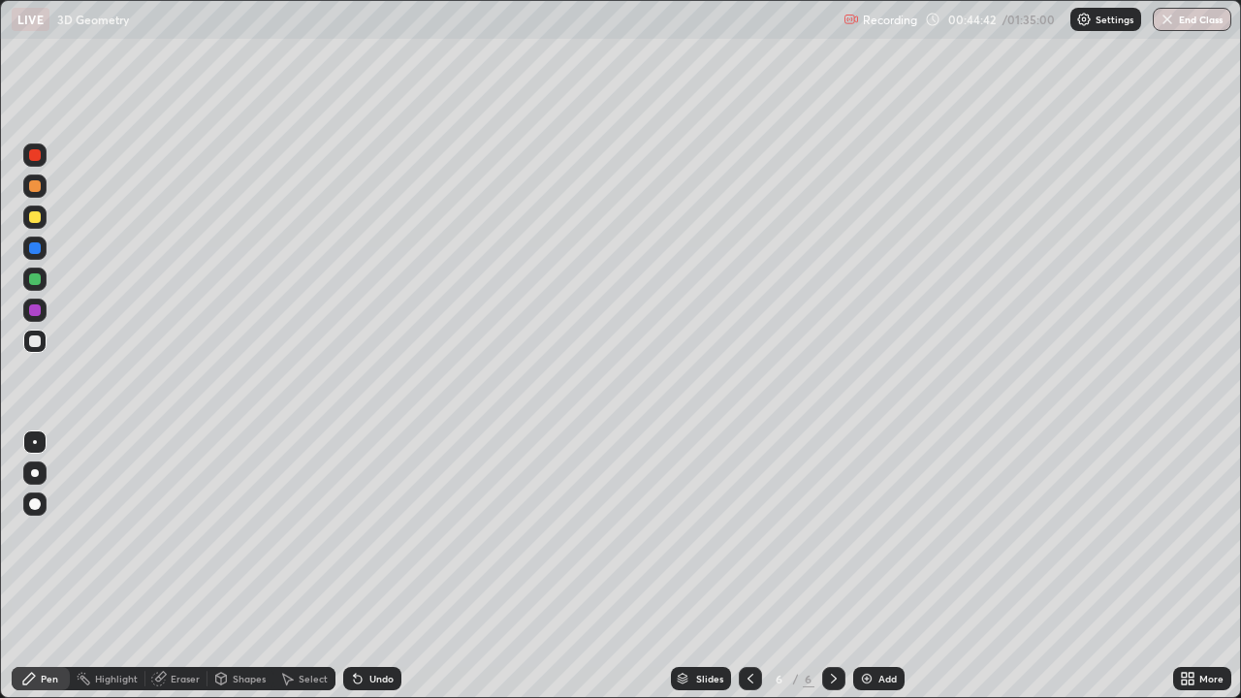
click at [378, 566] on div "Undo" at bounding box center [372, 678] width 58 height 23
click at [374, 566] on div "Undo" at bounding box center [368, 678] width 66 height 39
click at [748, 566] on icon at bounding box center [751, 679] width 16 height 16
click at [831, 566] on div at bounding box center [833, 678] width 23 height 23
click at [746, 566] on icon at bounding box center [751, 679] width 16 height 16
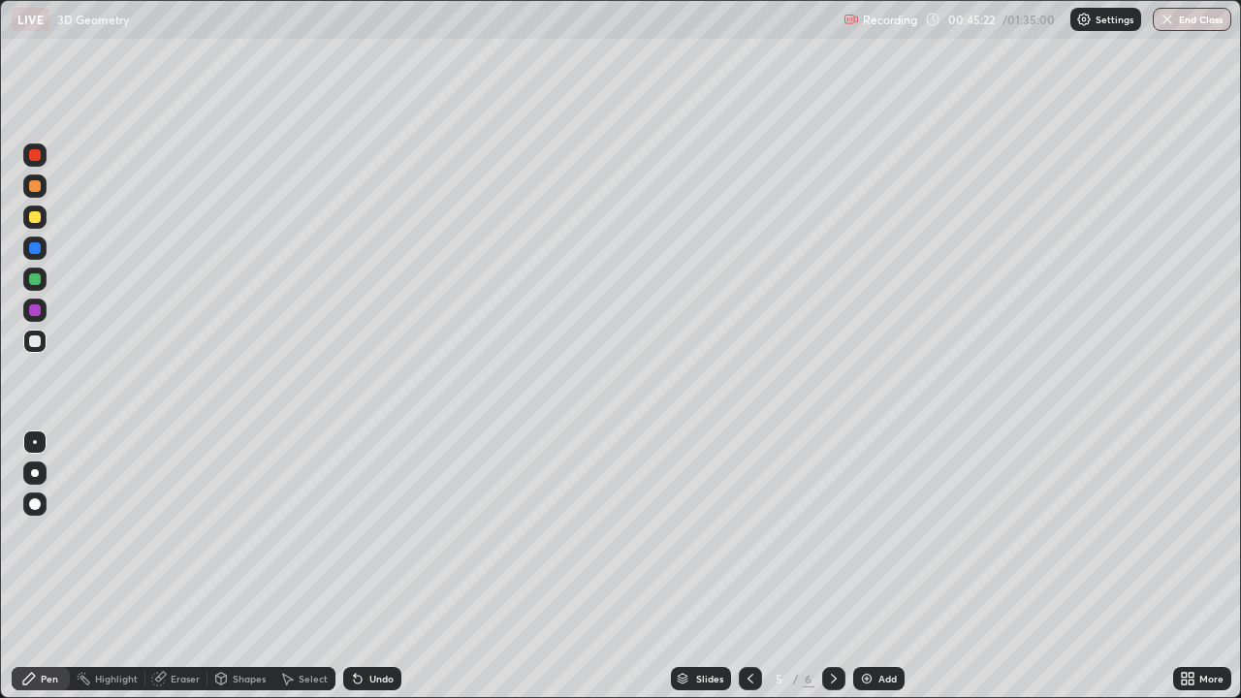
click at [831, 566] on icon at bounding box center [834, 679] width 6 height 10
click at [752, 566] on icon at bounding box center [751, 679] width 16 height 16
click at [832, 566] on icon at bounding box center [834, 679] width 16 height 16
click at [186, 566] on div "Eraser" at bounding box center [185, 679] width 29 height 10
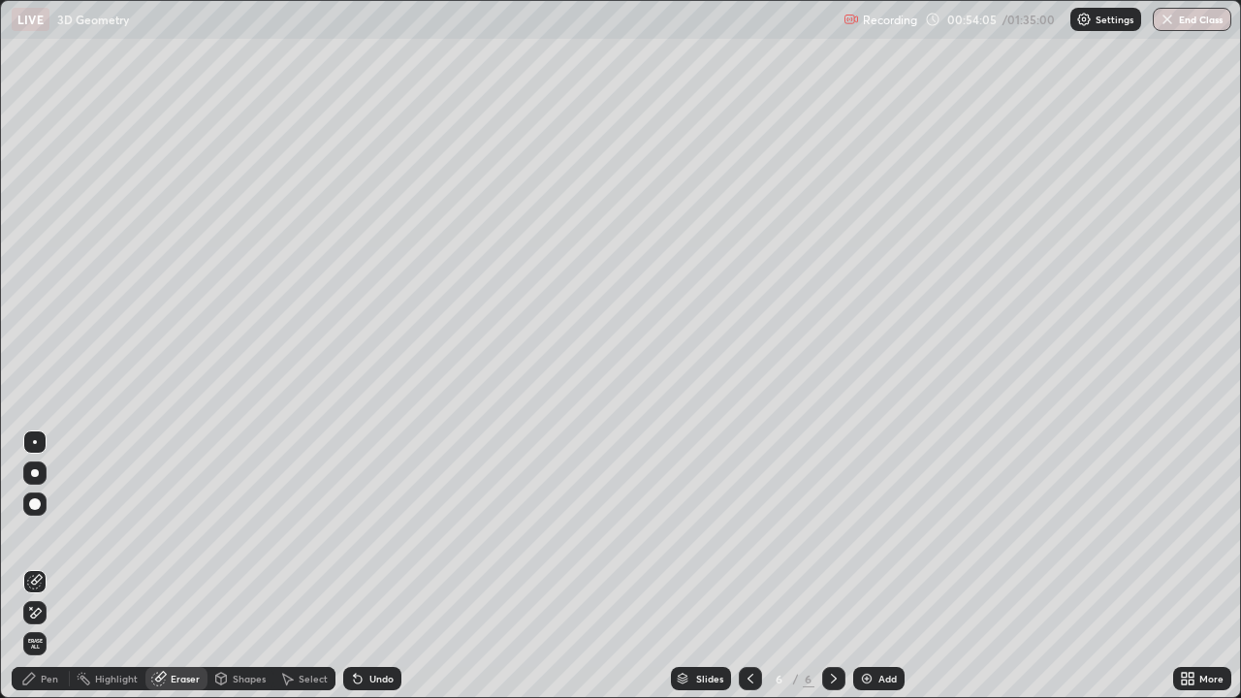
click at [50, 566] on div "Pen" at bounding box center [49, 679] width 17 height 10
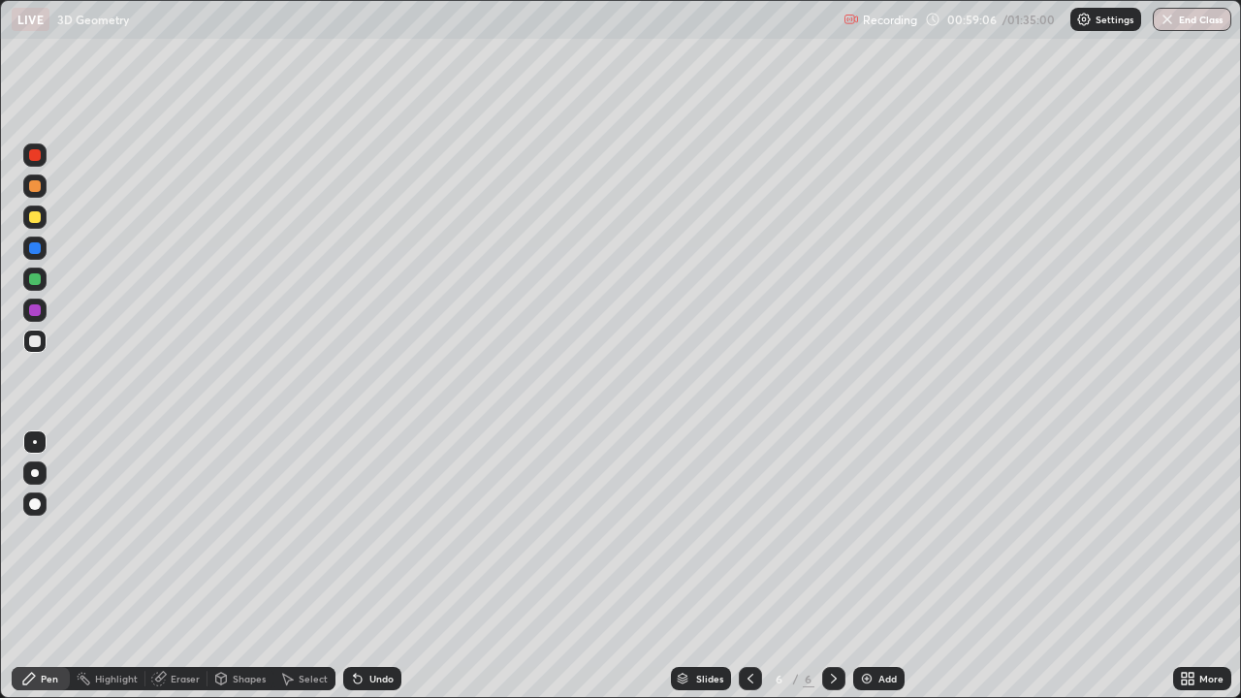
click at [879, 566] on div "Add" at bounding box center [878, 678] width 51 height 23
click at [33, 280] on div at bounding box center [35, 279] width 12 height 12
click at [38, 335] on div at bounding box center [35, 341] width 12 height 12
click at [29, 277] on div at bounding box center [35, 279] width 12 height 12
click at [28, 340] on div at bounding box center [34, 341] width 23 height 23
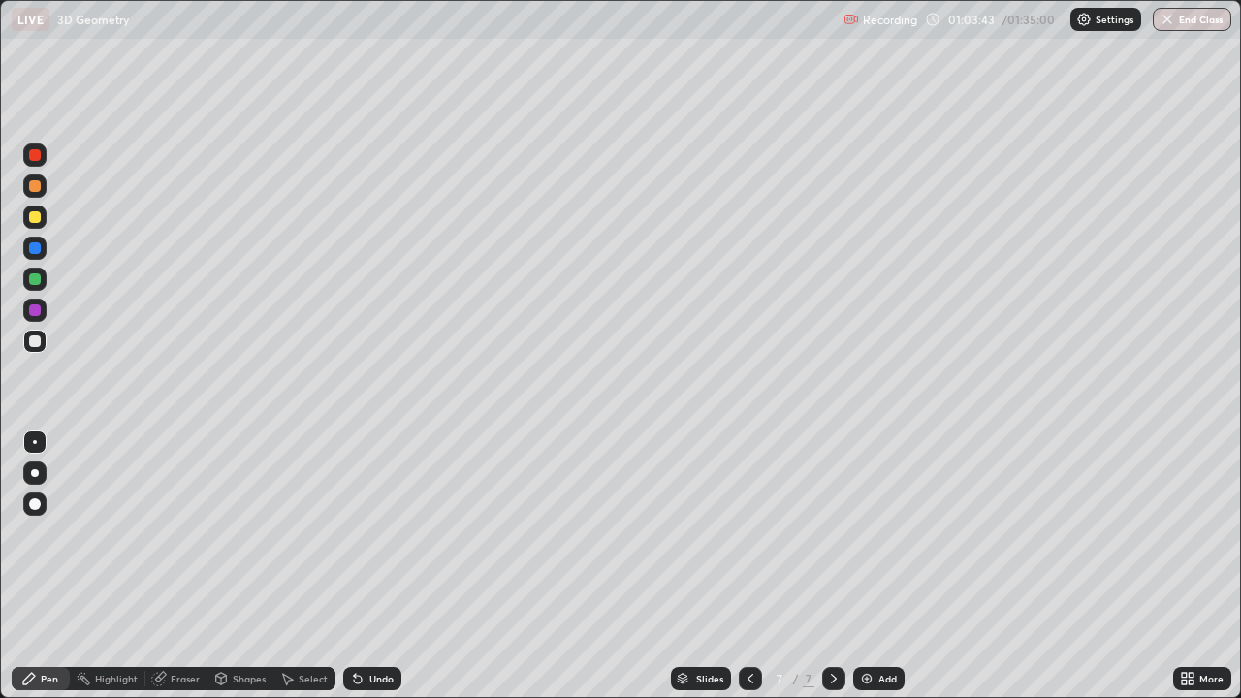
click at [182, 566] on div "Eraser" at bounding box center [185, 679] width 29 height 10
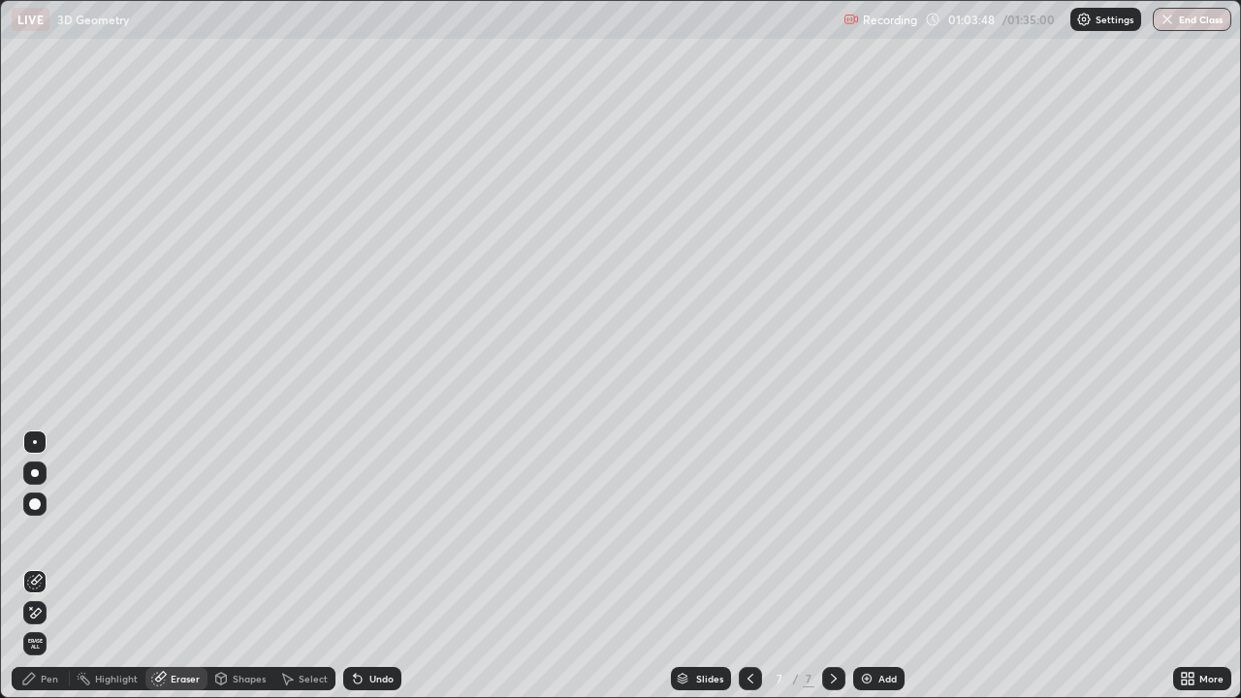
click at [47, 566] on div "Pen" at bounding box center [49, 679] width 17 height 10
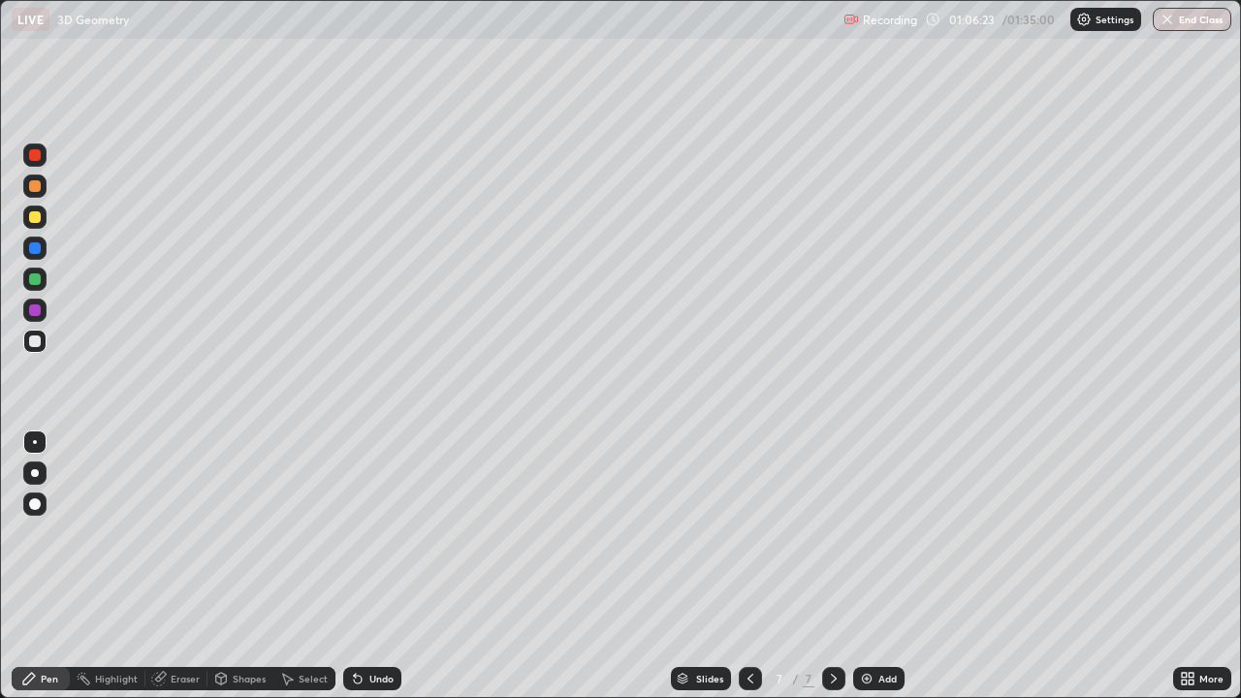
click at [882, 566] on div "Add" at bounding box center [887, 679] width 18 height 10
click at [32, 283] on div at bounding box center [35, 279] width 12 height 12
click at [749, 566] on icon at bounding box center [751, 679] width 16 height 16
click at [834, 566] on icon at bounding box center [834, 679] width 16 height 16
click at [881, 566] on div "Add" at bounding box center [887, 679] width 18 height 10
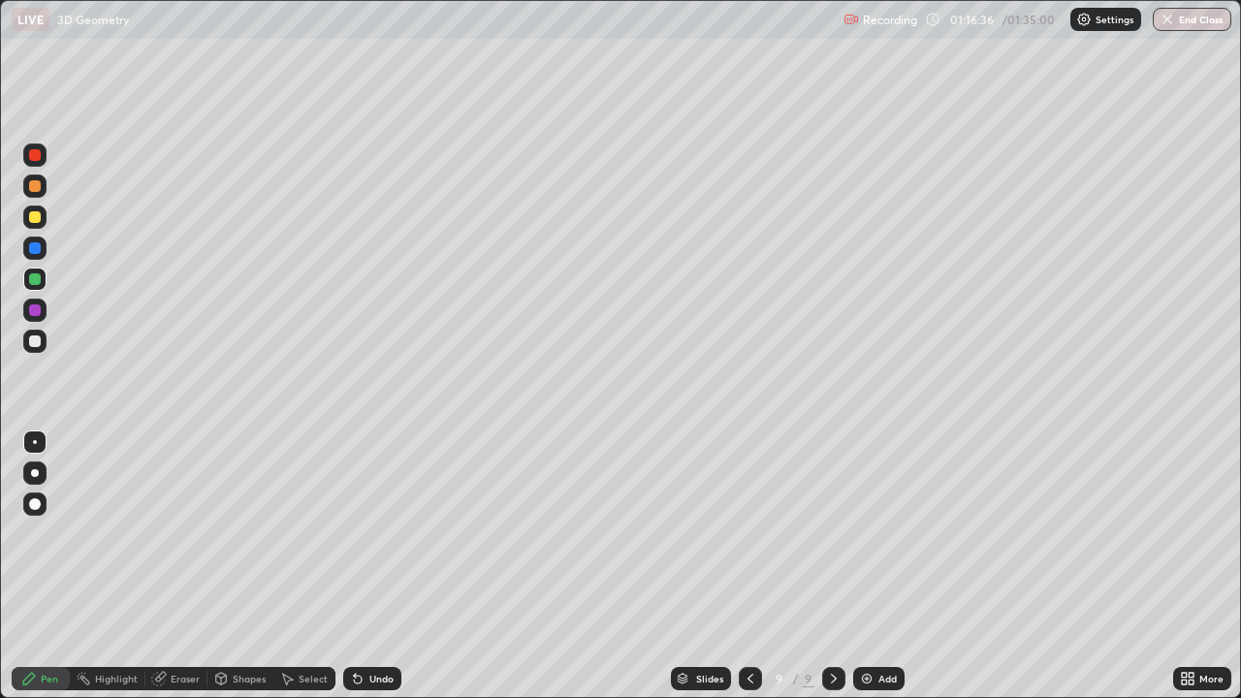
click at [880, 566] on div "Add" at bounding box center [878, 678] width 51 height 23
click at [36, 341] on div at bounding box center [35, 341] width 12 height 12
click at [874, 566] on div "Add" at bounding box center [878, 678] width 51 height 23
click at [373, 566] on div "Undo" at bounding box center [381, 679] width 24 height 10
click at [374, 566] on div "Undo" at bounding box center [381, 679] width 24 height 10
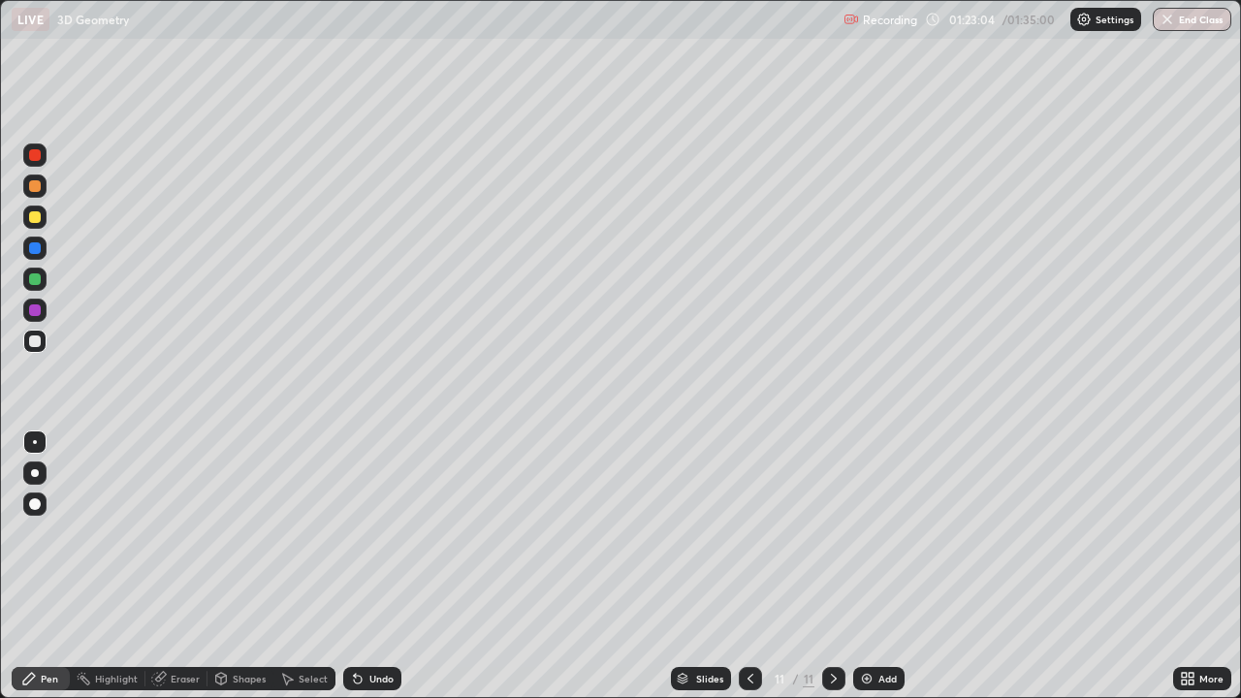
click at [374, 566] on div "Undo" at bounding box center [381, 679] width 24 height 10
click at [375, 566] on div "Undo" at bounding box center [381, 679] width 24 height 10
click at [1204, 21] on button "End Class" at bounding box center [1192, 19] width 79 height 23
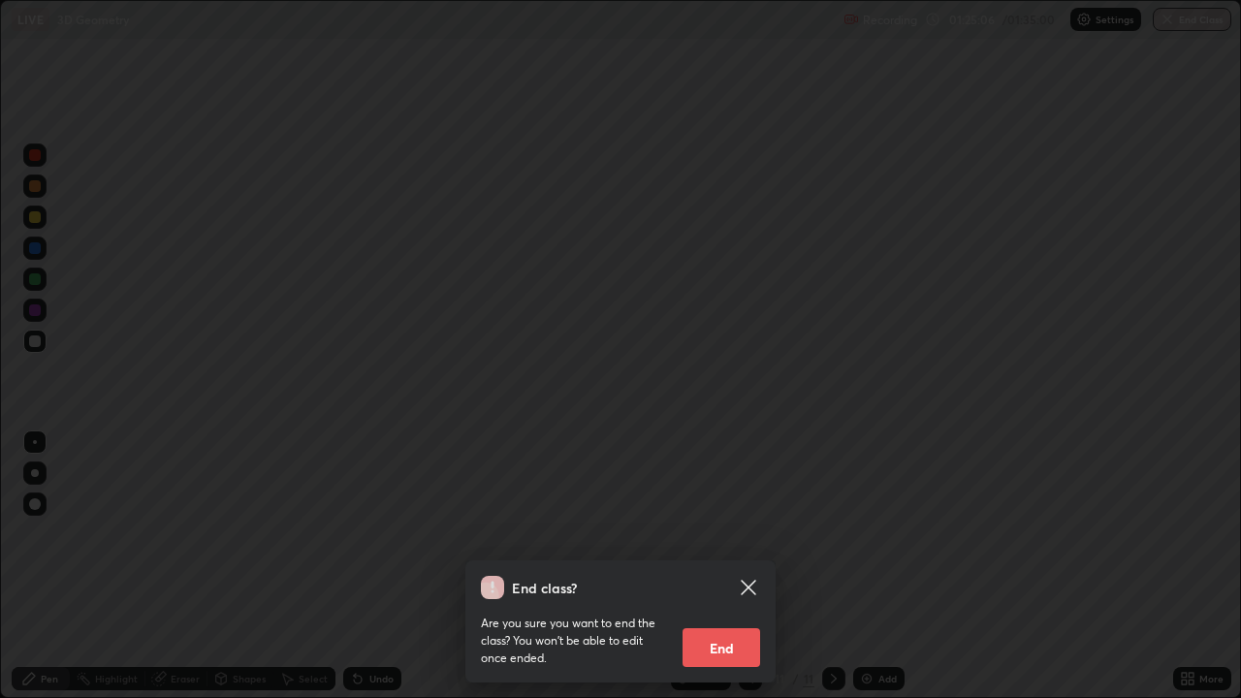
click at [732, 566] on button "End" at bounding box center [722, 647] width 78 height 39
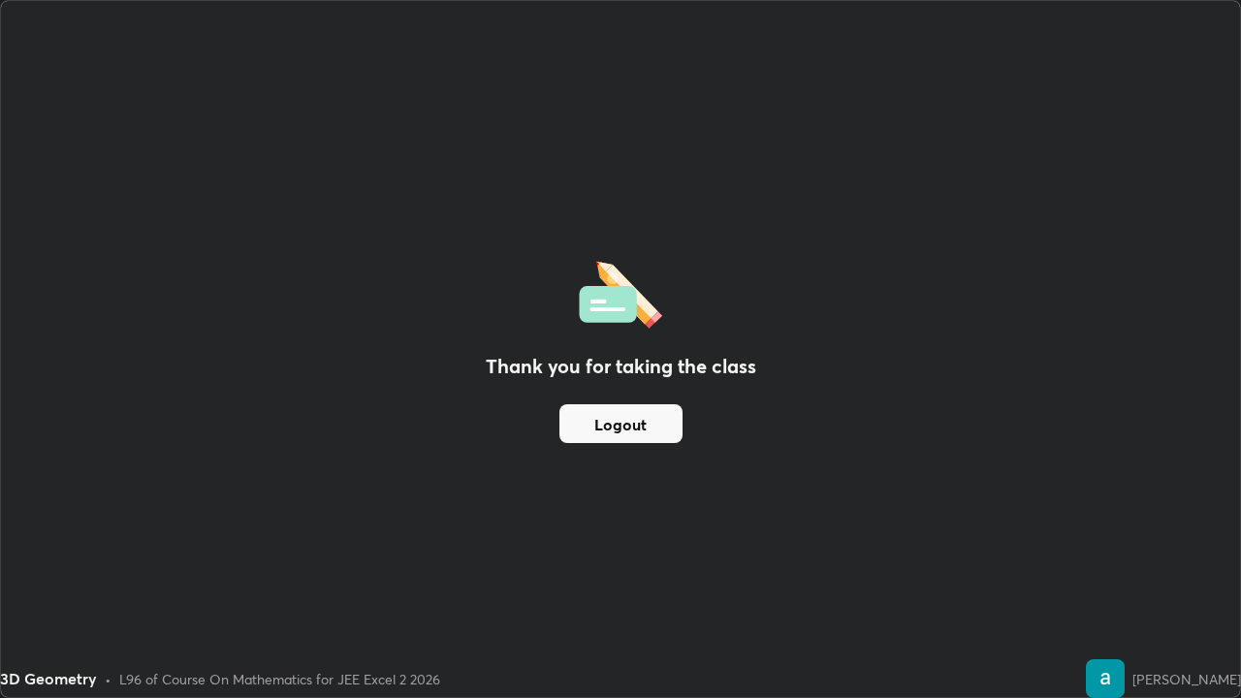
click at [640, 429] on button "Logout" at bounding box center [620, 423] width 123 height 39
click at [633, 427] on button "Logout" at bounding box center [620, 423] width 123 height 39
click at [607, 426] on button "Logout" at bounding box center [620, 423] width 123 height 39
